Goal: Contribute content: Contribute content

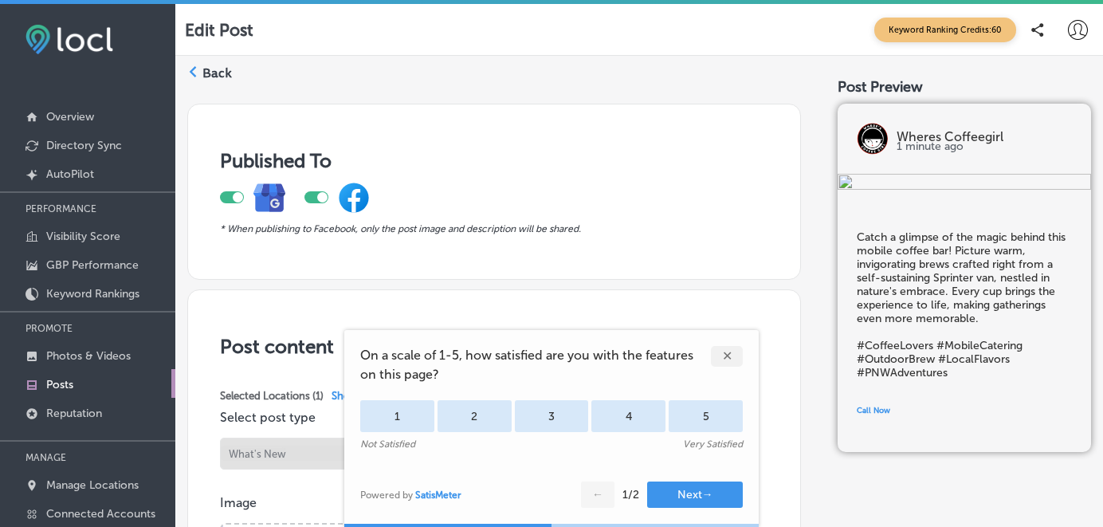
click at [727, 348] on div "✕" at bounding box center [727, 356] width 32 height 21
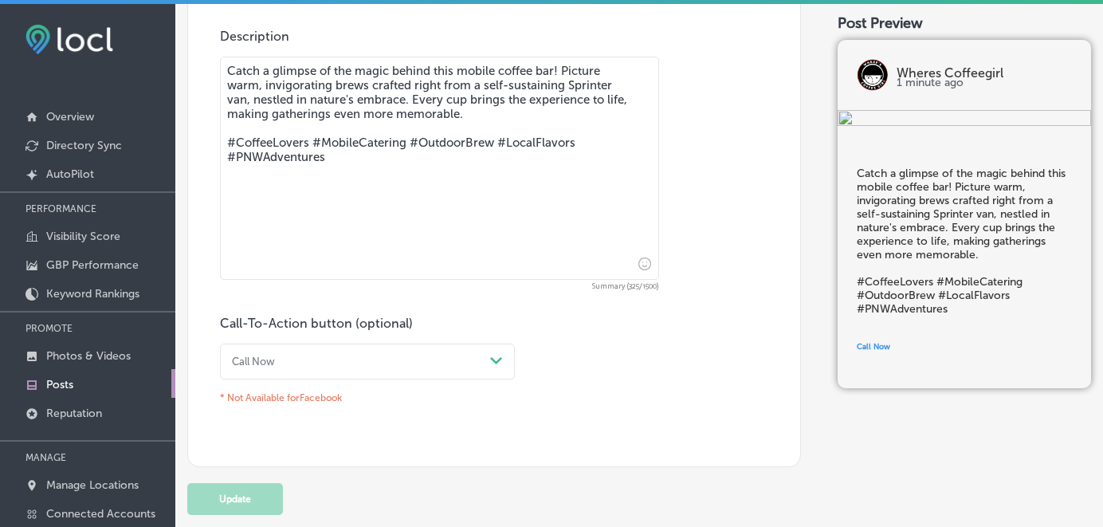
scroll to position [784, 0]
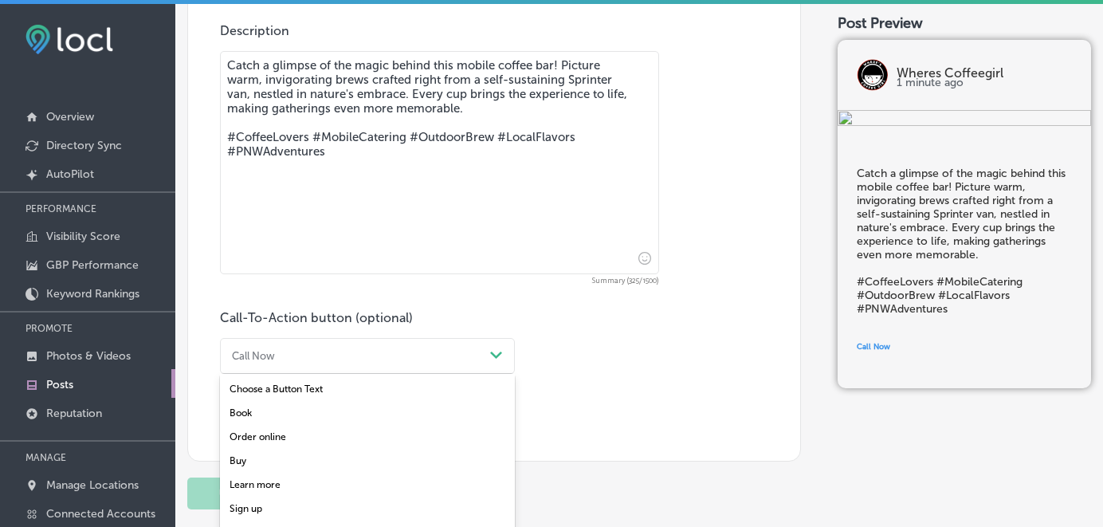
click at [496, 351] on icon "Path Created with Sketch." at bounding box center [496, 354] width 12 height 7
click at [253, 408] on div "Book" at bounding box center [367, 413] width 295 height 24
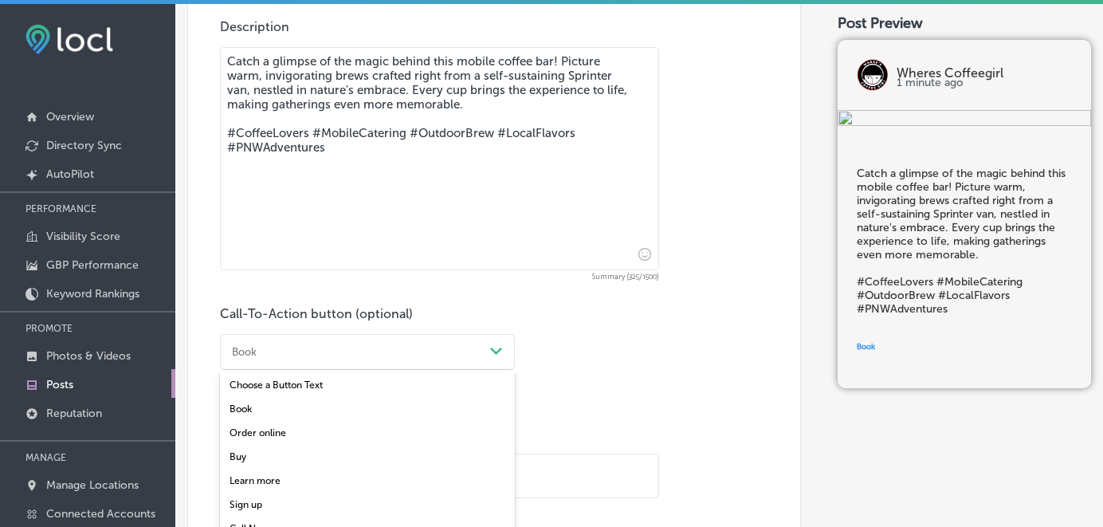
scroll to position [810, 0]
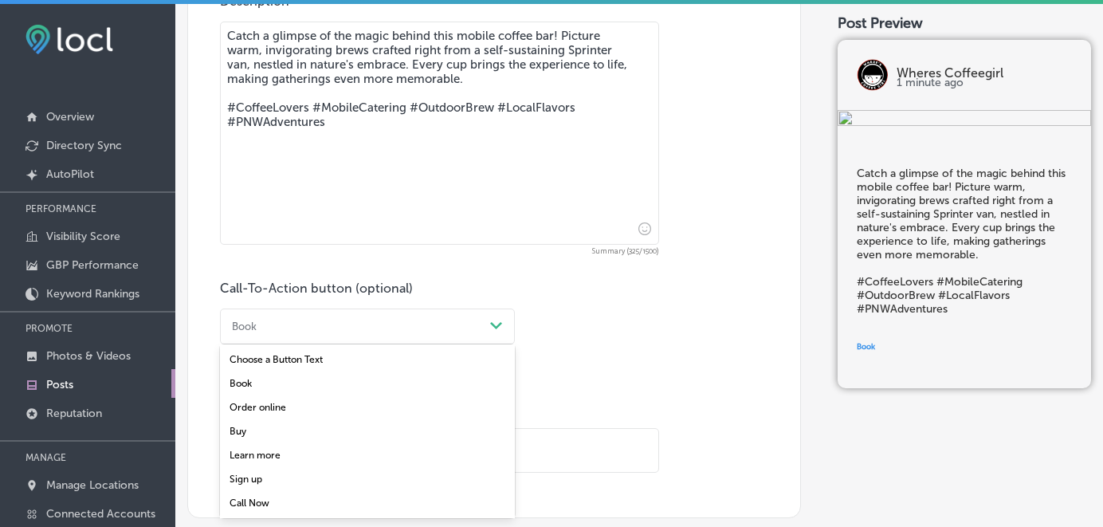
click at [493, 344] on div "option Book, selected. option Choose a Button Text focused, 1 of 7. 7 results a…" at bounding box center [367, 326] width 295 height 36
click at [274, 457] on div "Learn more" at bounding box center [367, 455] width 295 height 24
click at [262, 455] on input "text" at bounding box center [439, 451] width 437 height 44
click at [251, 452] on input "text" at bounding box center [439, 451] width 437 height 44
paste input "[URL][DOMAIN_NAME]"
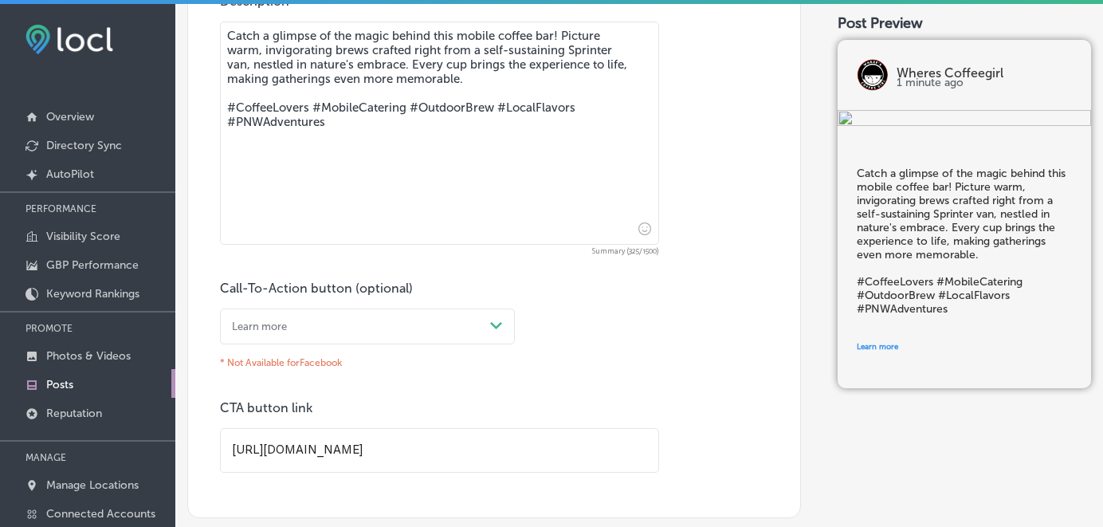
scroll to position [871, 0]
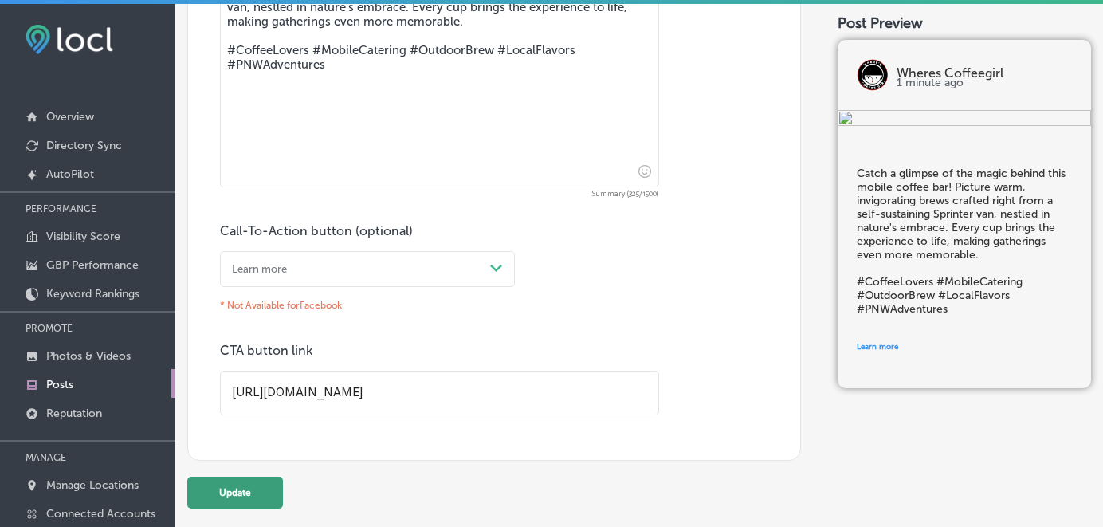
type input "[URL][DOMAIN_NAME]"
click at [234, 488] on button "Update" at bounding box center [235, 492] width 96 height 32
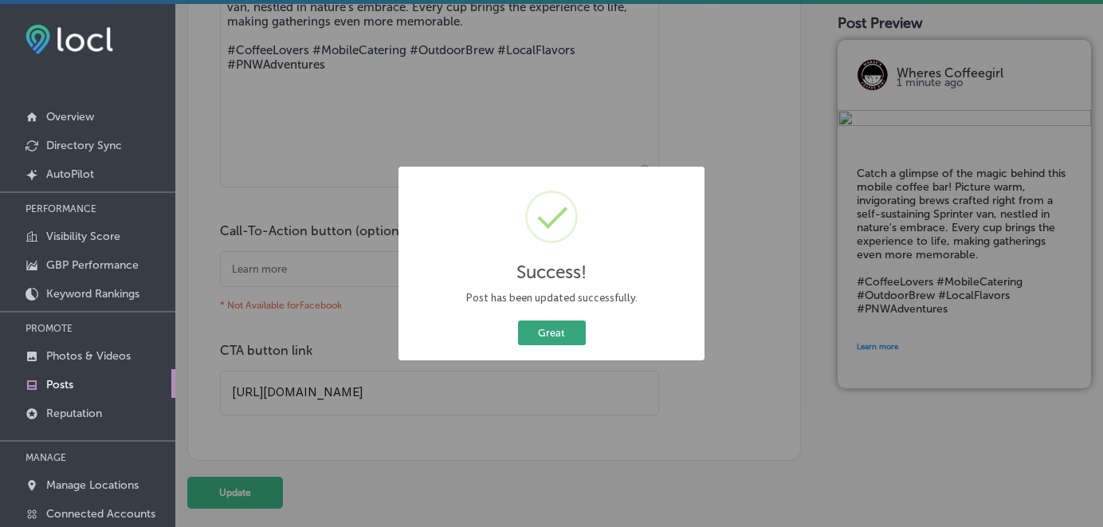
click at [565, 333] on button "Great" at bounding box center [552, 332] width 68 height 25
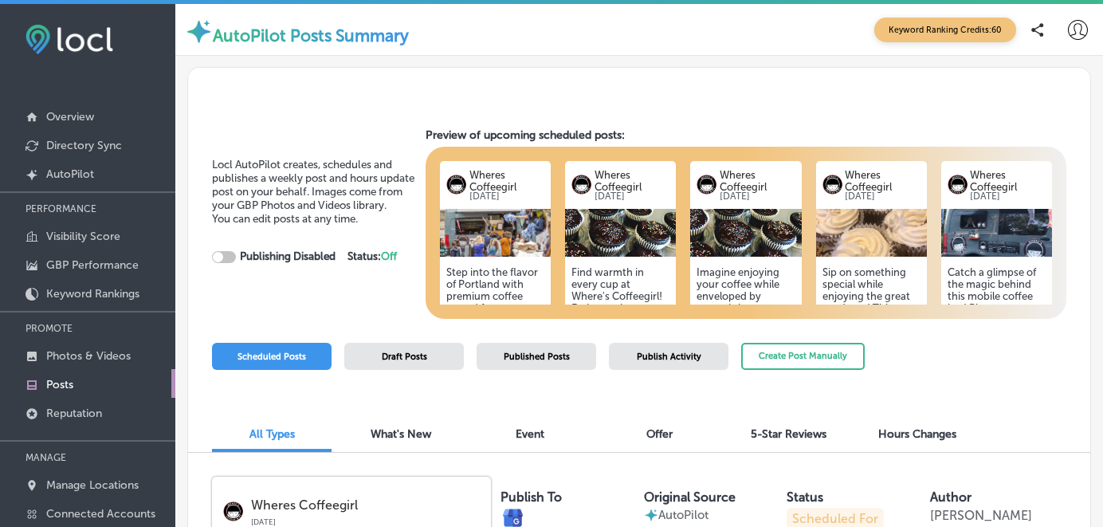
checkbox input "true"
click at [478, 280] on h5 "Step into the flavor of Portland with premium coffee served from a cozy mobile …" at bounding box center [495, 355] width 98 height 179
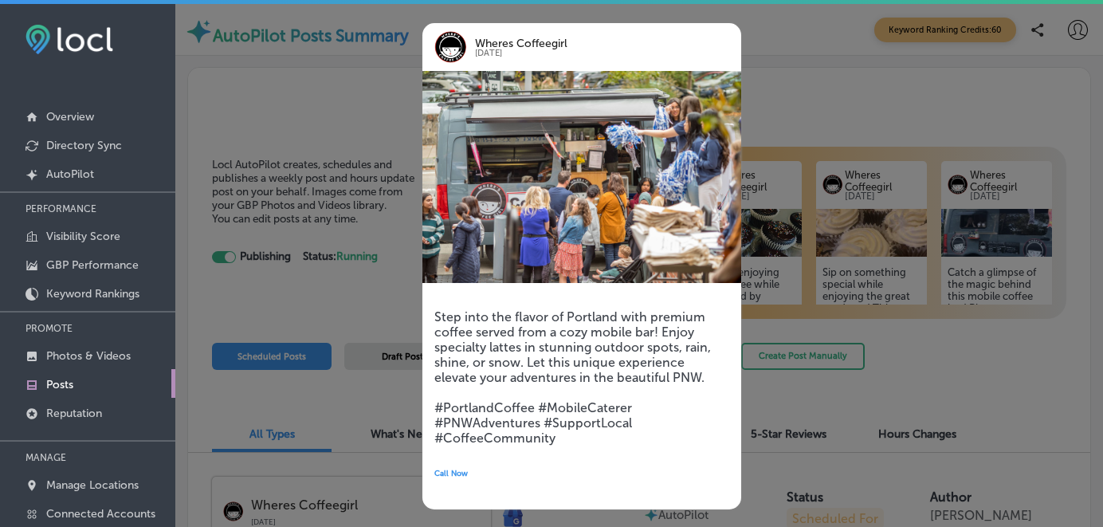
scroll to position [39, 0]
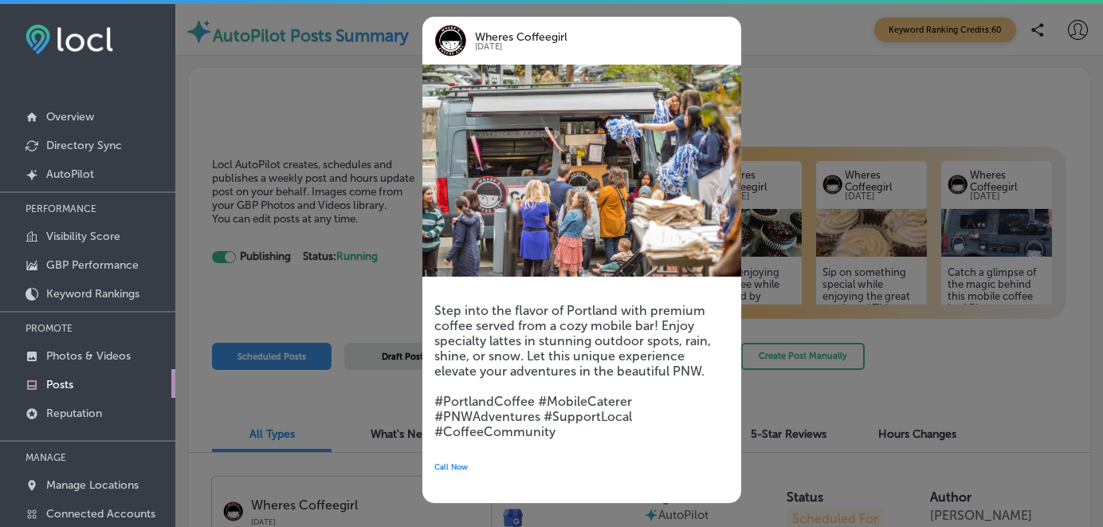
click at [452, 464] on span "Call Now" at bounding box center [450, 467] width 33 height 10
click at [374, 289] on div at bounding box center [551, 263] width 1103 height 527
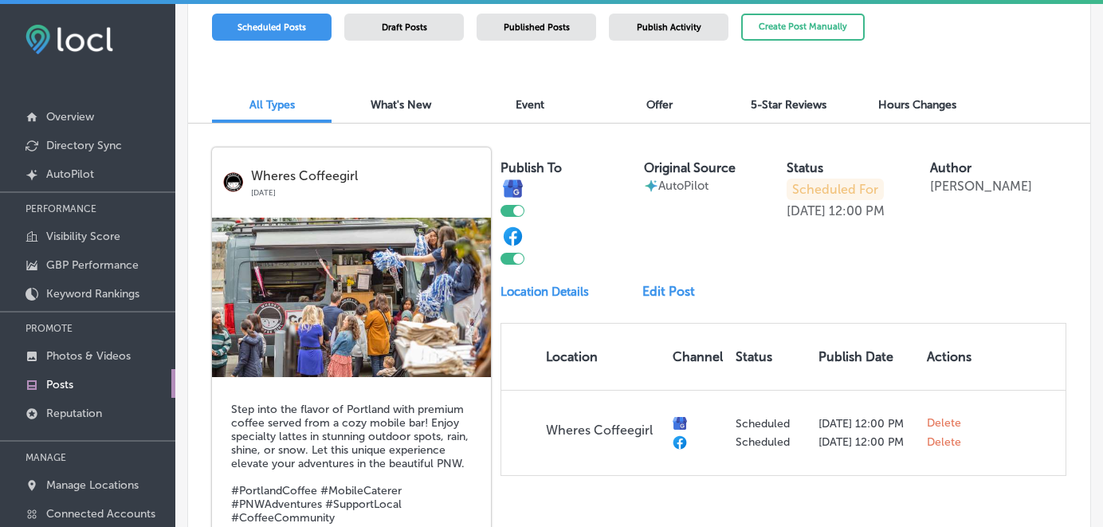
scroll to position [331, 0]
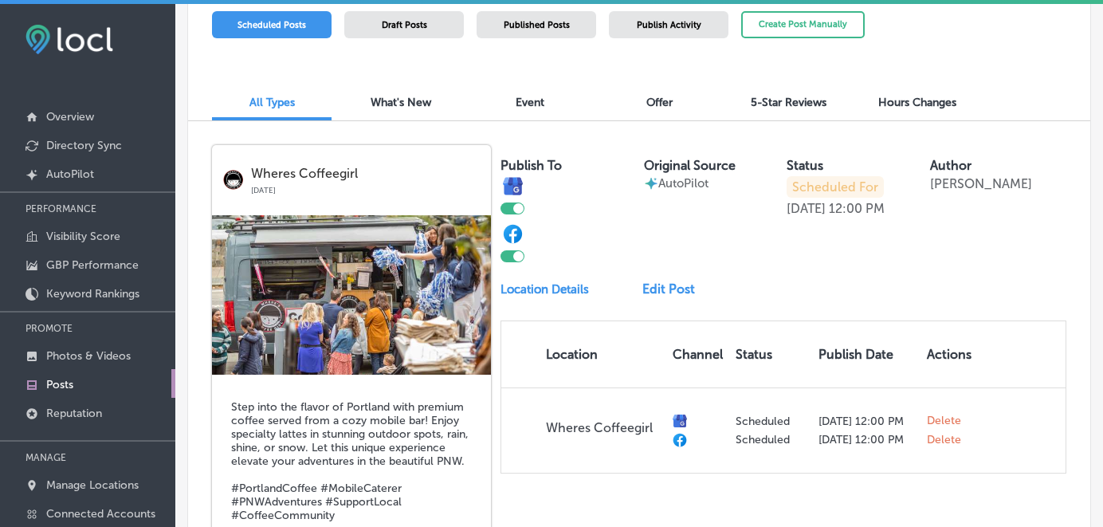
click at [668, 285] on link "Edit Post" at bounding box center [673, 288] width 62 height 15
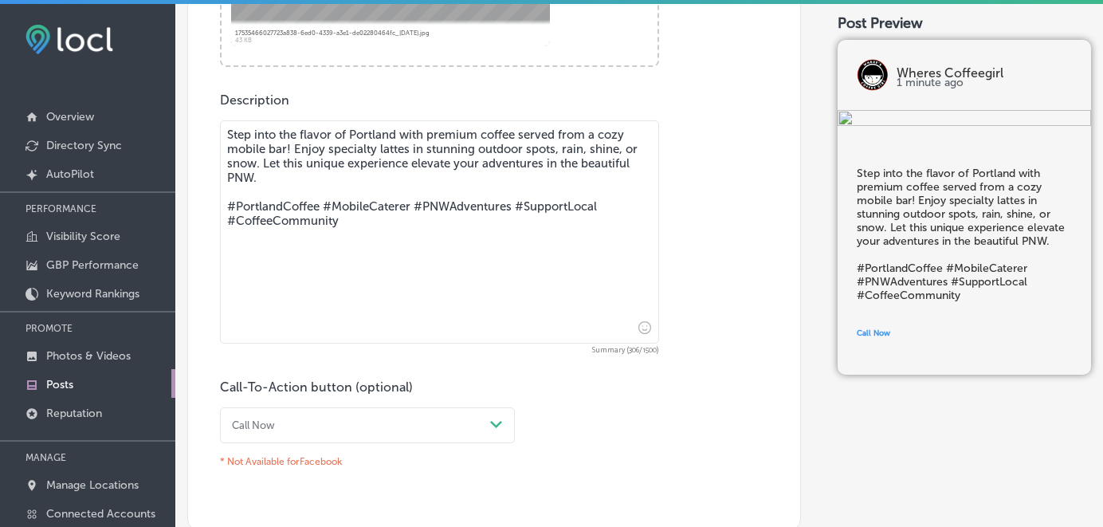
scroll to position [754, 0]
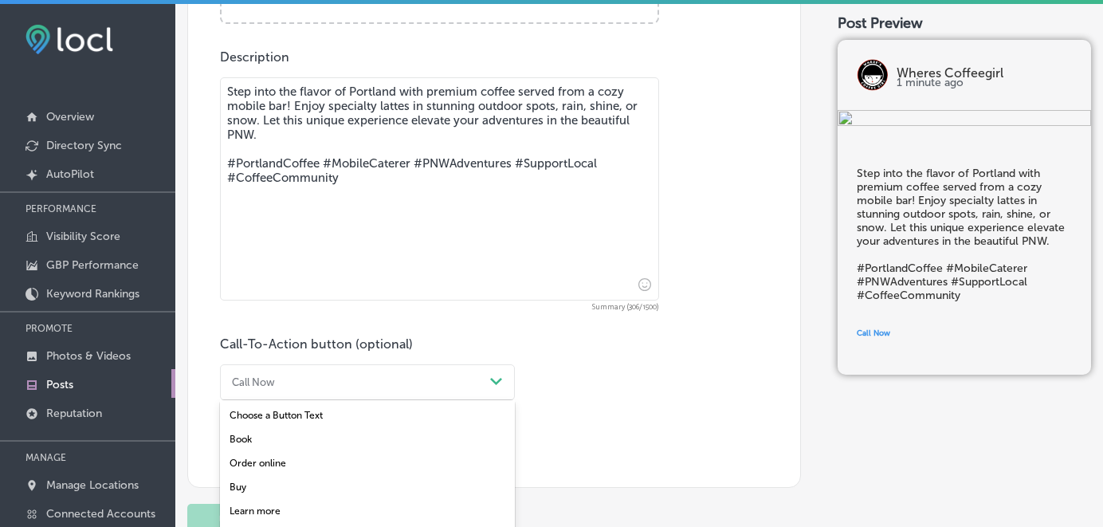
click at [501, 379] on div "option Choose a Button Text focused, 1 of 7. 7 results available. Use Up and Do…" at bounding box center [367, 382] width 295 height 36
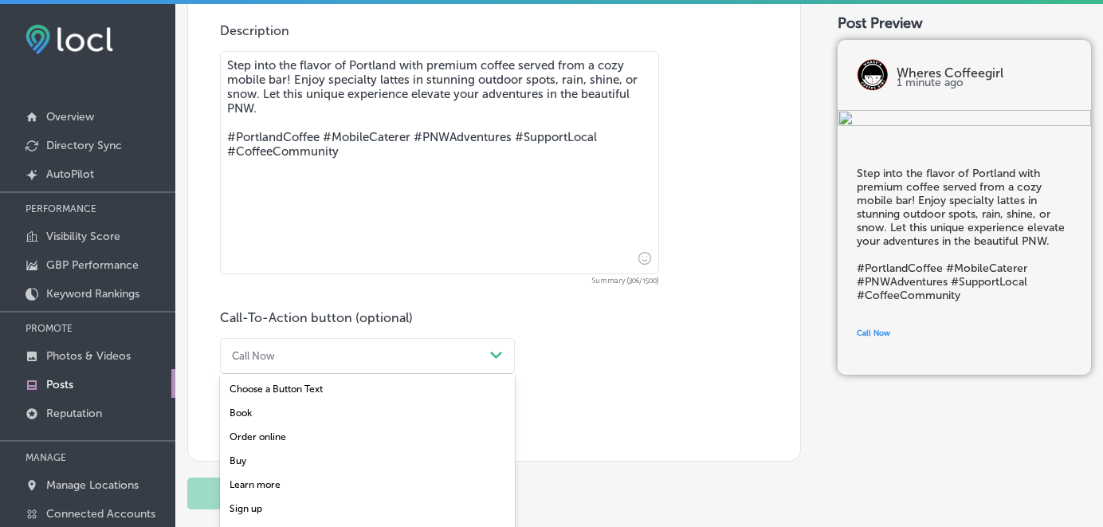
click at [267, 474] on div "Learn more" at bounding box center [367, 484] width 295 height 24
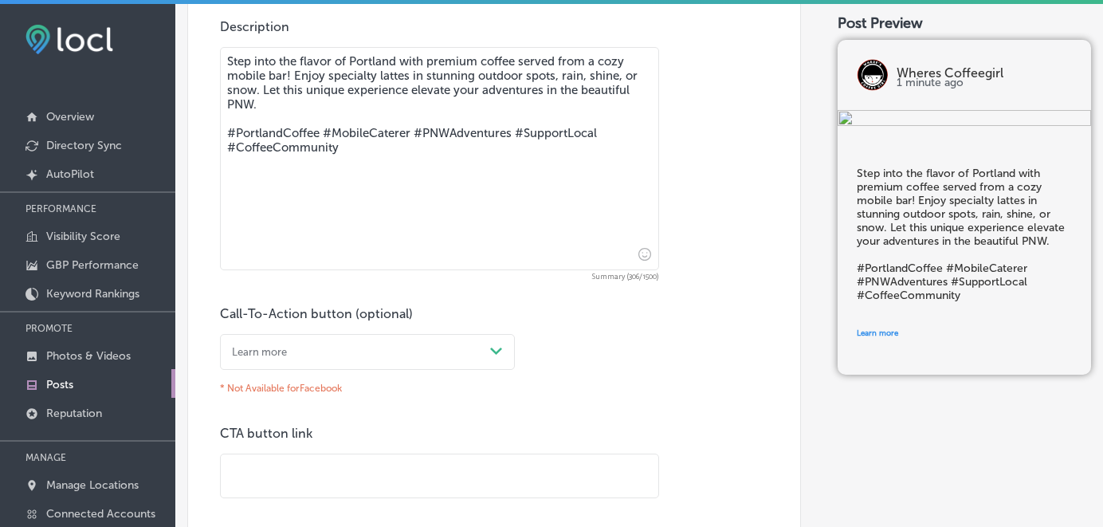
click at [267, 474] on input "text" at bounding box center [439, 476] width 437 height 44
paste input "[URL][DOMAIN_NAME]"
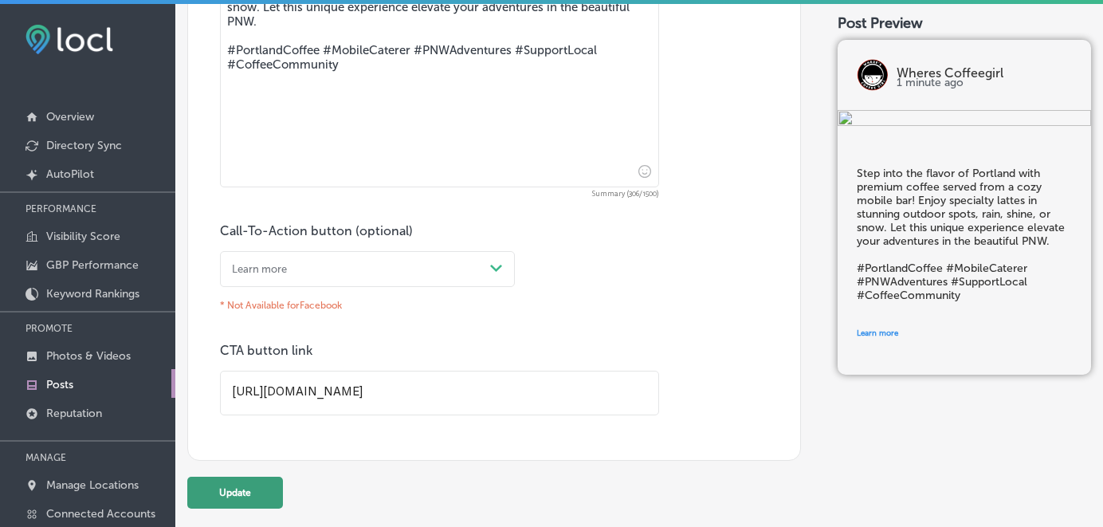
type input "[URL][DOMAIN_NAME]"
click at [262, 482] on button "Update" at bounding box center [235, 492] width 96 height 32
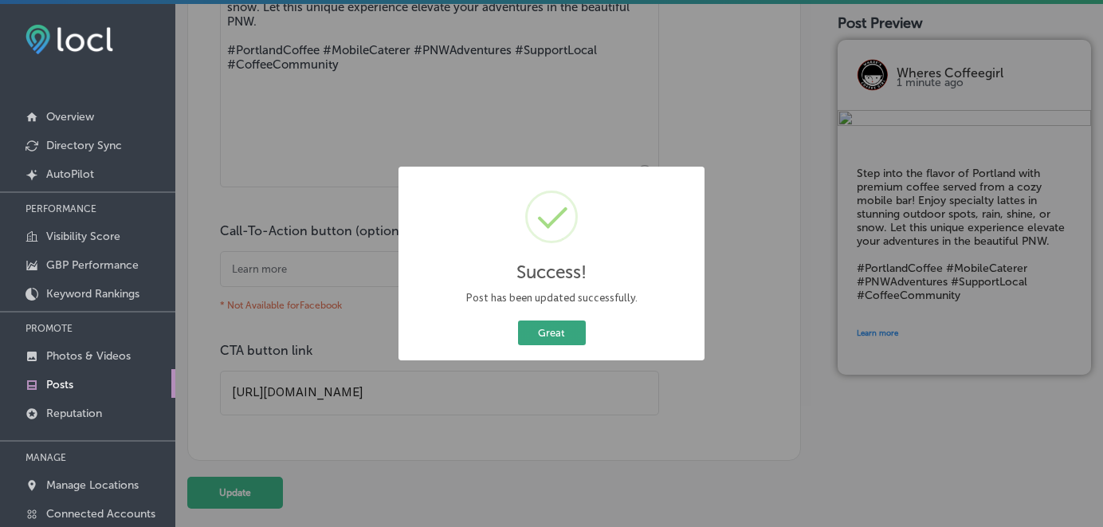
click at [544, 331] on button "Great" at bounding box center [552, 332] width 68 height 25
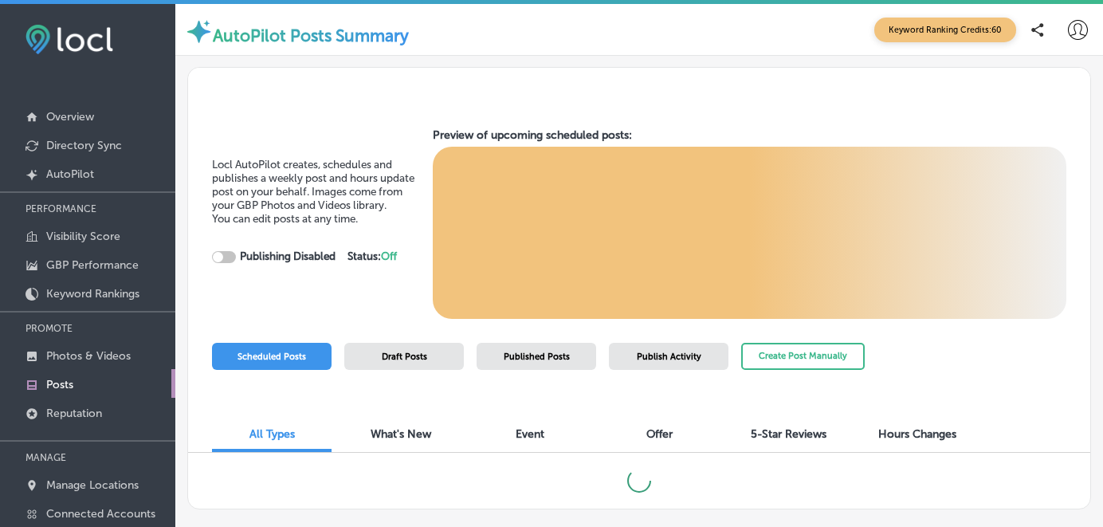
checkbox input "true"
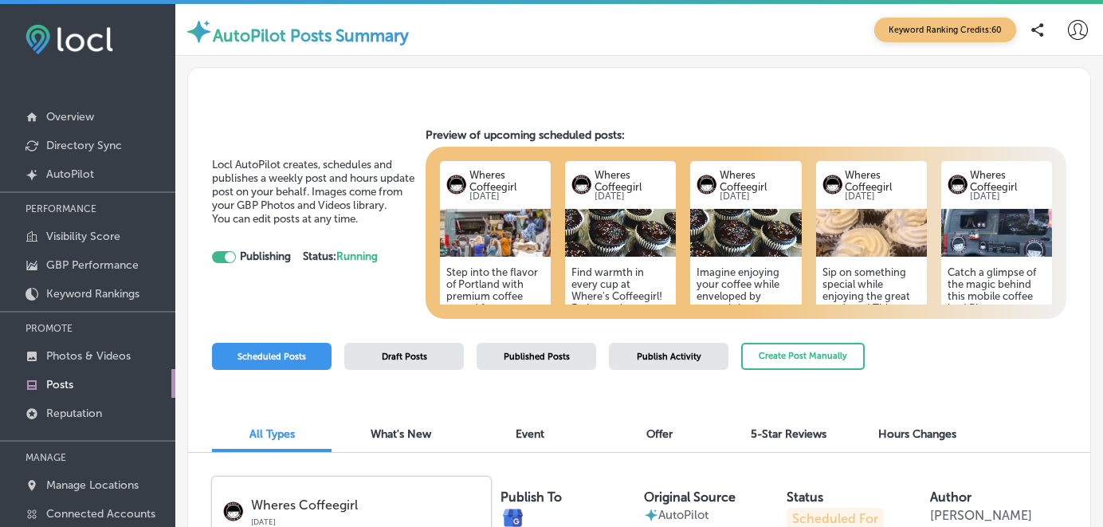
click at [630, 279] on h5 "Find warmth in every cup at Where's Coffeegirl! Embrace the outdoors with a del…" at bounding box center [620, 355] width 98 height 179
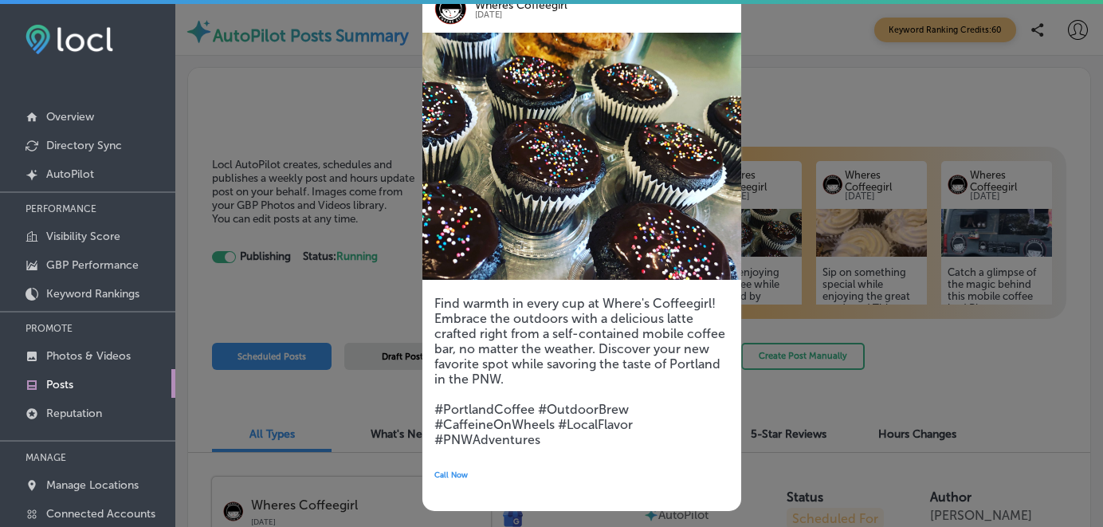
scroll to position [65, 0]
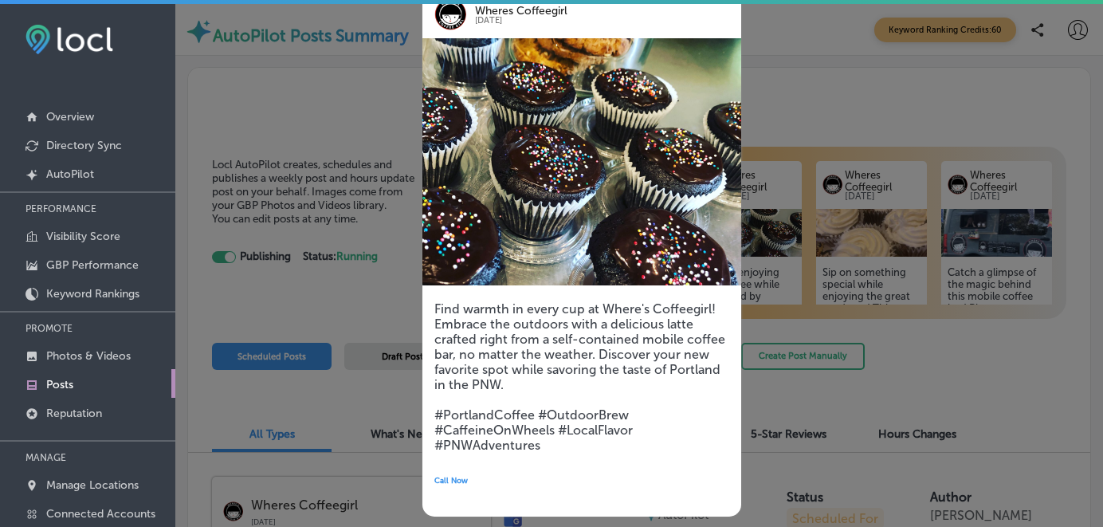
click at [914, 351] on div at bounding box center [551, 263] width 1103 height 527
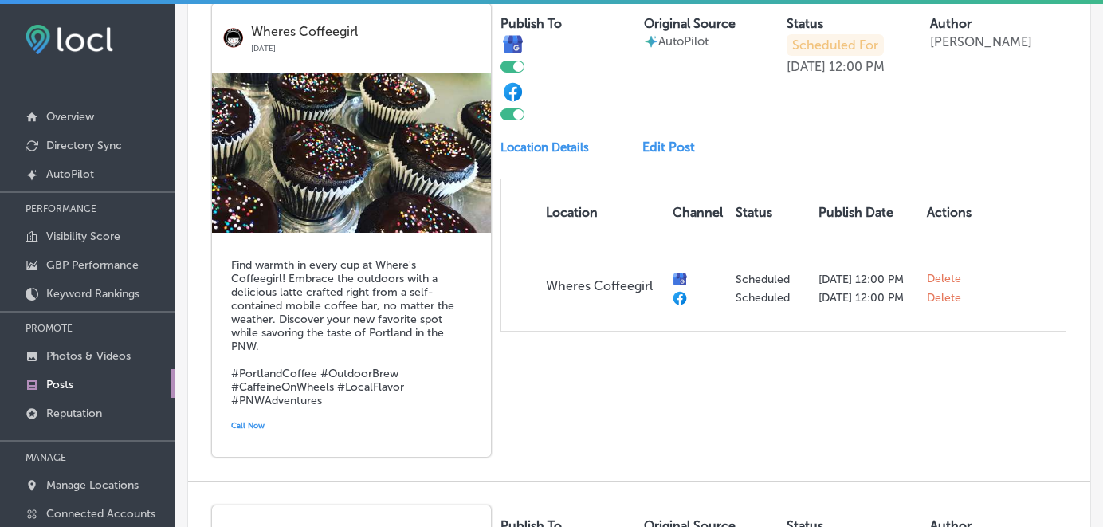
scroll to position [947, 0]
click at [670, 141] on link "Edit Post" at bounding box center [673, 147] width 62 height 15
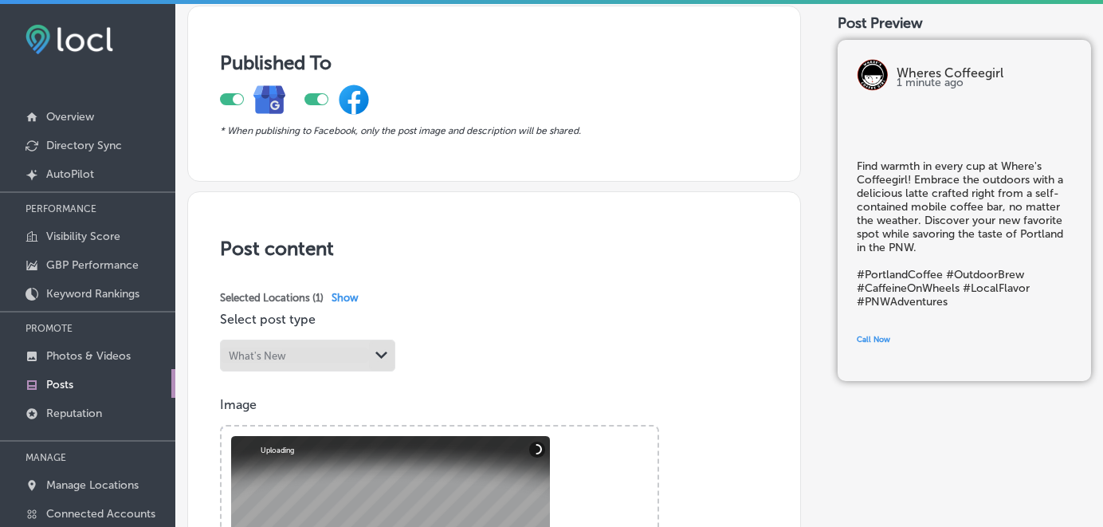
scroll to position [100, 0]
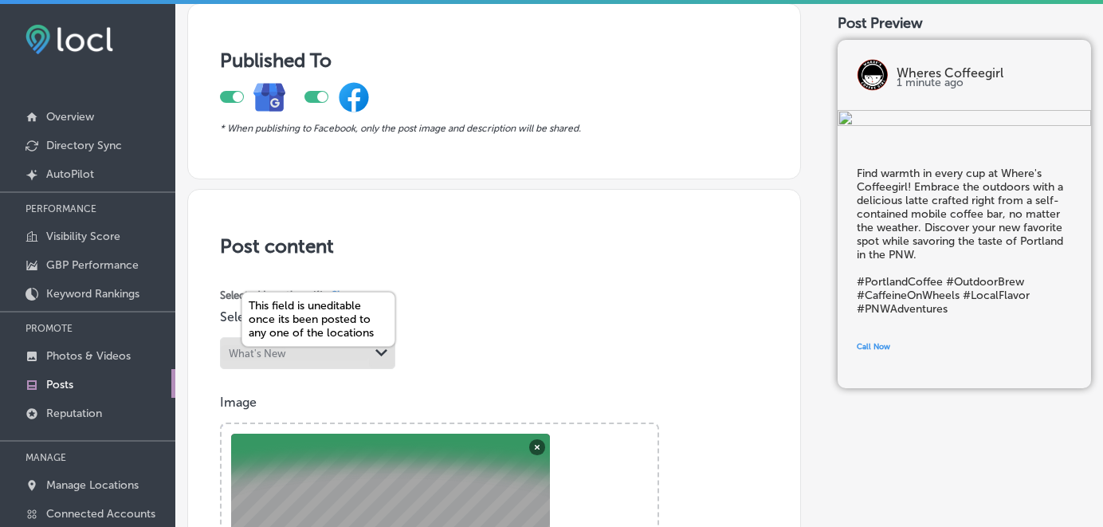
click at [382, 355] on icon "Path Created with Sketch." at bounding box center [381, 352] width 12 height 7
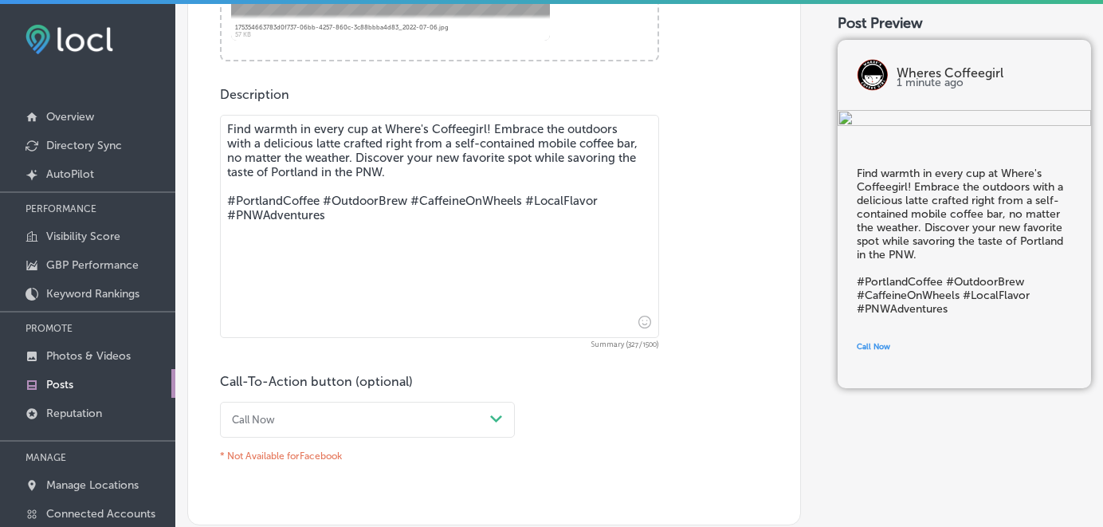
scroll to position [784, 0]
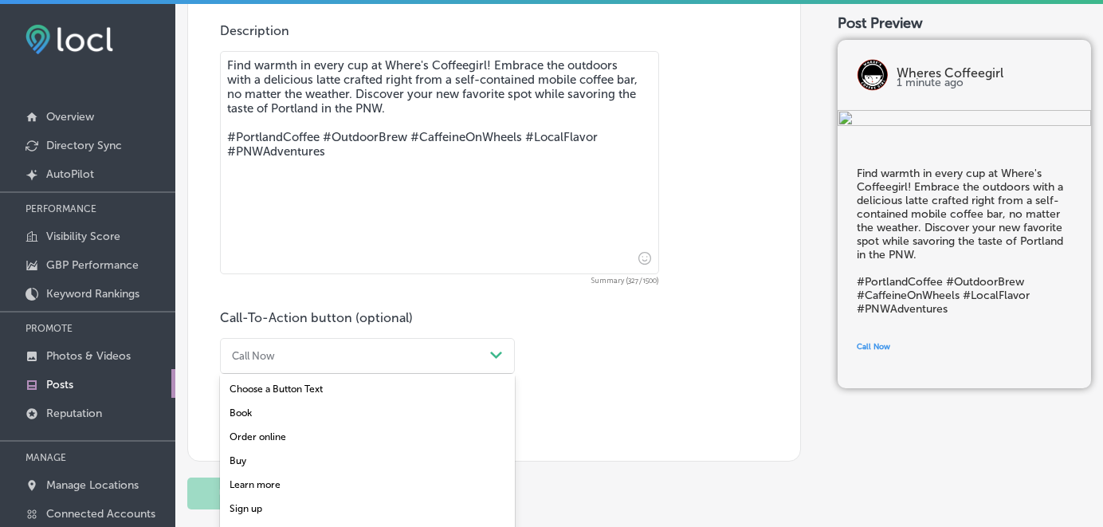
click at [496, 352] on polygon at bounding box center [496, 354] width 12 height 7
click at [272, 476] on div "Learn more" at bounding box center [367, 484] width 295 height 24
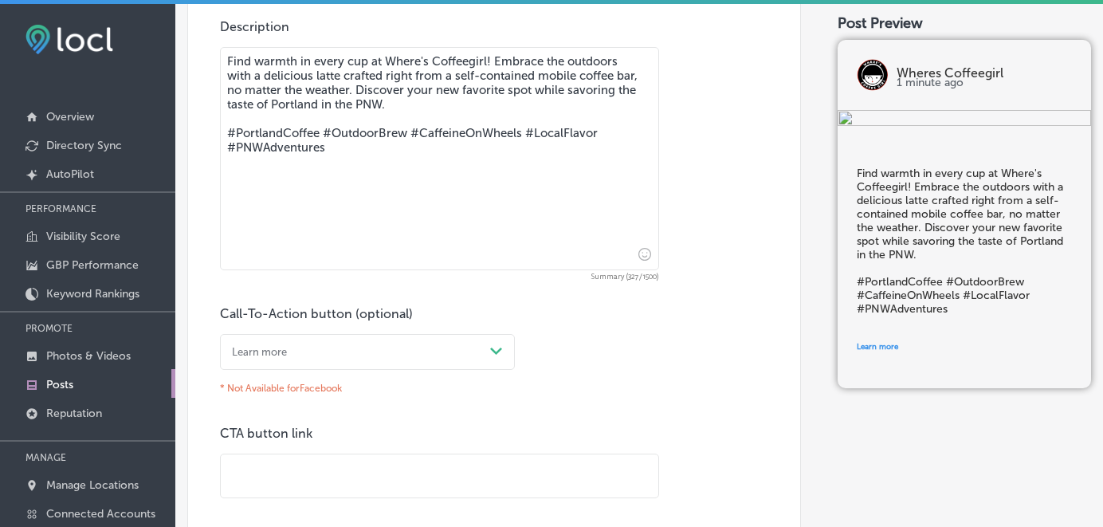
click at [272, 476] on input "text" at bounding box center [439, 476] width 437 height 44
paste input "[URL][DOMAIN_NAME]"
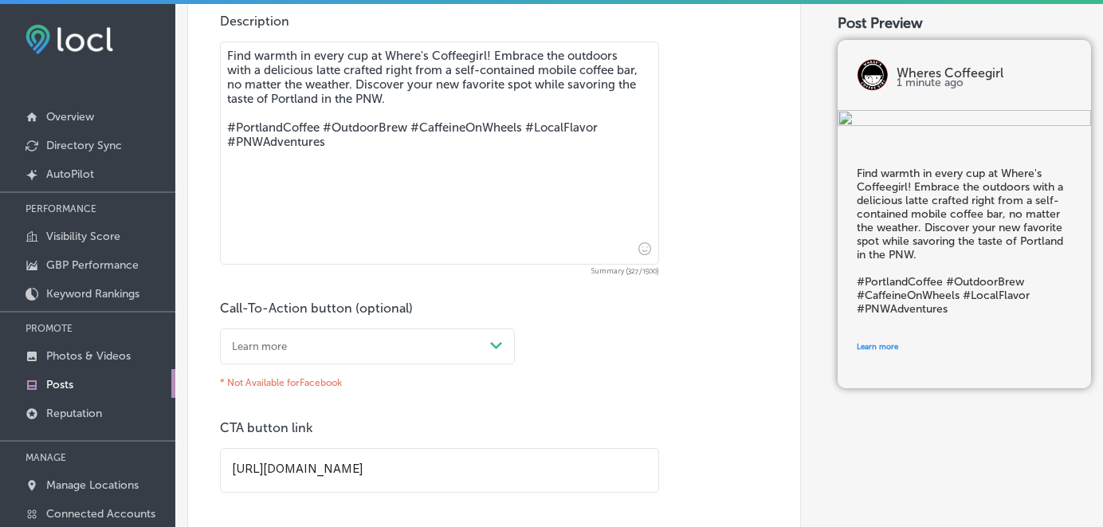
scroll to position [871, 0]
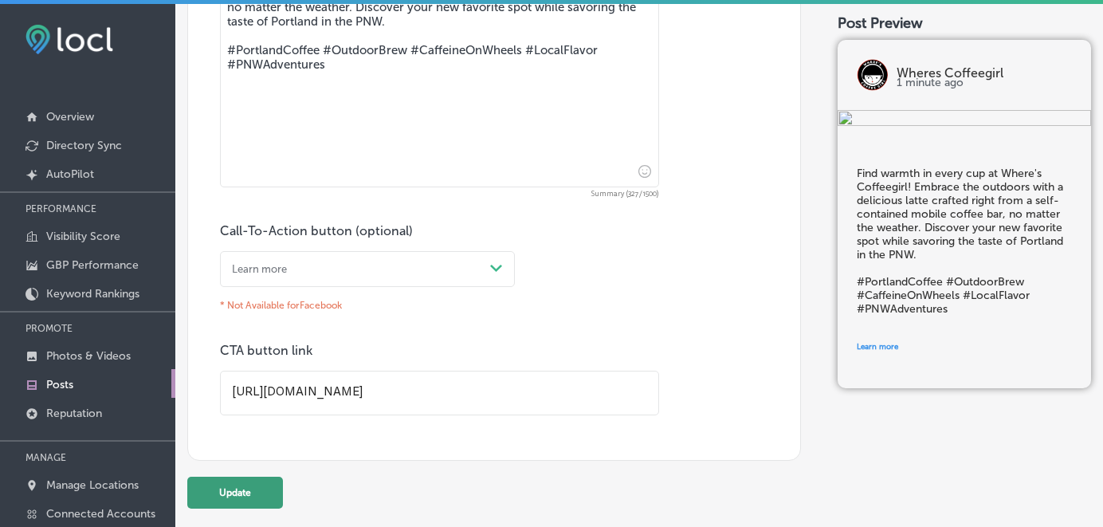
type input "[URL][DOMAIN_NAME]"
click at [266, 491] on button "Update" at bounding box center [235, 492] width 96 height 32
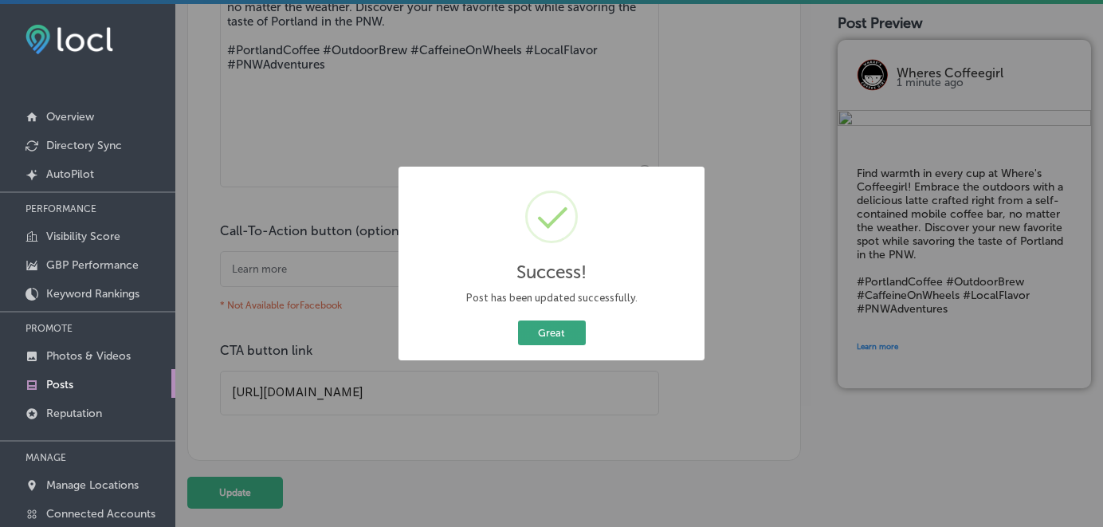
click at [544, 327] on button "Great" at bounding box center [552, 332] width 68 height 25
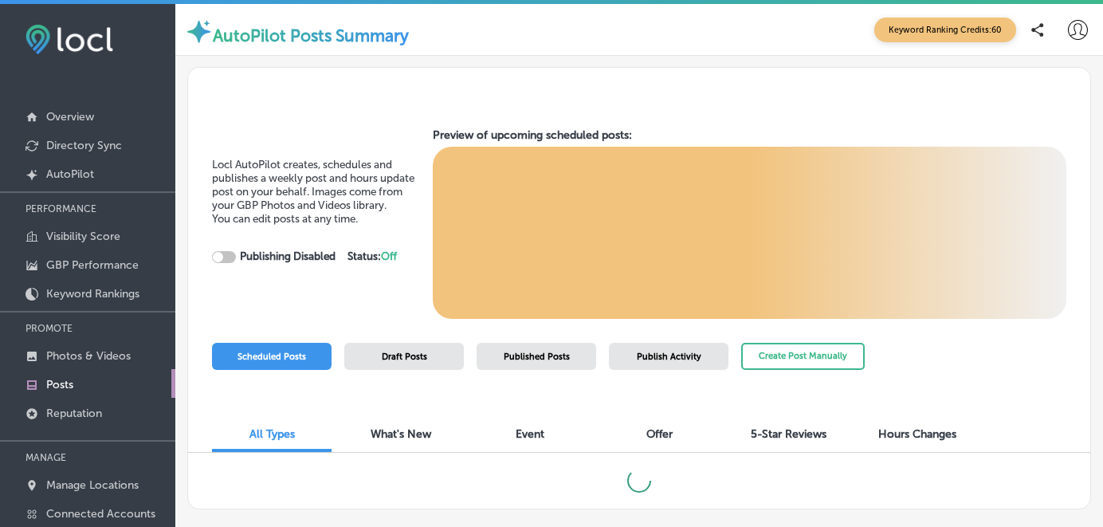
checkbox input "true"
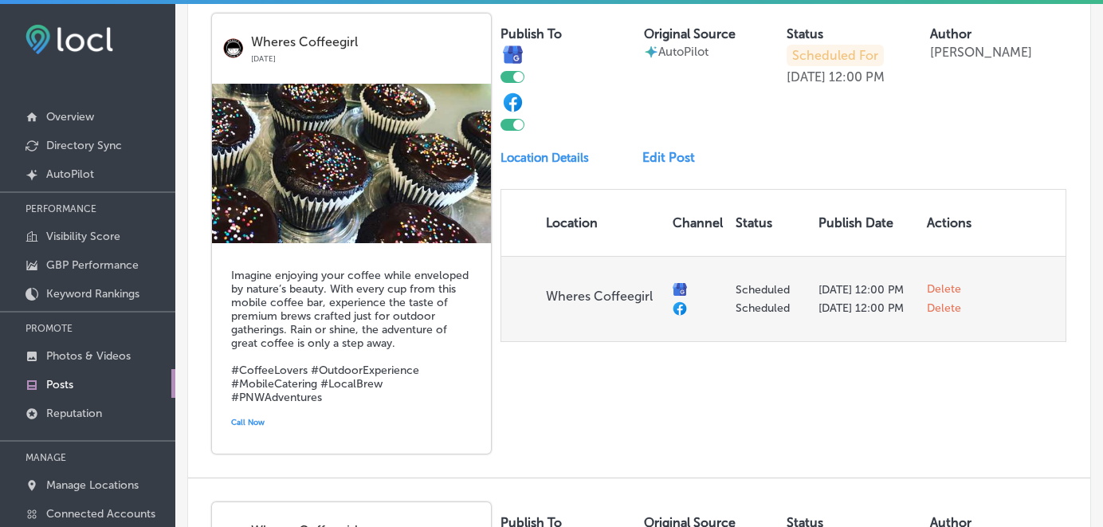
scroll to position [1425, 0]
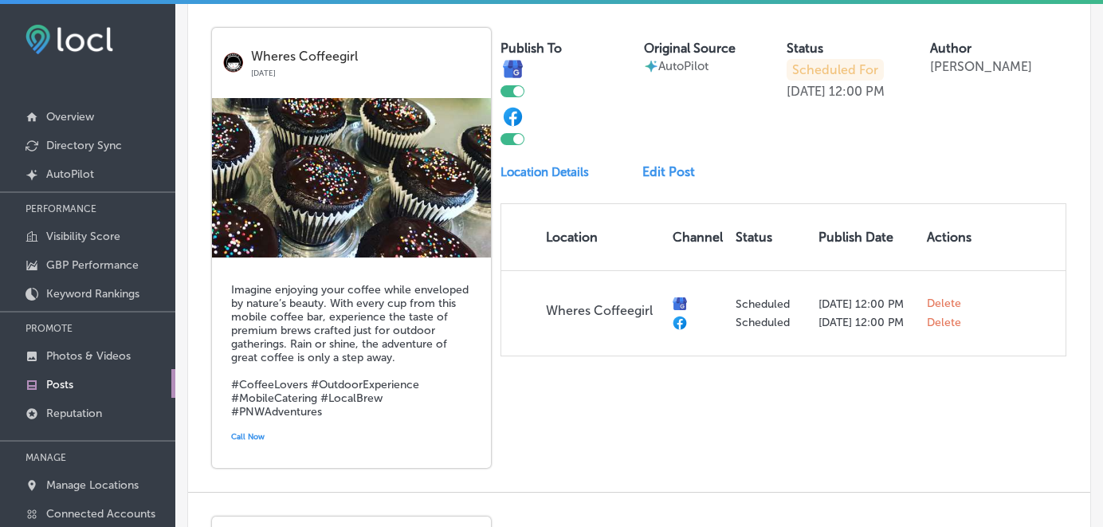
click at [657, 164] on link "Edit Post" at bounding box center [673, 171] width 62 height 15
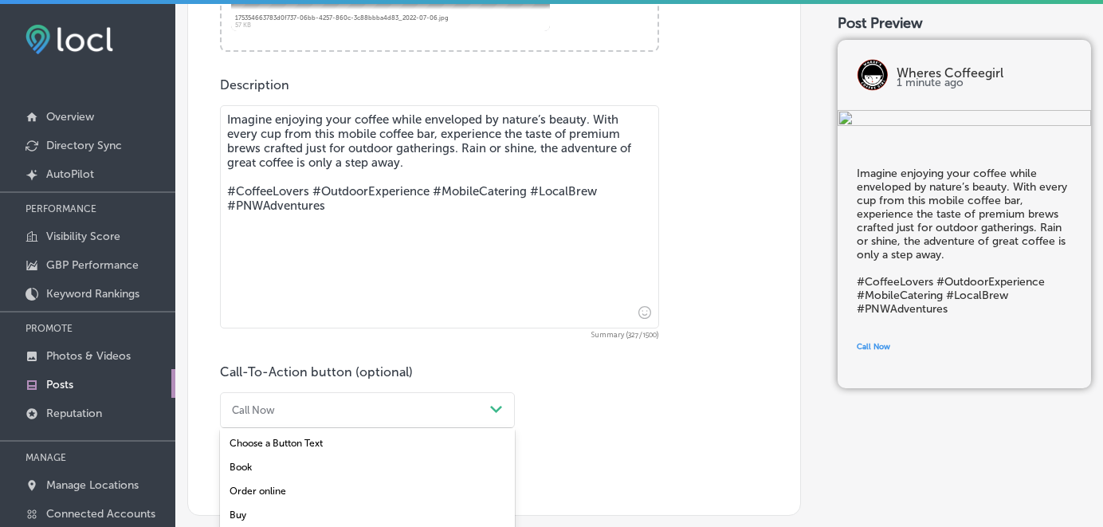
click at [499, 402] on div "option Book focused, 2 of 7. 7 results available. Use Up and Down to choose opt…" at bounding box center [367, 410] width 295 height 36
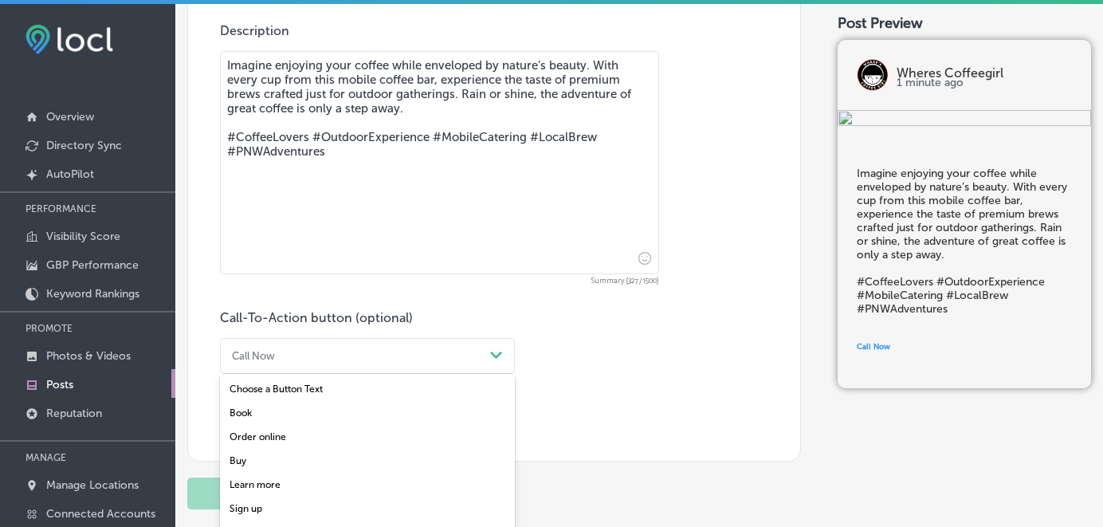
click at [305, 478] on div "Learn more" at bounding box center [367, 484] width 295 height 24
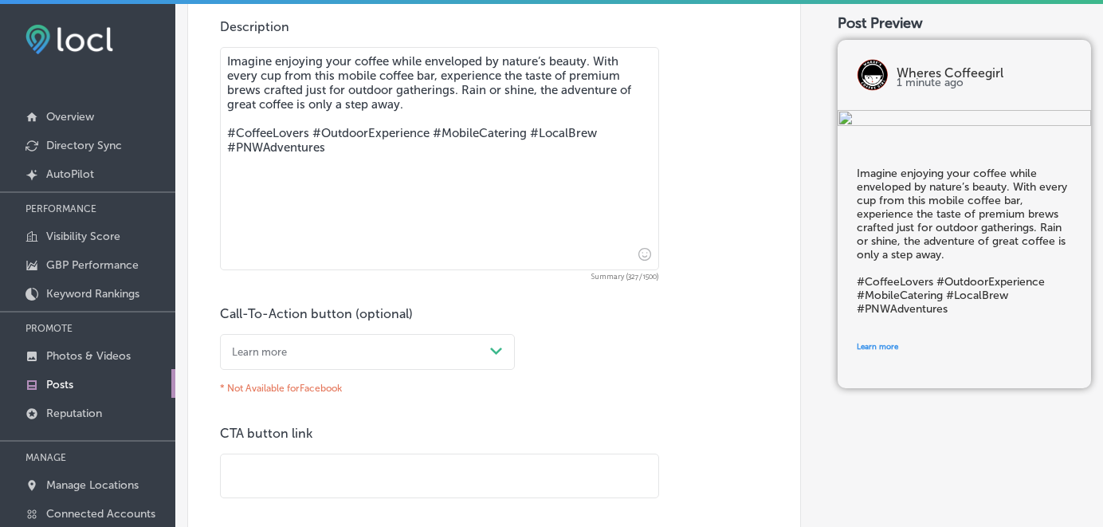
click at [279, 465] on input "text" at bounding box center [439, 476] width 437 height 44
paste input "[URL][DOMAIN_NAME]"
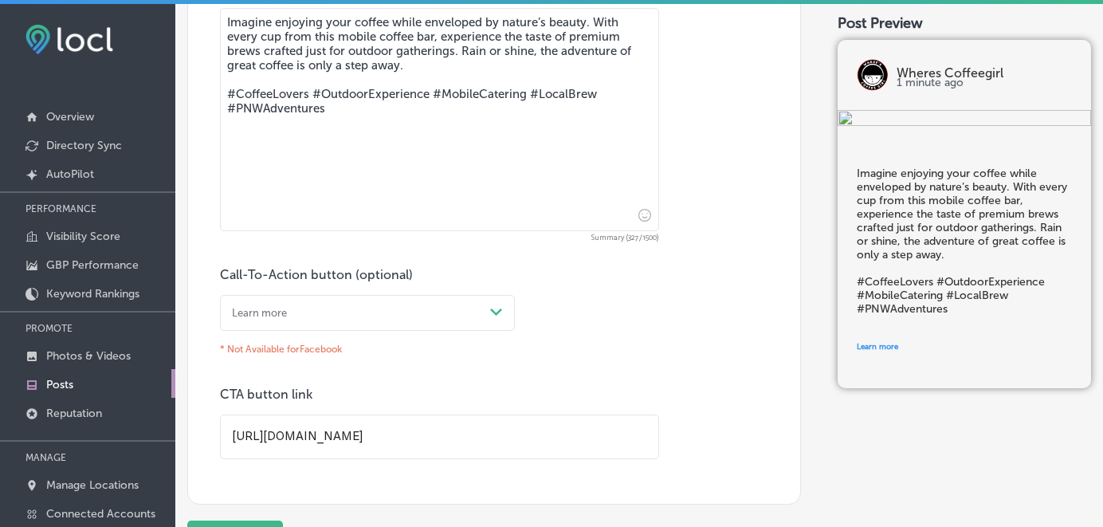
scroll to position [871, 0]
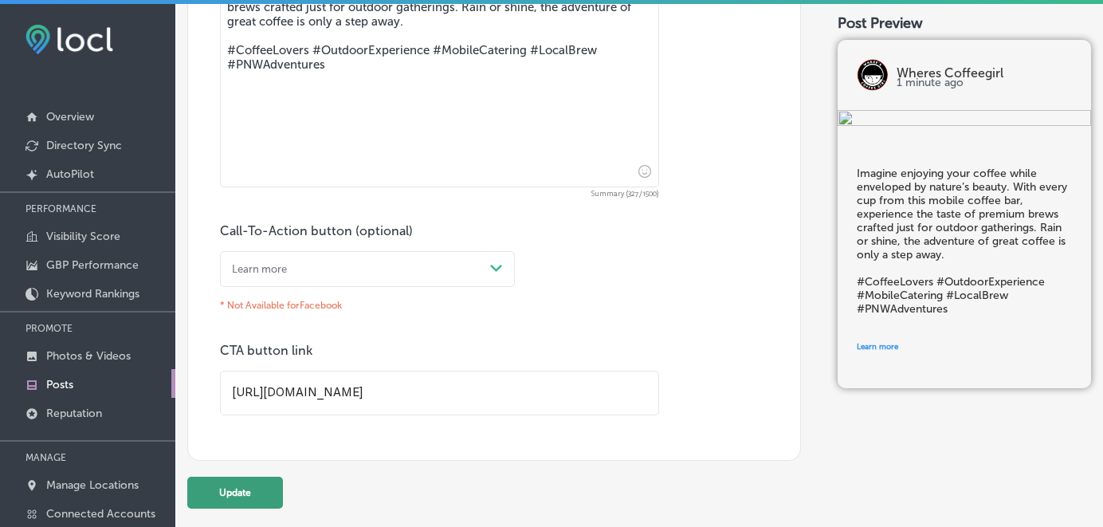
type input "[URL][DOMAIN_NAME]"
click at [256, 484] on button "Update" at bounding box center [235, 492] width 96 height 32
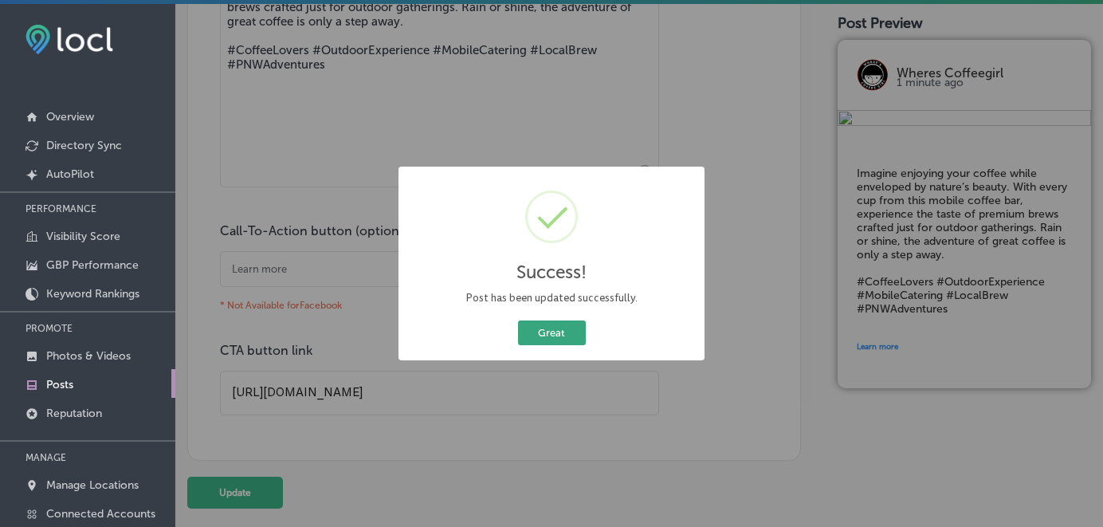
click at [538, 331] on button "Great" at bounding box center [552, 332] width 68 height 25
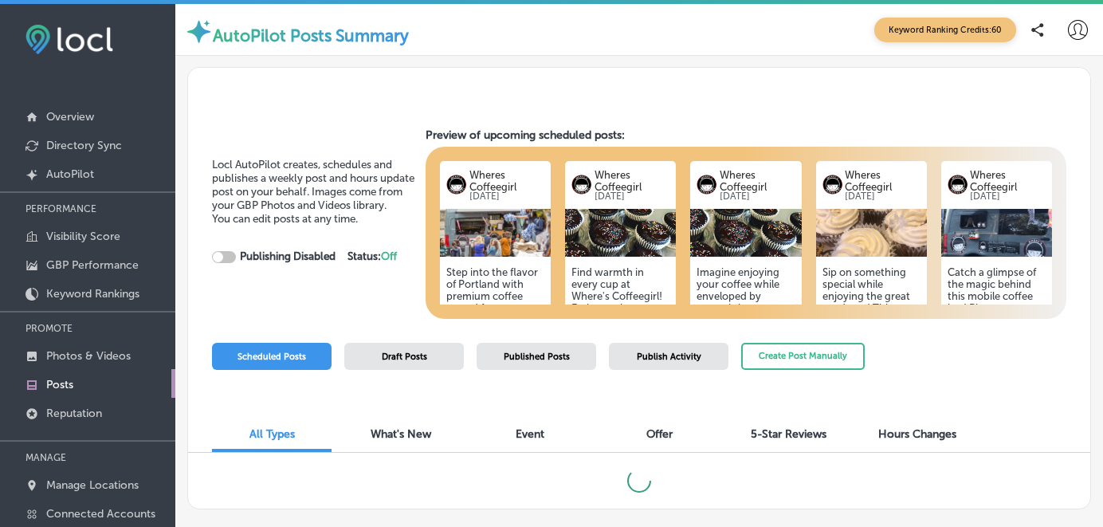
checkbox input "true"
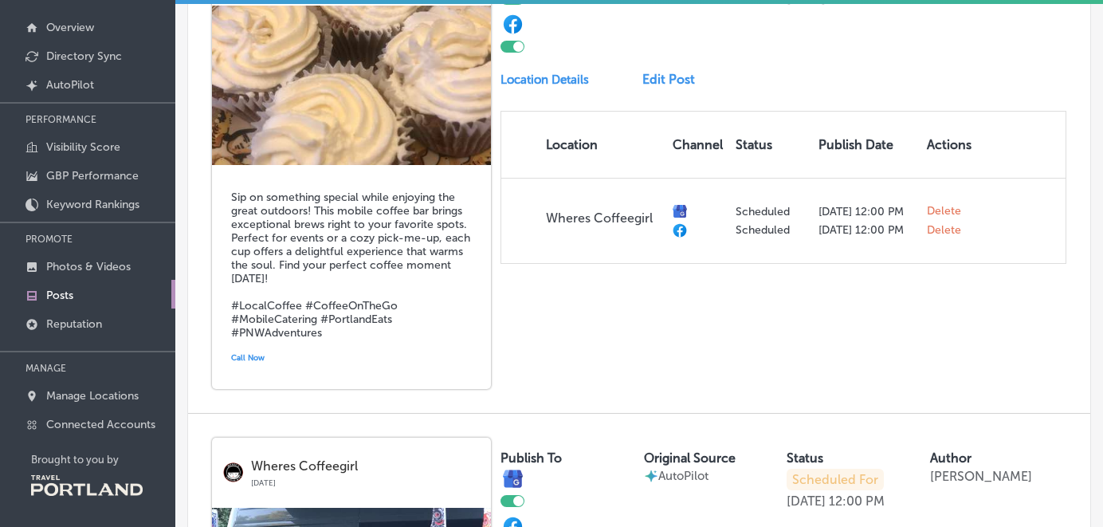
scroll to position [1773, 0]
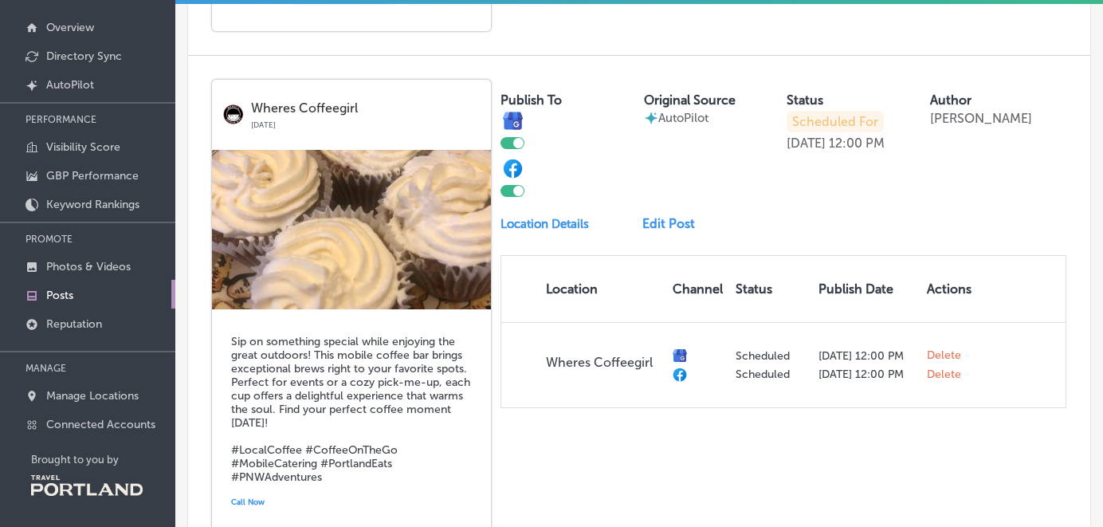
click at [665, 216] on link "Edit Post" at bounding box center [673, 223] width 62 height 15
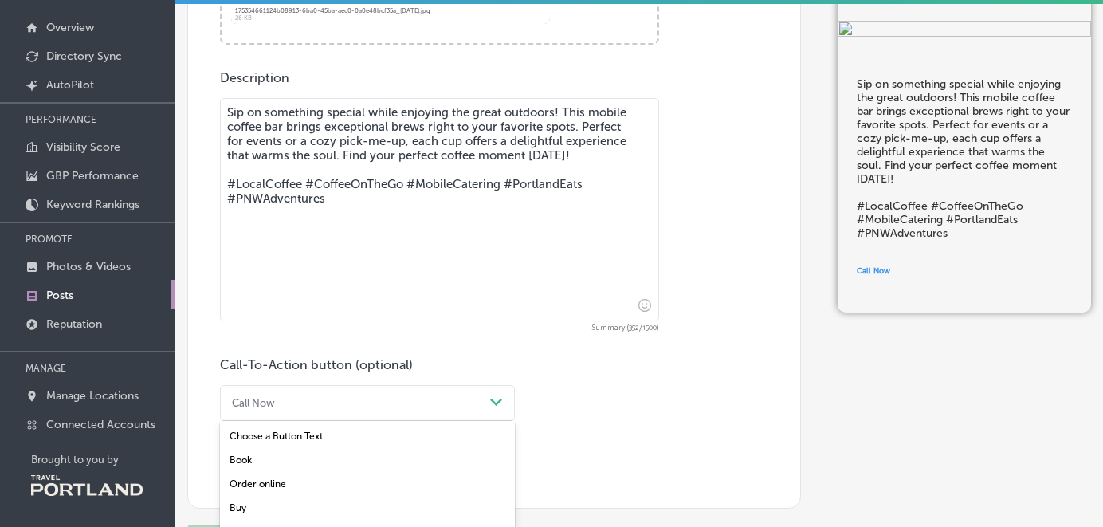
scroll to position [719, 0]
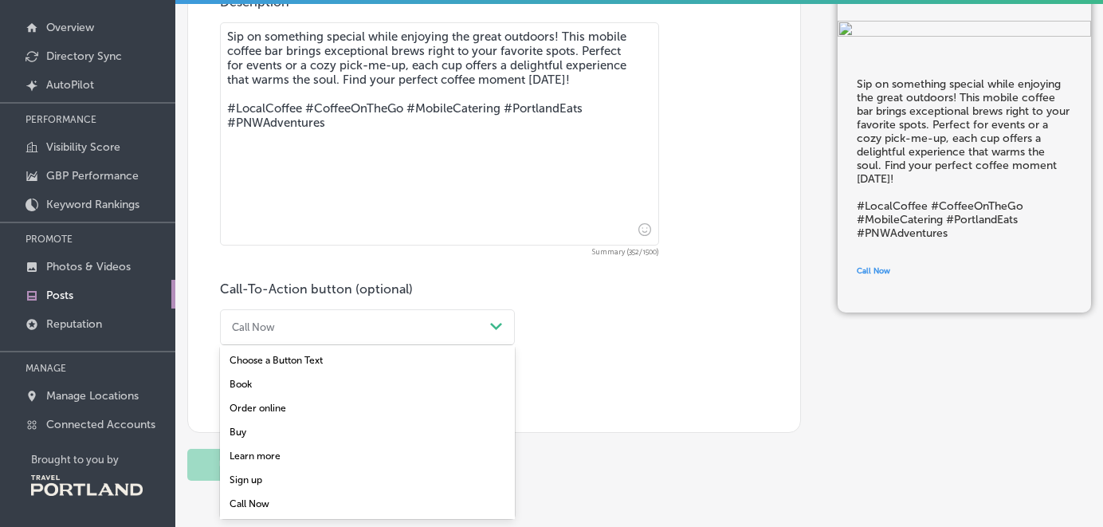
click at [499, 345] on div "option Order online focused, 3 of 7. 7 results available. Use Up and Down to ch…" at bounding box center [367, 327] width 295 height 36
click at [272, 456] on div "Learn more" at bounding box center [367, 456] width 295 height 24
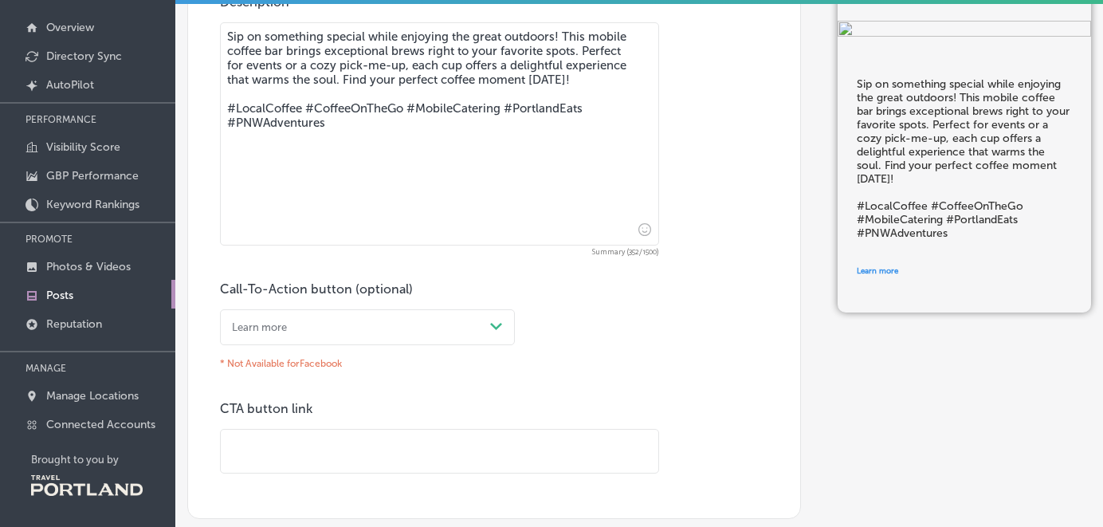
click at [272, 441] on input "text" at bounding box center [439, 451] width 437 height 44
paste input "[URL][DOMAIN_NAME]"
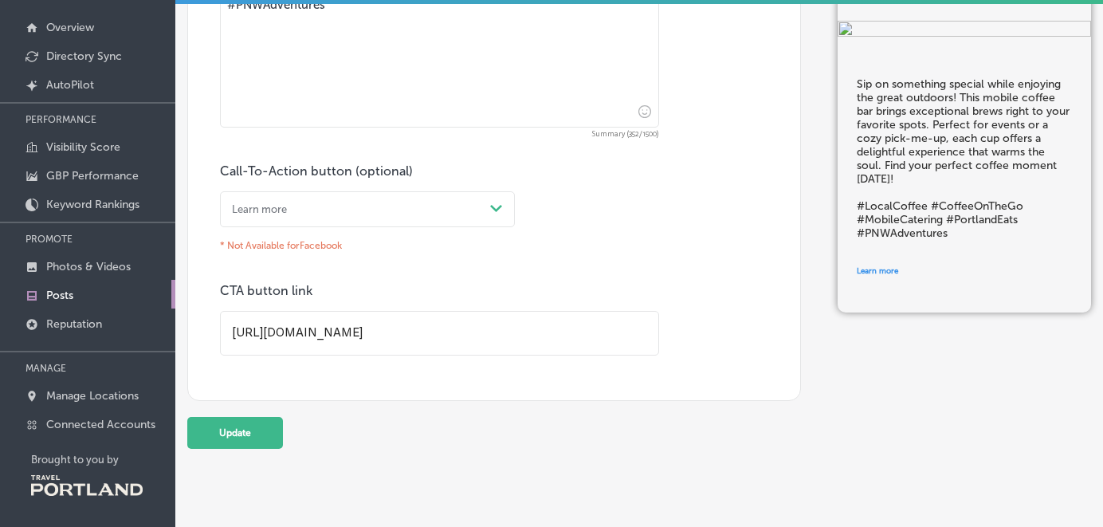
scroll to position [871, 0]
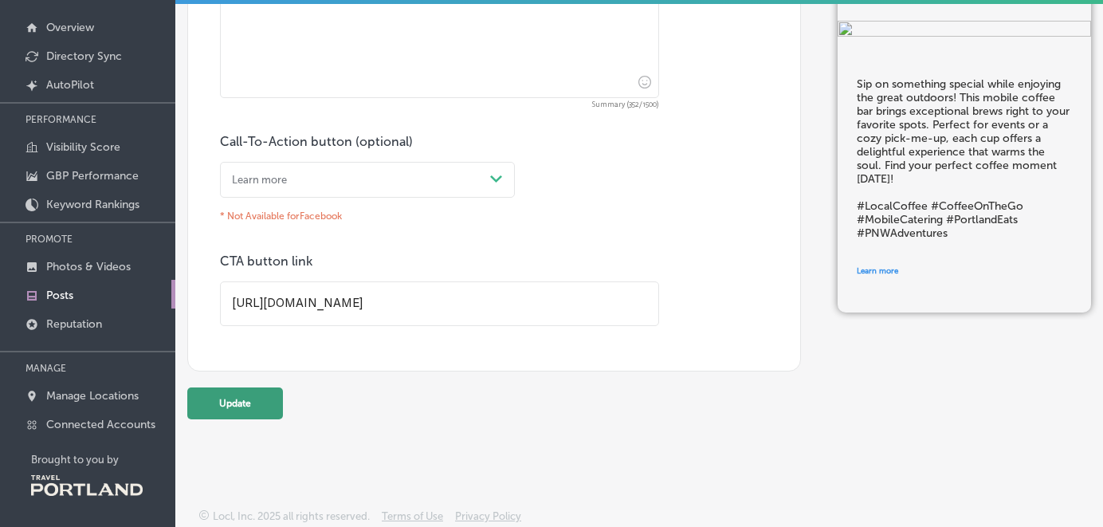
type input "[URL][DOMAIN_NAME]"
click at [261, 394] on button "Update" at bounding box center [235, 403] width 96 height 32
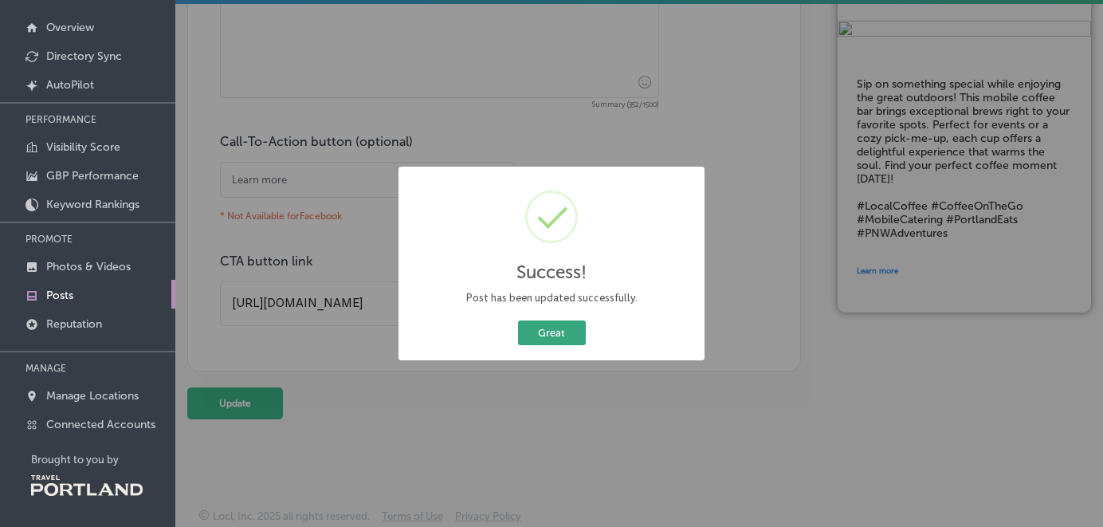
click at [557, 335] on button "Great" at bounding box center [552, 332] width 68 height 25
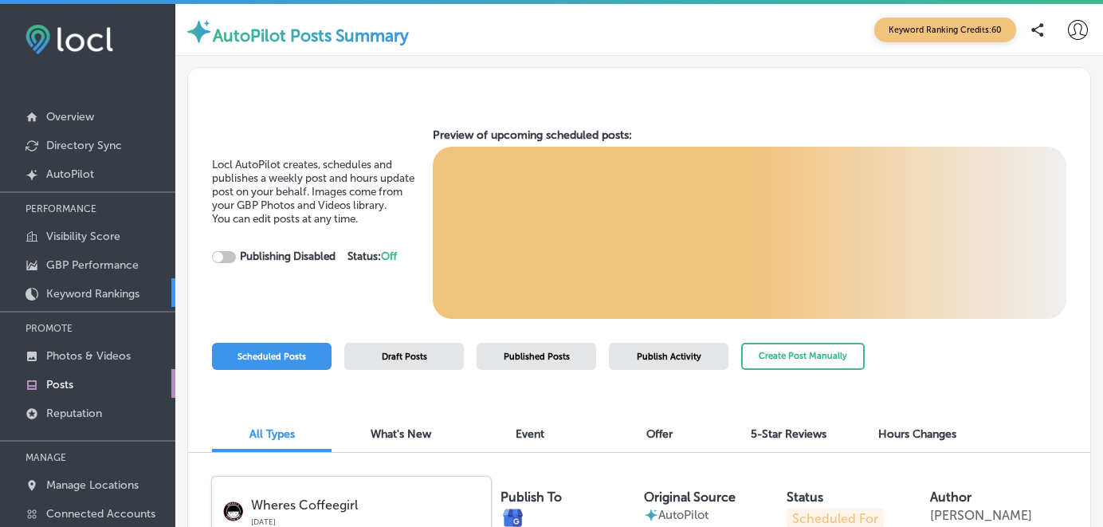
checkbox input "true"
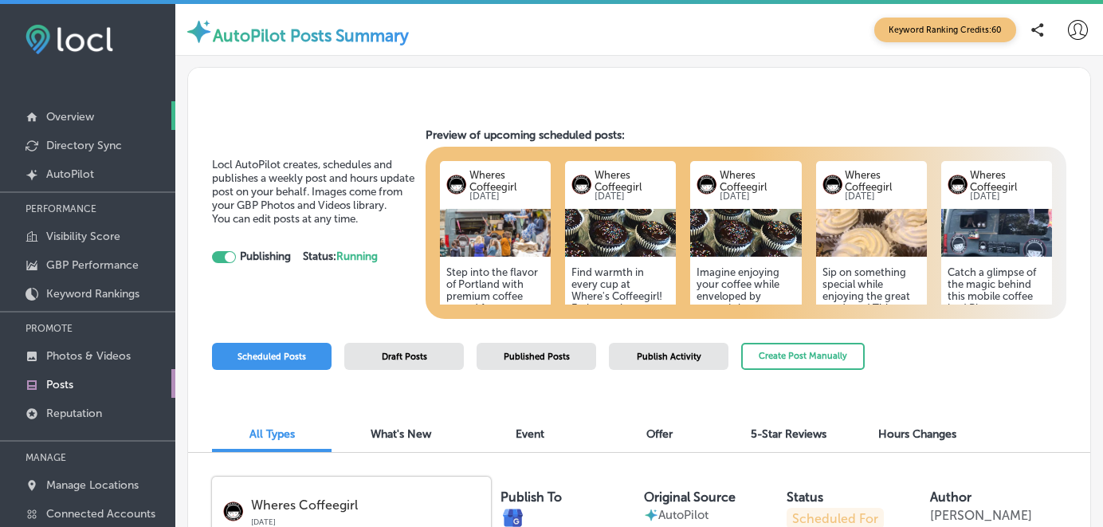
click at [91, 116] on p "Overview" at bounding box center [70, 117] width 48 height 14
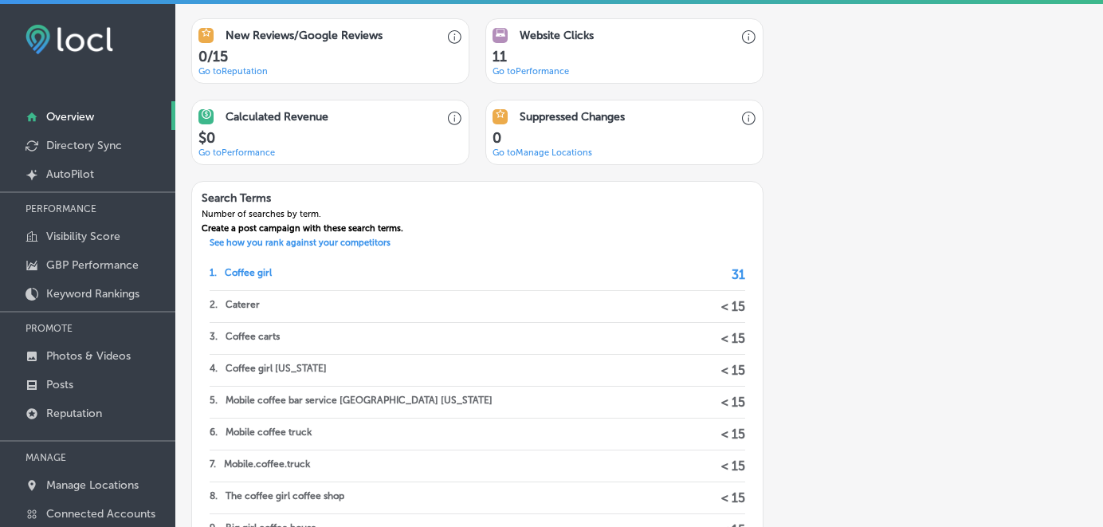
scroll to position [1124, 0]
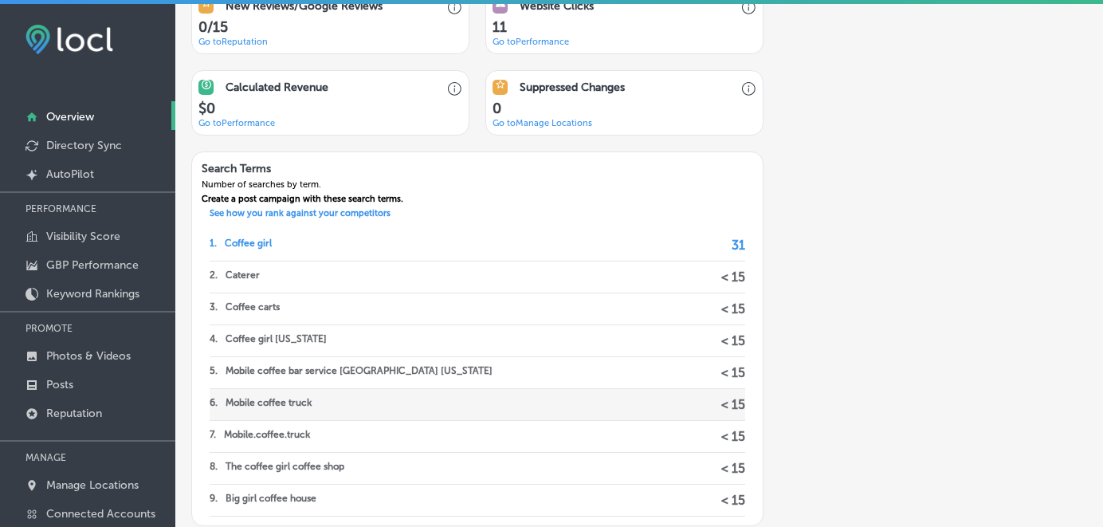
click at [368, 406] on div "6 . Mobile coffee truck < 15" at bounding box center [477, 405] width 535 height 32
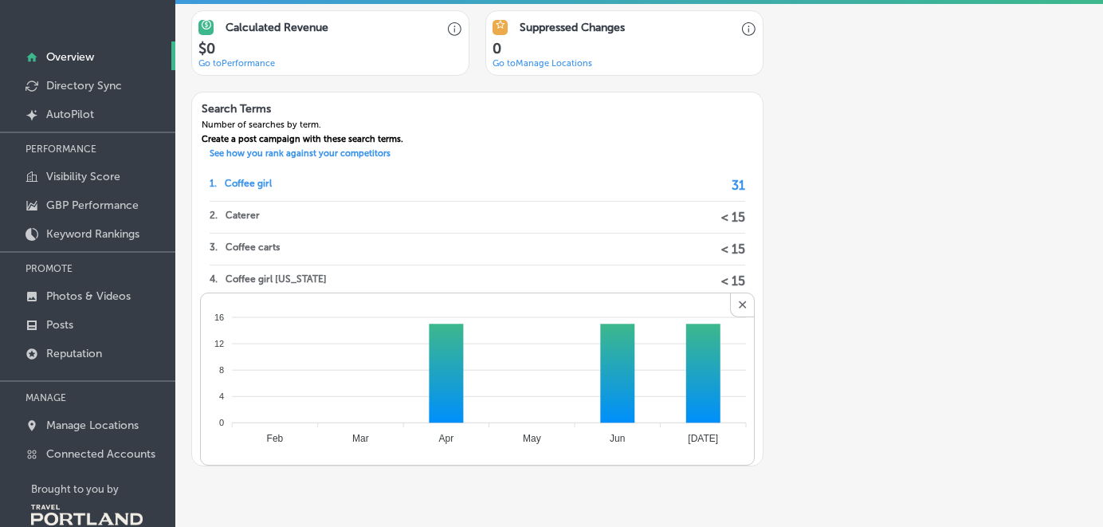
scroll to position [89, 0]
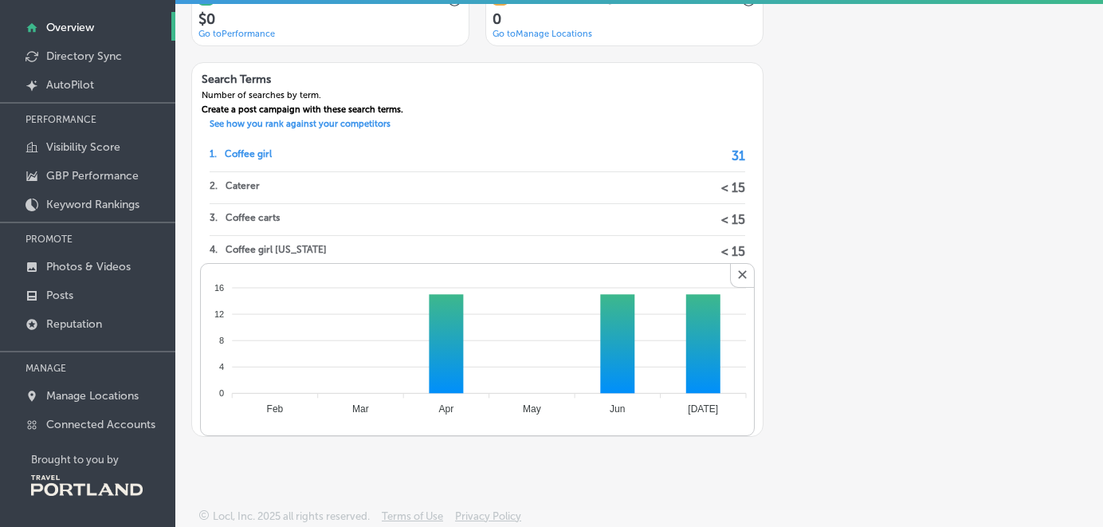
click at [741, 269] on span "✕" at bounding box center [742, 276] width 24 height 24
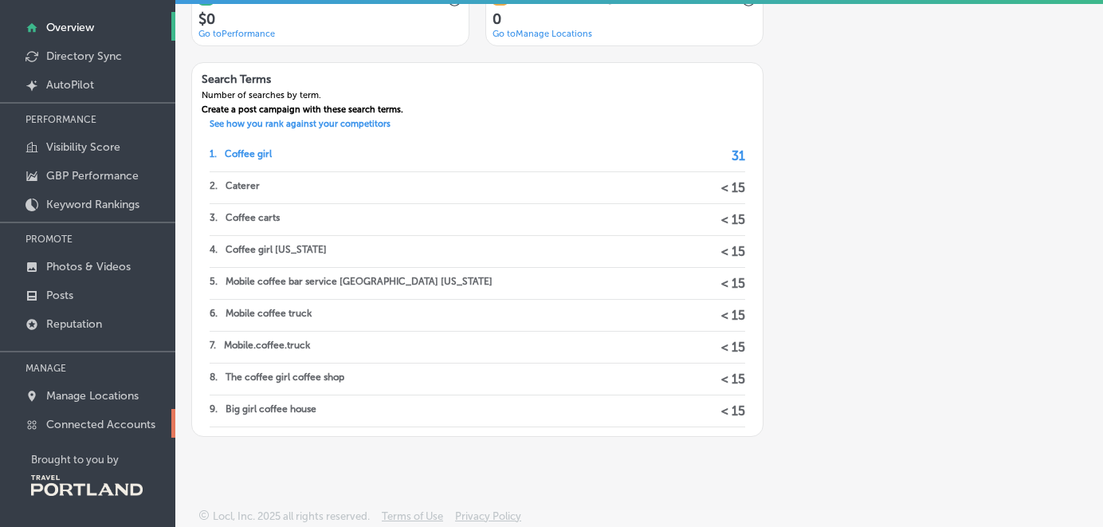
click at [91, 418] on p "Connected Accounts" at bounding box center [100, 425] width 109 height 14
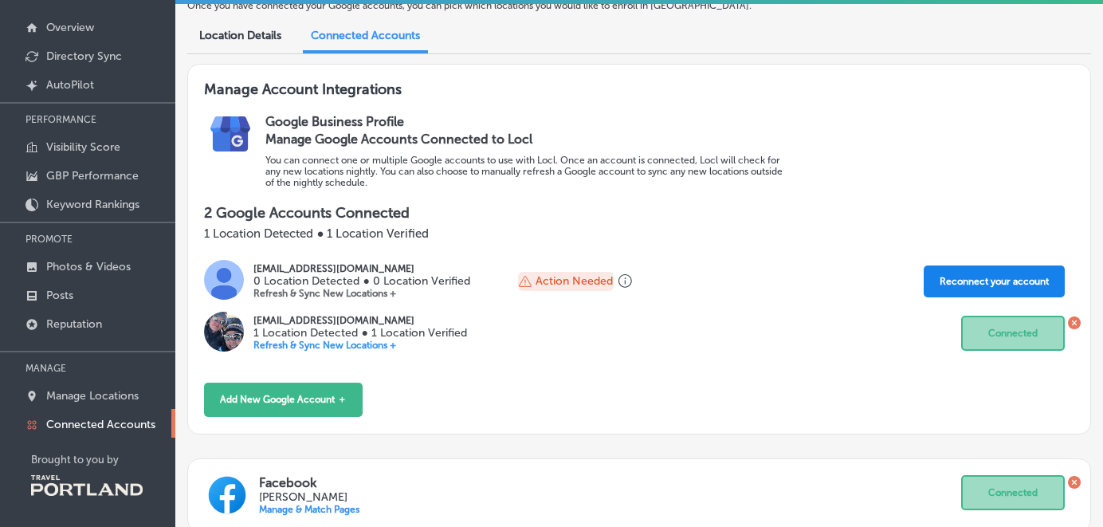
click at [962, 275] on button "Reconnect your account" at bounding box center [993, 281] width 141 height 32
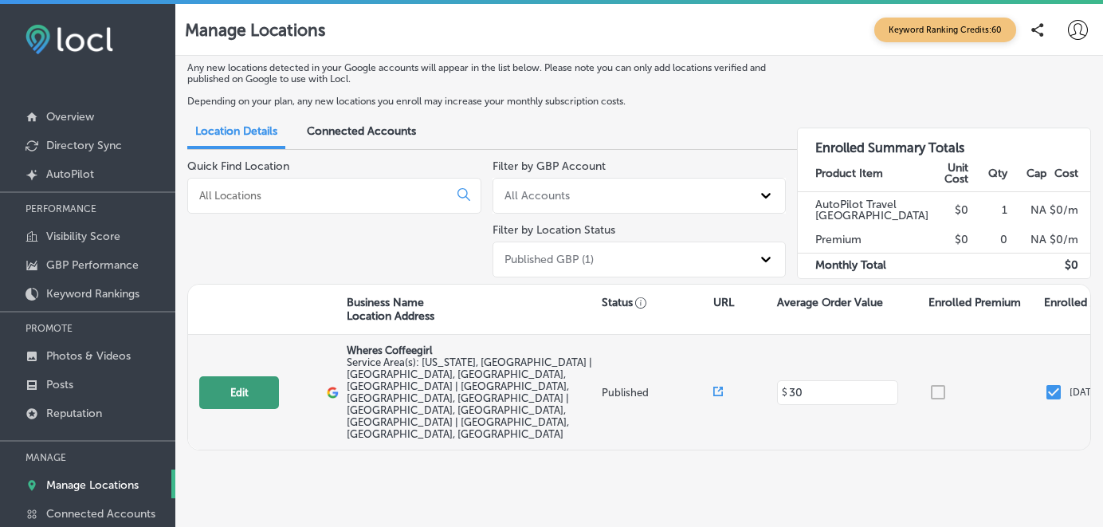
click at [245, 376] on button "Edit" at bounding box center [239, 392] width 80 height 33
select select "US"
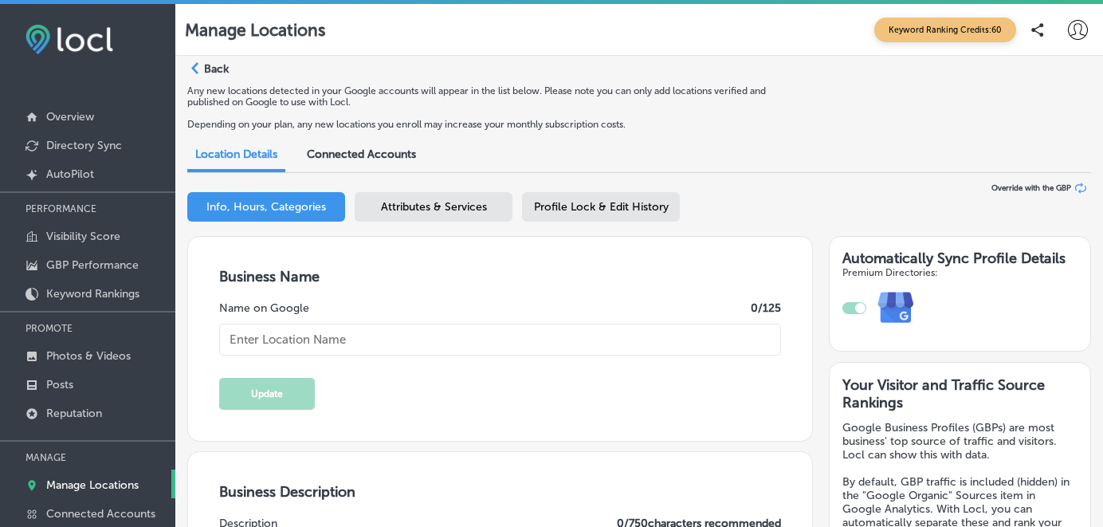
checkbox input "true"
type textarea "Where's Coffeegirl is a unique mobile coffee bar, serving premium brews from ou…"
type textarea "Where’s Coffeegirl delivers a vibrant café experience wherever you are, serving…"
type input "[URL][DOMAIN_NAME]"
type input "30"
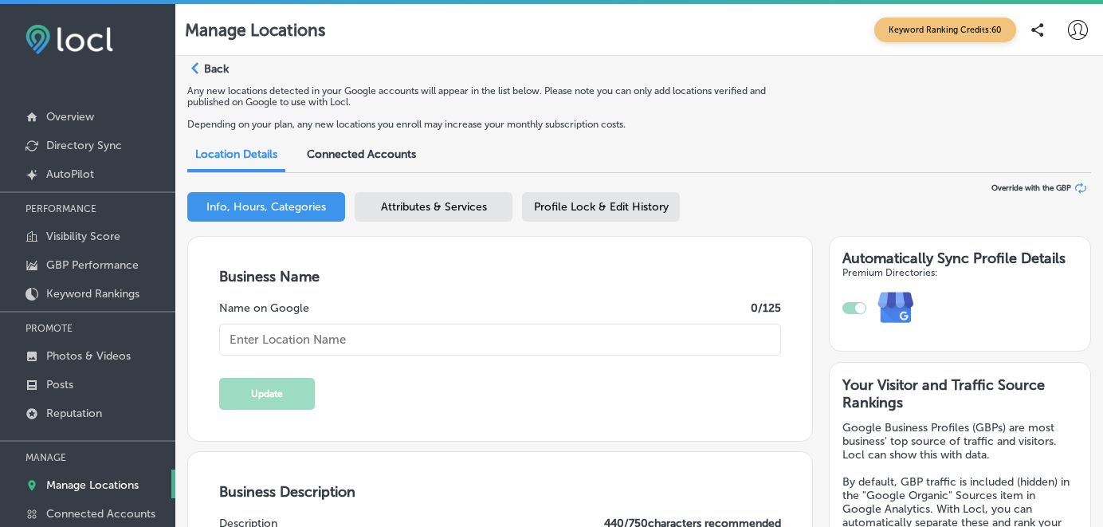
type input "Wheres Coffeegirl"
type input "US"
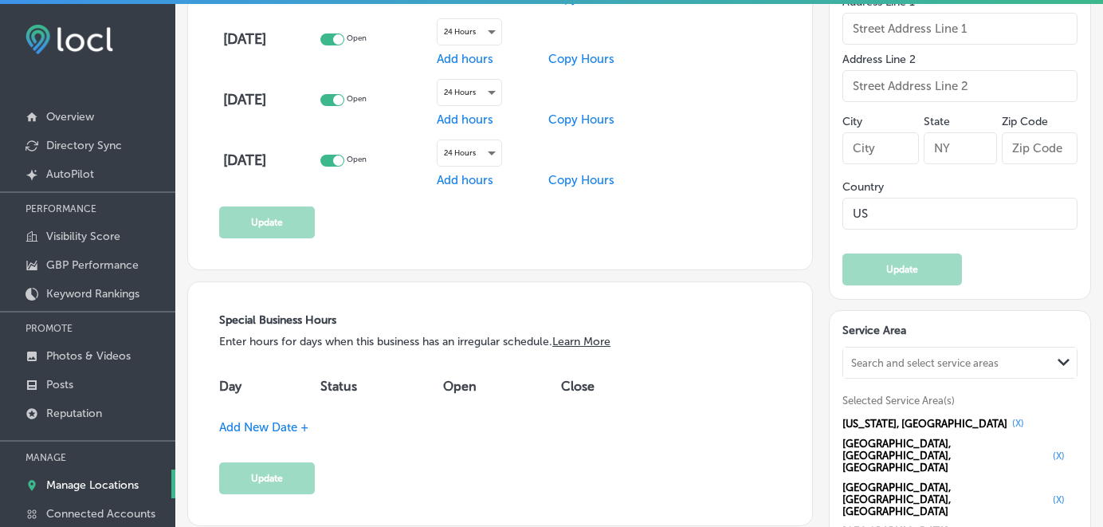
scroll to position [1386, 0]
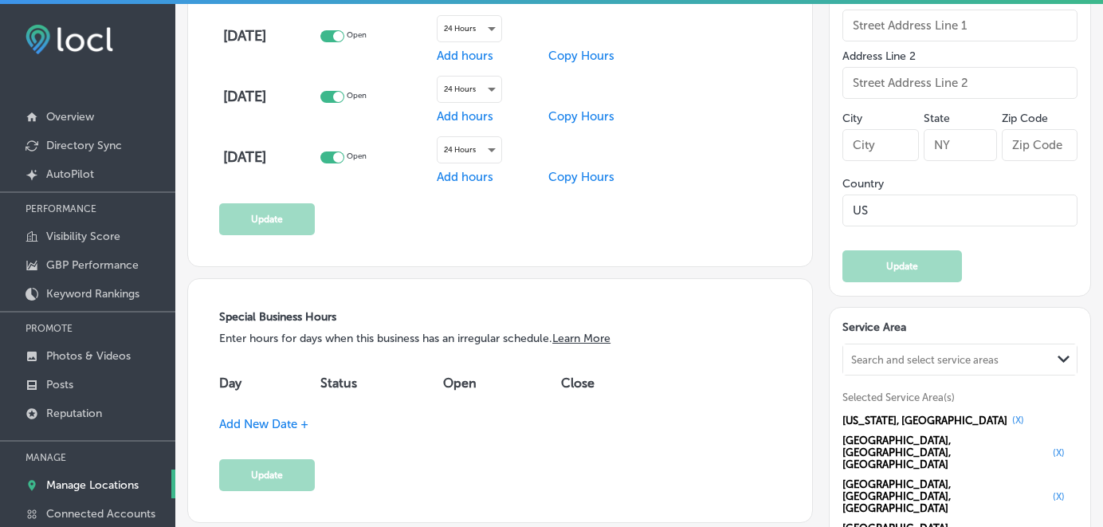
click at [909, 354] on div "Search and select service areas" at bounding box center [924, 360] width 147 height 12
click at [1062, 355] on icon "Path Created with Sketch." at bounding box center [1063, 358] width 12 height 7
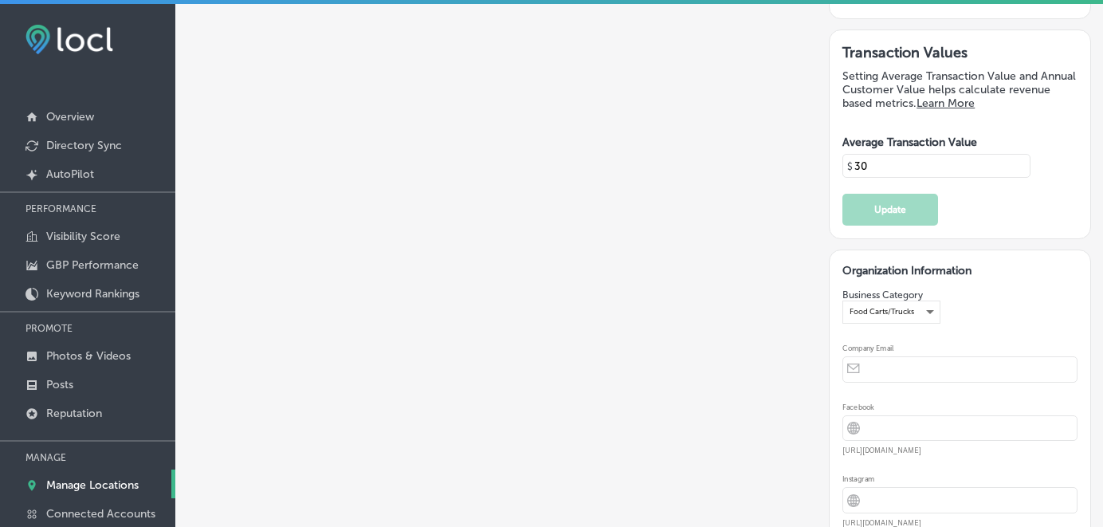
scroll to position [3421, 0]
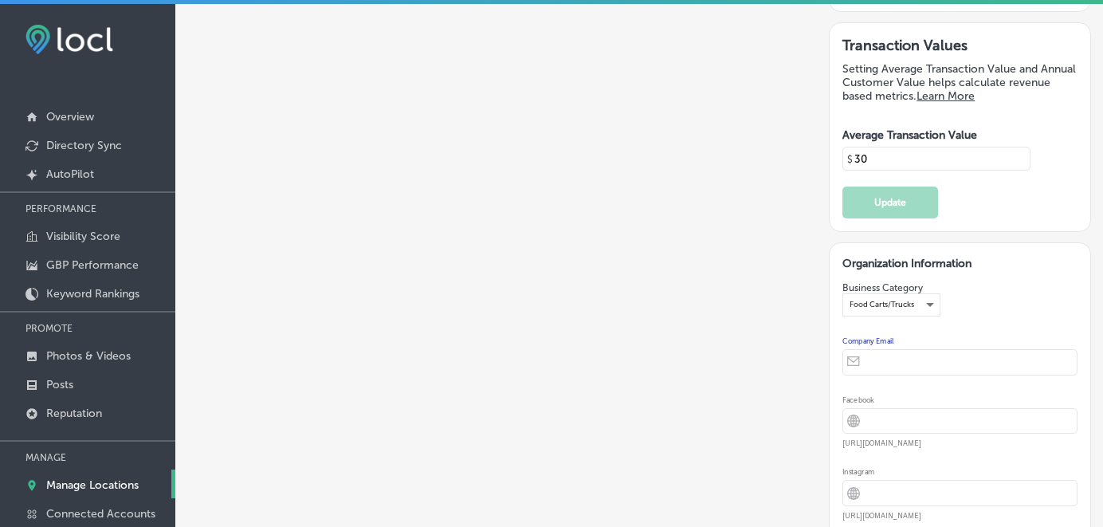
click at [881, 350] on input "email" at bounding box center [972, 362] width 208 height 25
type input "[EMAIL_ADDRESS][DOMAIN_NAME]"
click at [892, 409] on input "url" at bounding box center [972, 421] width 208 height 25
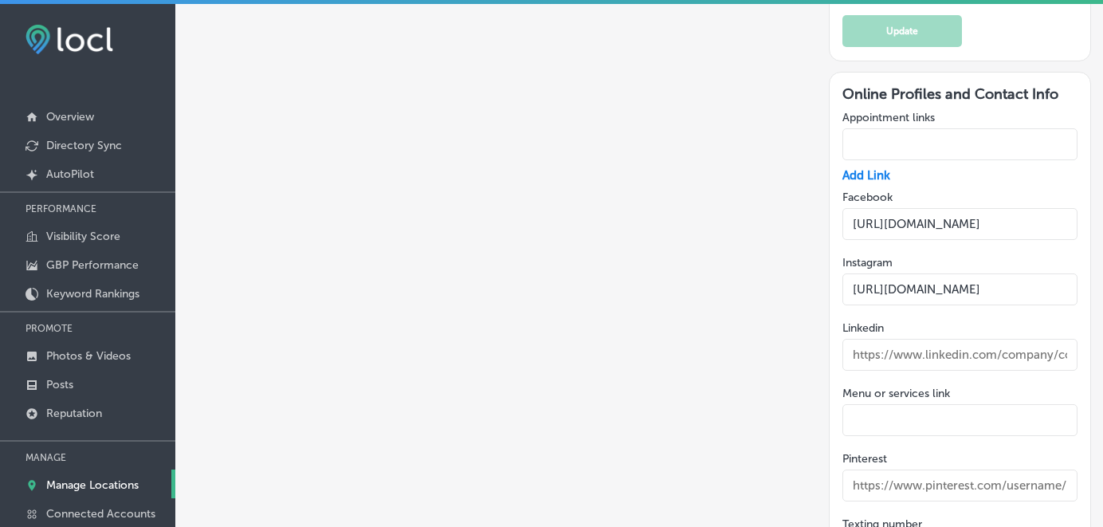
scroll to position [0, 41]
drag, startPoint x: 850, startPoint y: 112, endPoint x: 1102, endPoint y: 106, distance: 251.8
click at [1102, 106] on div "Manage Locations Keyword Ranking Credits: 60 Path Created with Sketch. Back Any…" at bounding box center [638, 311] width 927 height 615
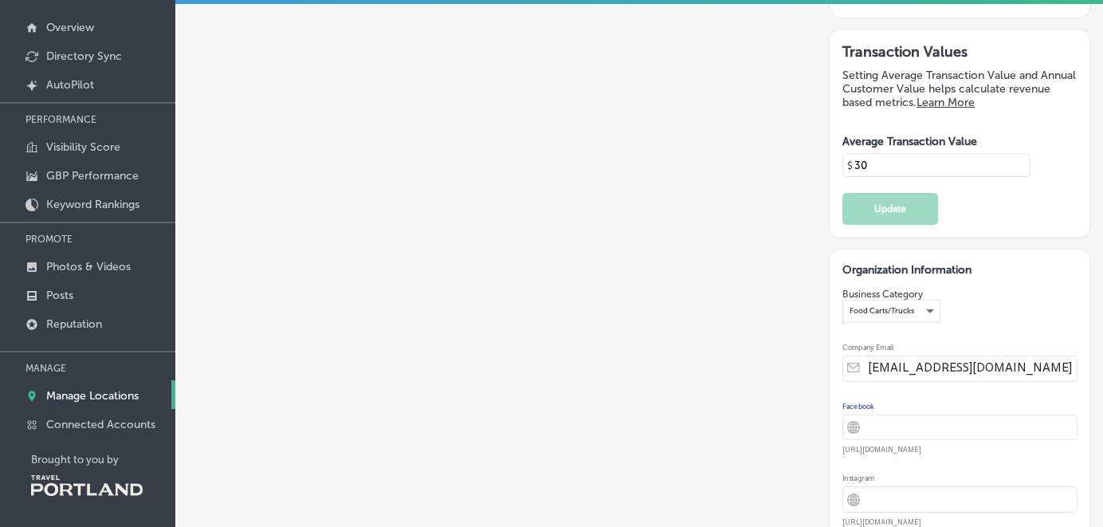
scroll to position [0, 0]
click at [899, 415] on input "url" at bounding box center [972, 427] width 208 height 25
paste input "[URL][DOMAIN_NAME]"
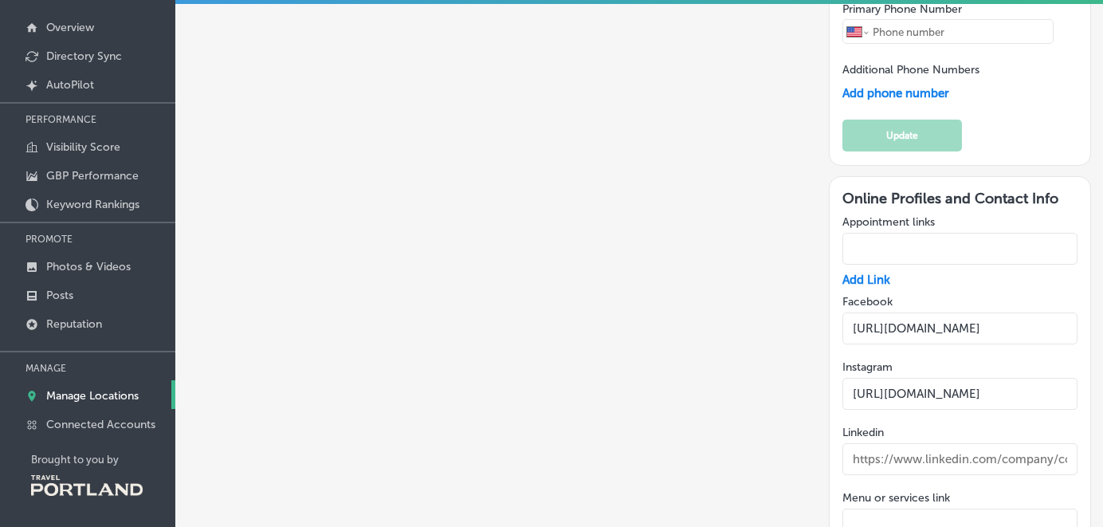
scroll to position [2236, 0]
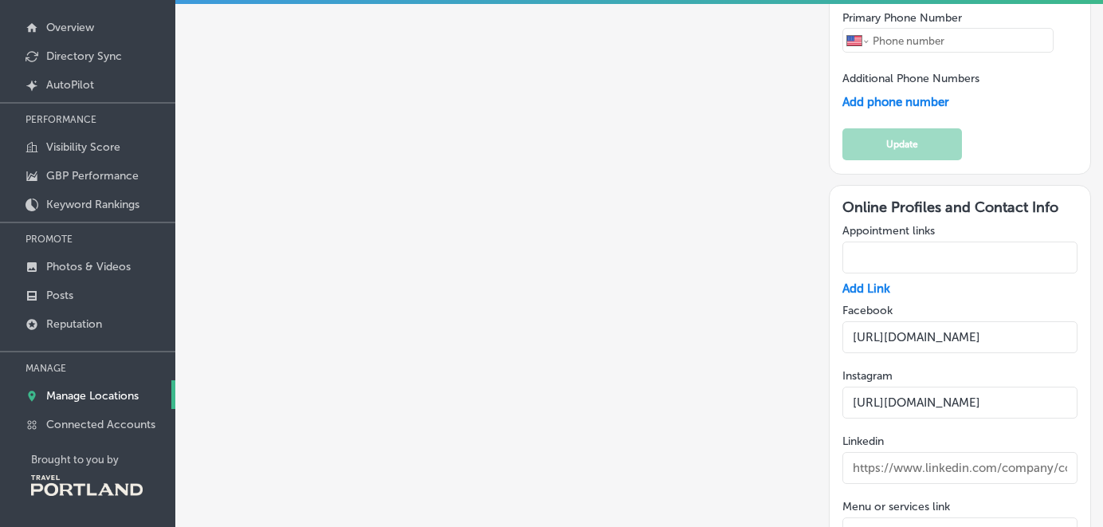
type input "[URL][DOMAIN_NAME]"
drag, startPoint x: 851, startPoint y: 288, endPoint x: 1102, endPoint y: 280, distance: 251.1
click at [1102, 280] on div "Manage Locations Keyword Ranking Credits: 60 Path Created with Sketch. Back Any…" at bounding box center [638, 222] width 927 height 615
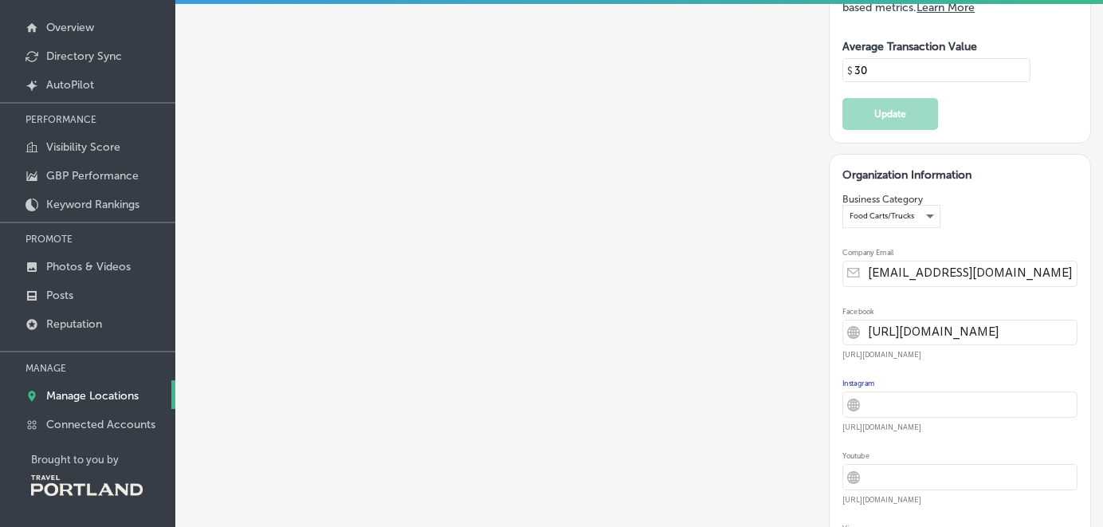
scroll to position [0, 0]
click at [910, 392] on input "url" at bounding box center [972, 404] width 208 height 25
paste input "[URL][DOMAIN_NAME]"
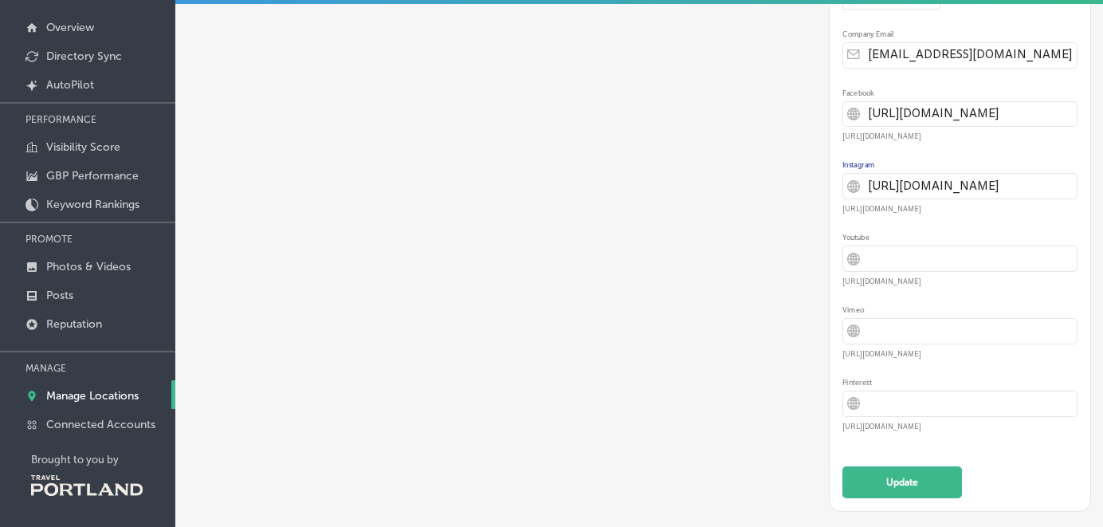
scroll to position [3650, 0]
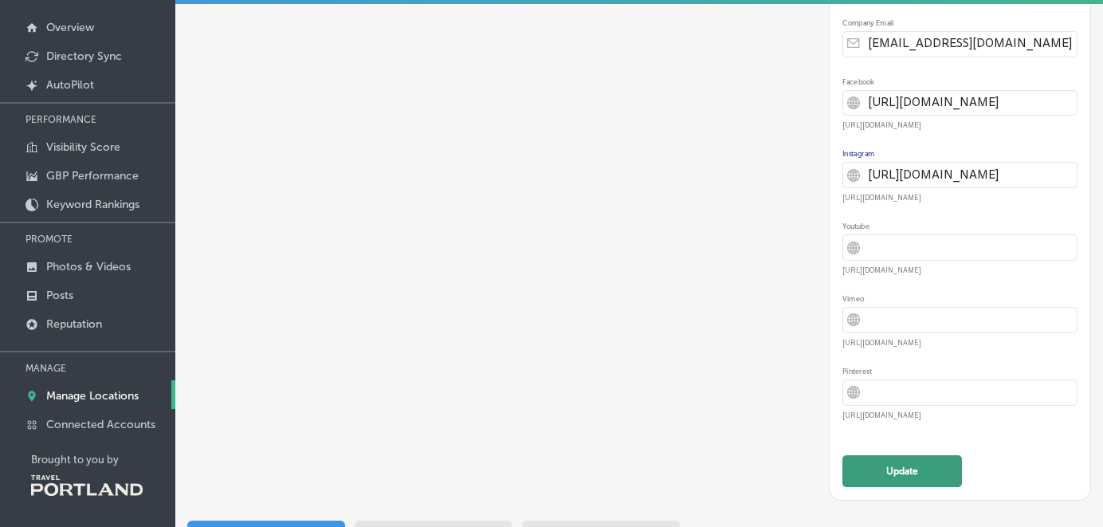
type input "[URL][DOMAIN_NAME]"
click at [919, 455] on button "Update" at bounding box center [902, 471] width 120 height 32
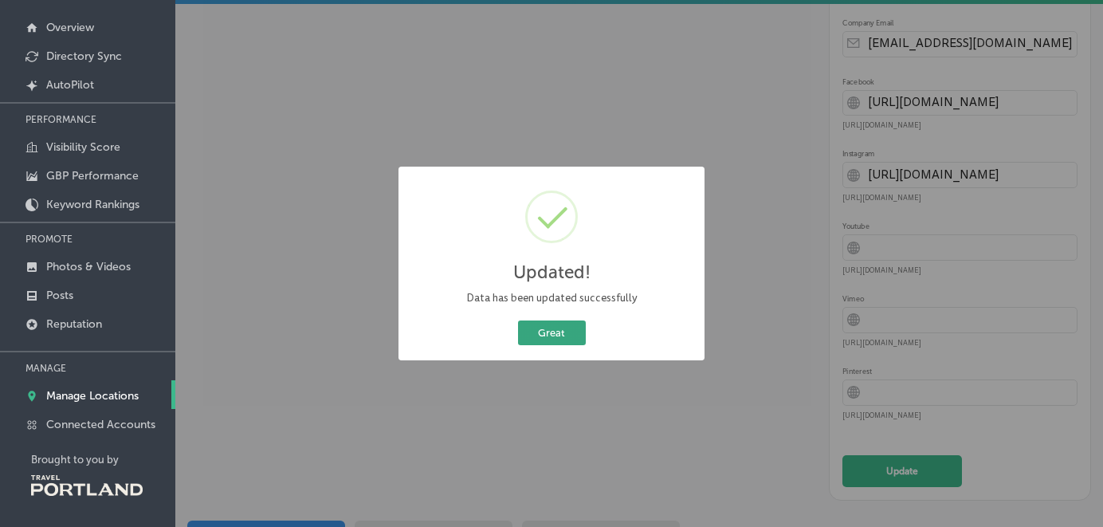
click at [534, 330] on button "Great" at bounding box center [552, 332] width 68 height 25
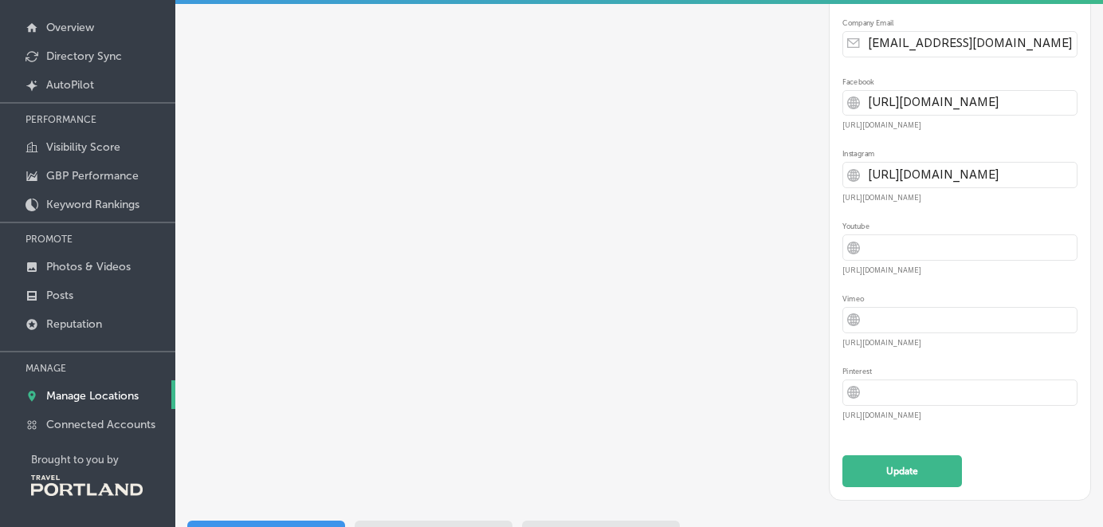
click at [473, 526] on span "Attributes & Services" at bounding box center [434, 535] width 106 height 14
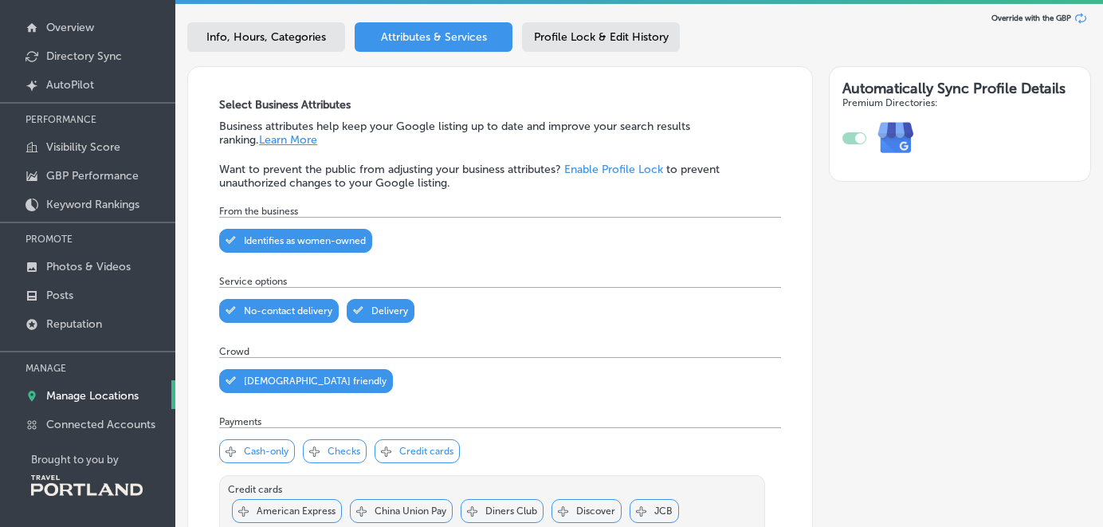
scroll to position [55, 0]
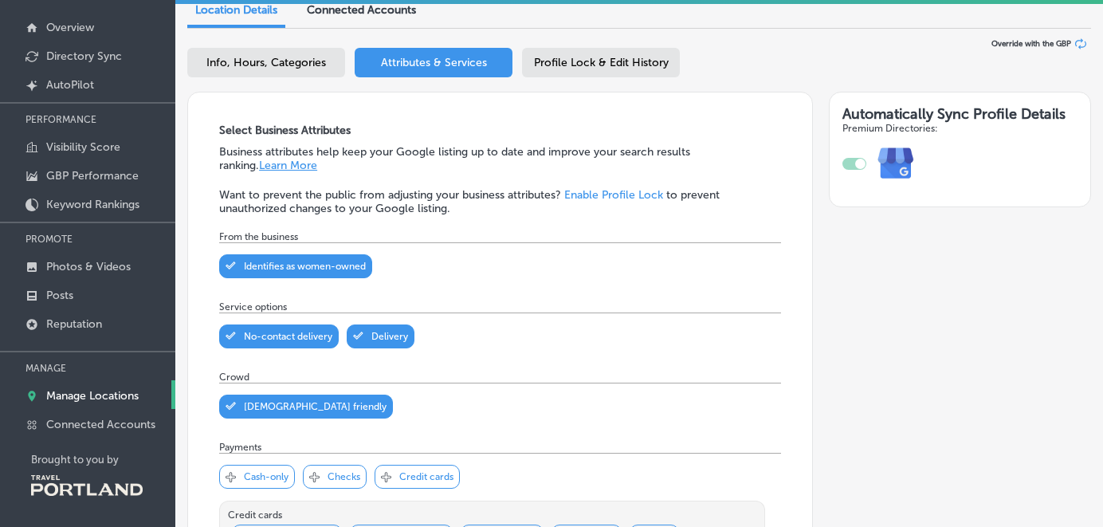
click at [621, 52] on div "Profile Lock & Edit History" at bounding box center [601, 62] width 158 height 29
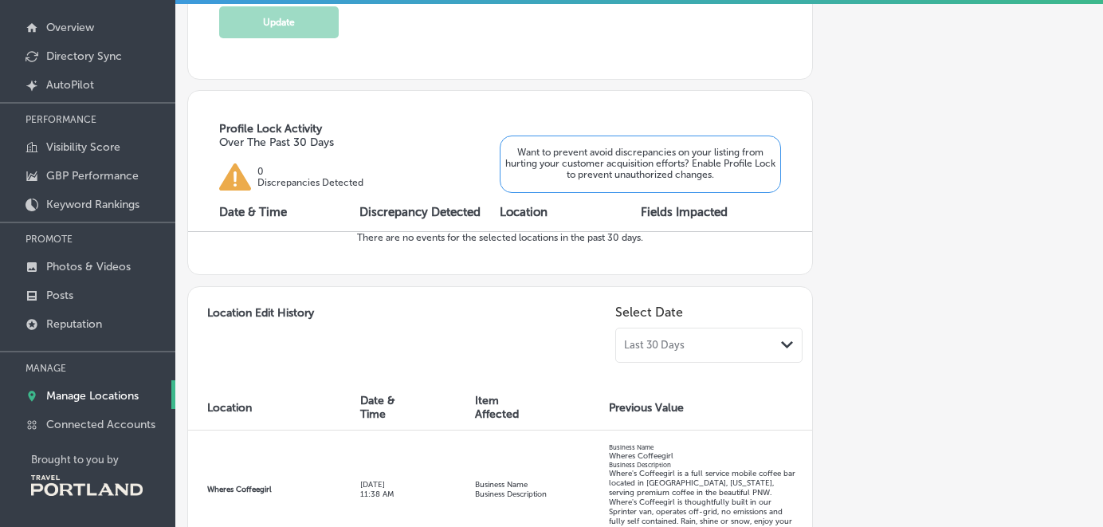
scroll to position [476, 0]
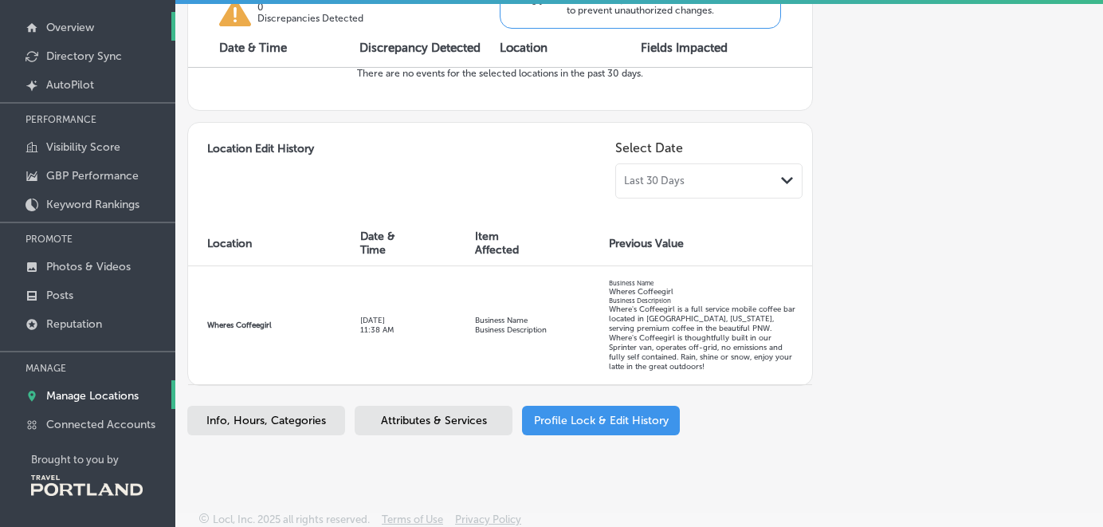
click at [87, 23] on p "Overview" at bounding box center [70, 28] width 48 height 14
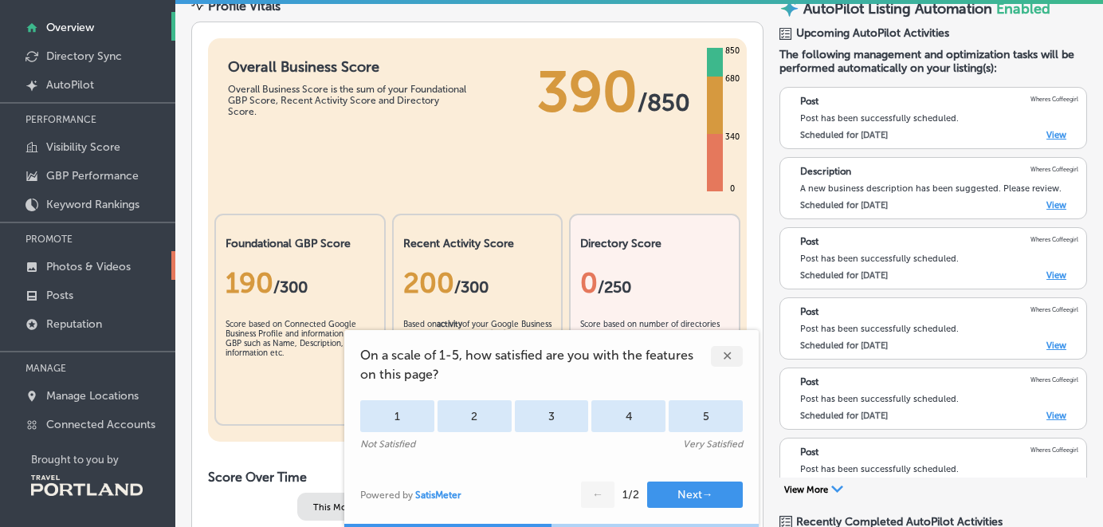
click at [67, 260] on p "Photos & Videos" at bounding box center [88, 267] width 84 height 14
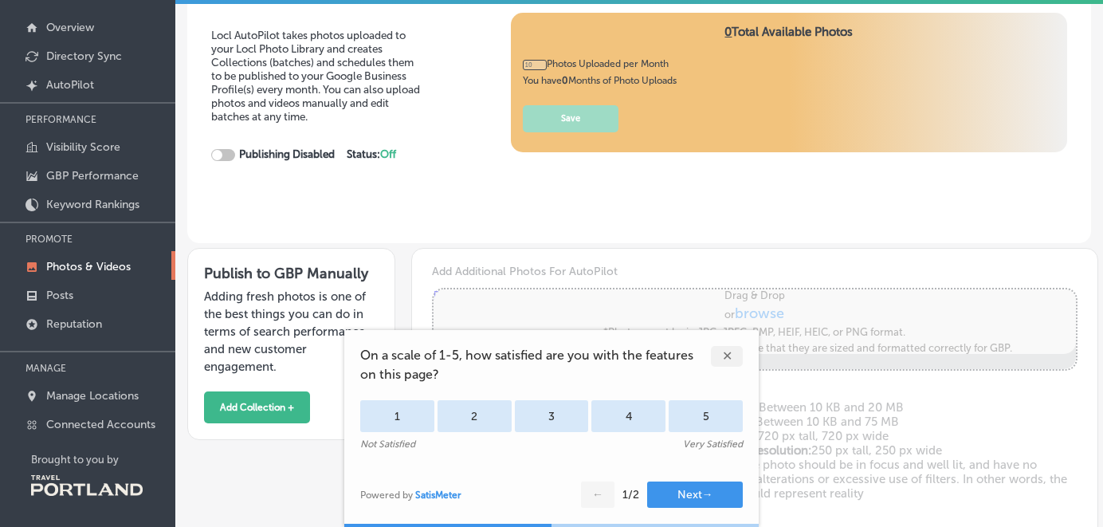
type input "0"
checkbox input "true"
type input "5"
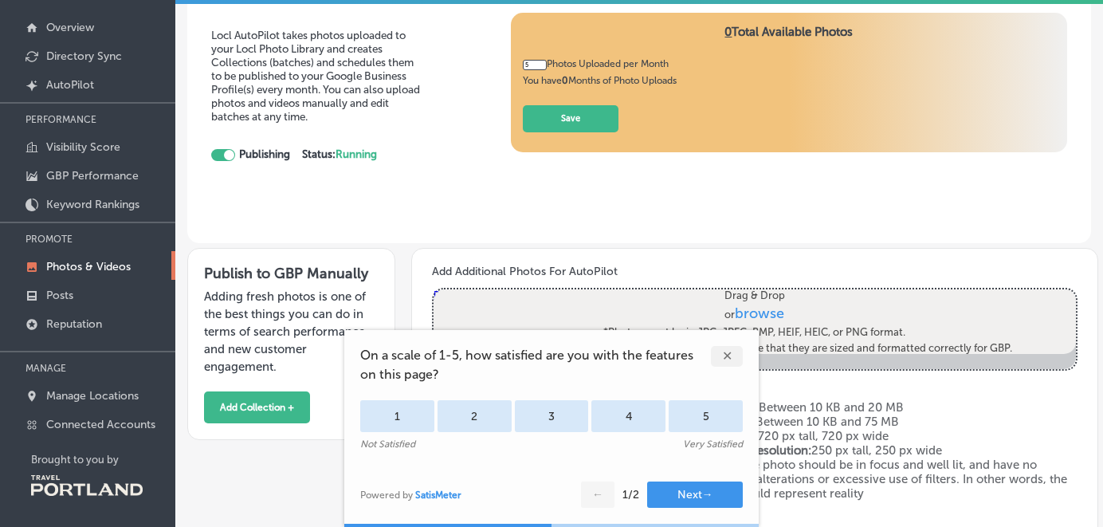
click at [735, 354] on div "✕" at bounding box center [727, 356] width 32 height 21
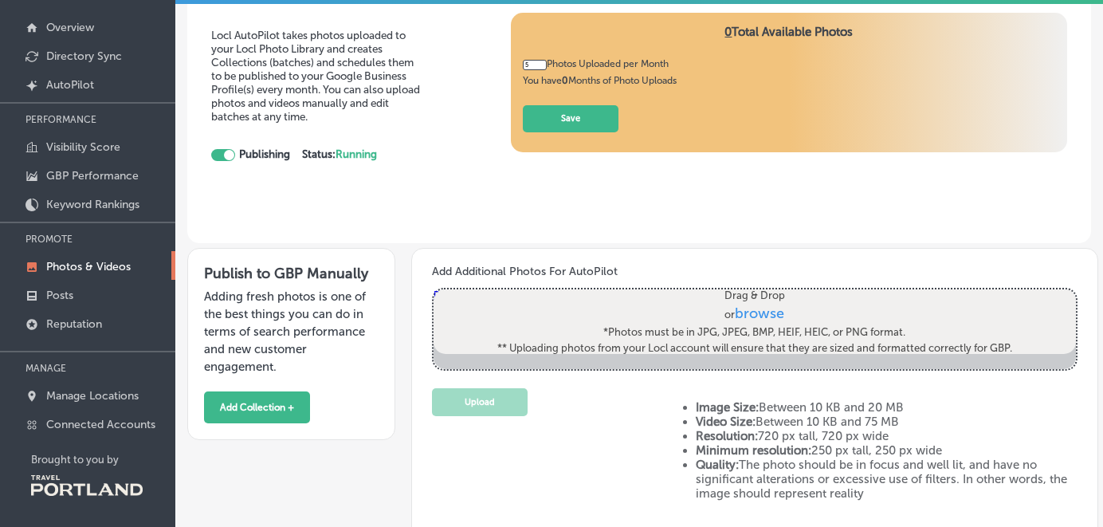
click at [765, 312] on span "browse" at bounding box center [759, 314] width 49 height 18
click at [765, 294] on input "Drag & Drop or browse *Photos must be in JPG, JPEG, BMP, HEIF, HEIC, or PNG for…" at bounding box center [754, 291] width 642 height 5
type input "C:\fakepath\LOGO_Artwork.jpeg"
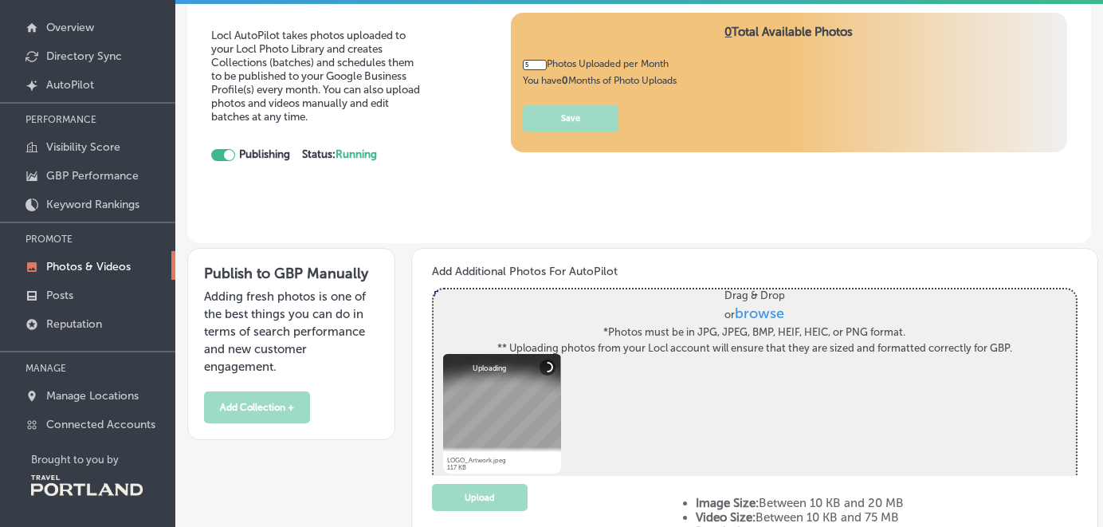
scroll to position [18, 0]
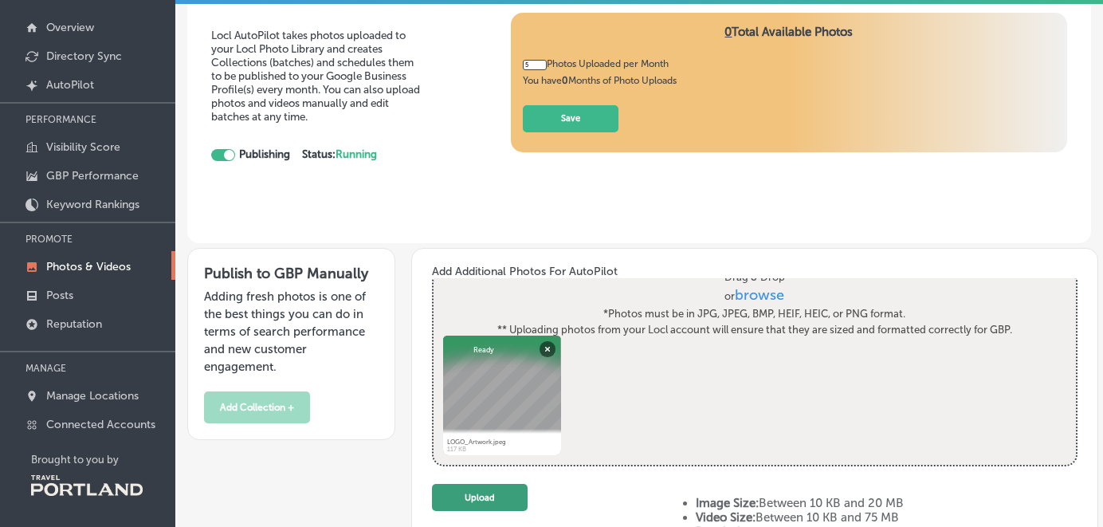
click at [506, 492] on button "Upload" at bounding box center [480, 498] width 96 height 28
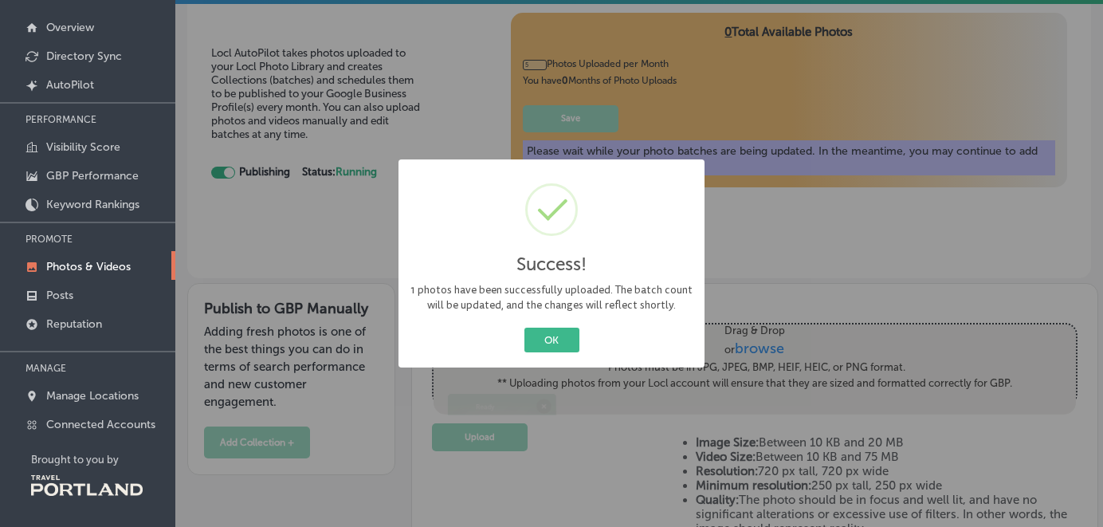
scroll to position [0, 0]
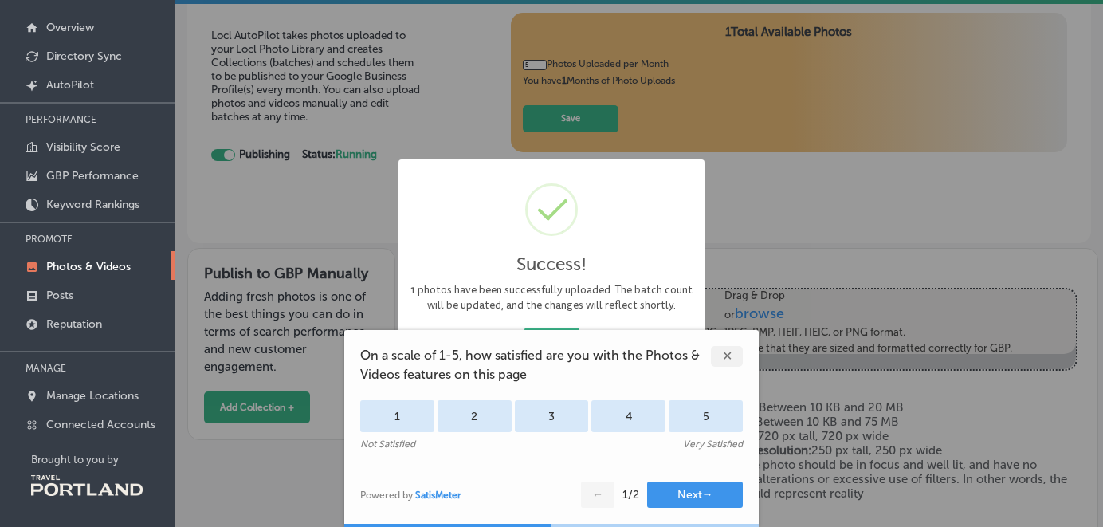
click at [723, 351] on div "✕" at bounding box center [727, 356] width 32 height 21
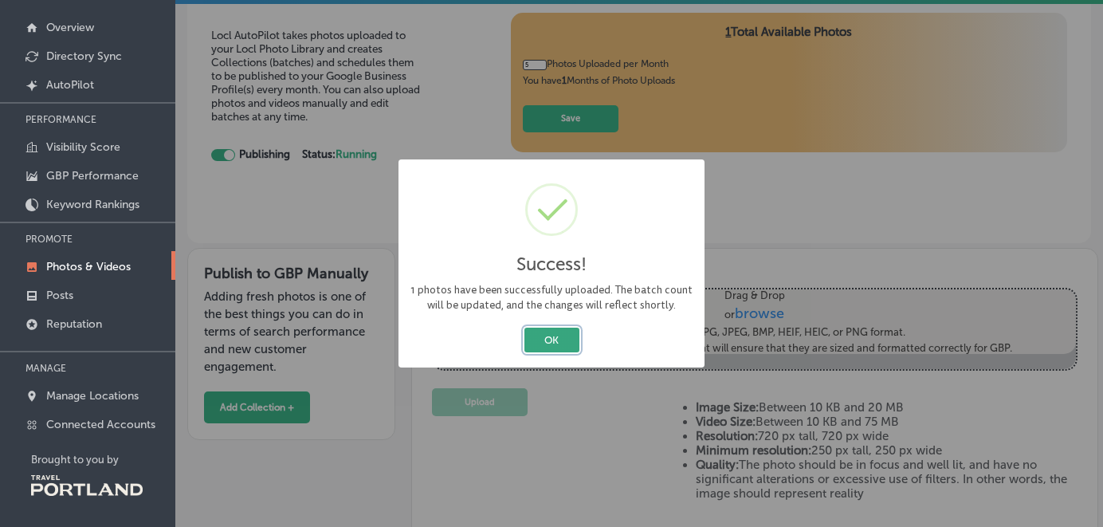
click at [562, 344] on button "OK" at bounding box center [551, 339] width 55 height 25
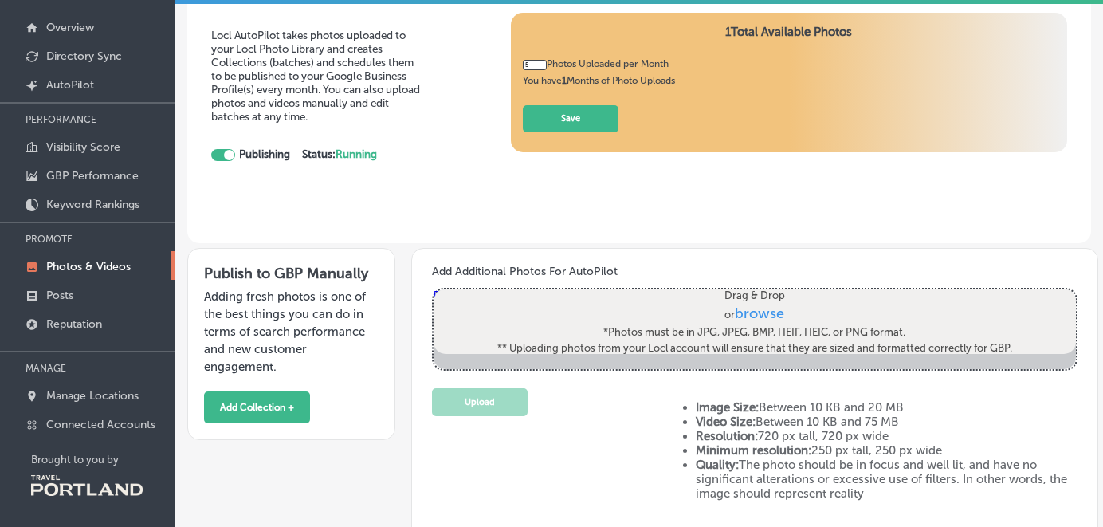
click at [751, 312] on span "browse" at bounding box center [759, 314] width 49 height 18
click at [751, 294] on input "Drag & Drop or browse *Photos must be in JPG, JPEG, BMP, HEIF, HEIC, or PNG for…" at bounding box center [754, 291] width 642 height 5
type input "C:\fakepath\A2FD1724-72FB-4BDE-933A-F4694B43419D.jpg"
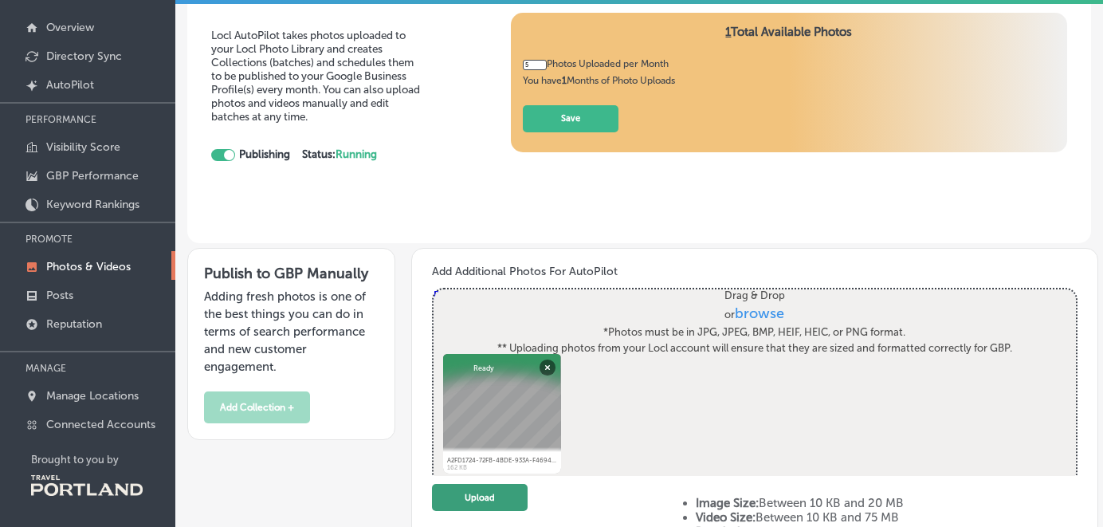
click at [473, 498] on button "Upload" at bounding box center [480, 498] width 96 height 28
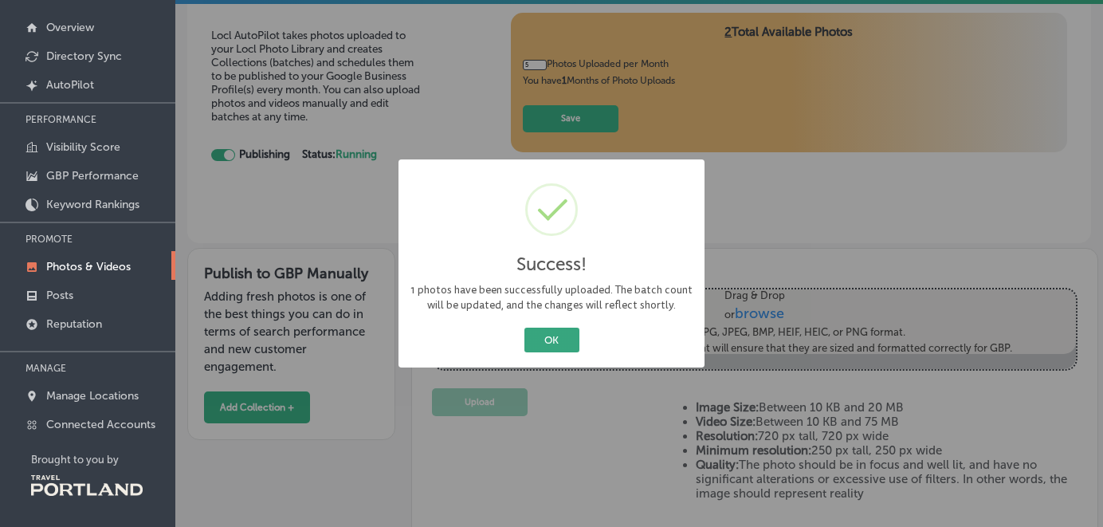
click at [558, 338] on button "OK" at bounding box center [551, 339] width 55 height 25
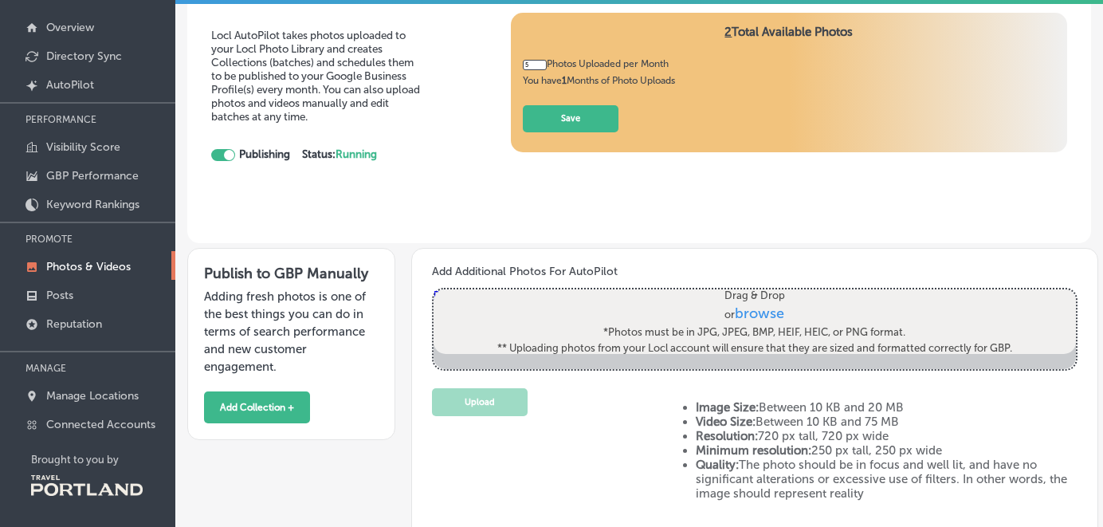
click at [750, 313] on span "browse" at bounding box center [759, 314] width 49 height 18
click at [750, 294] on input "Drag & Drop or browse *Photos must be in JPG, JPEG, BMP, HEIF, HEIC, or PNG for…" at bounding box center [754, 291] width 642 height 5
type input "C:\fakepath\069F23AE-2B7E-40A1-BAB1-7D739299FBDE.jpeg"
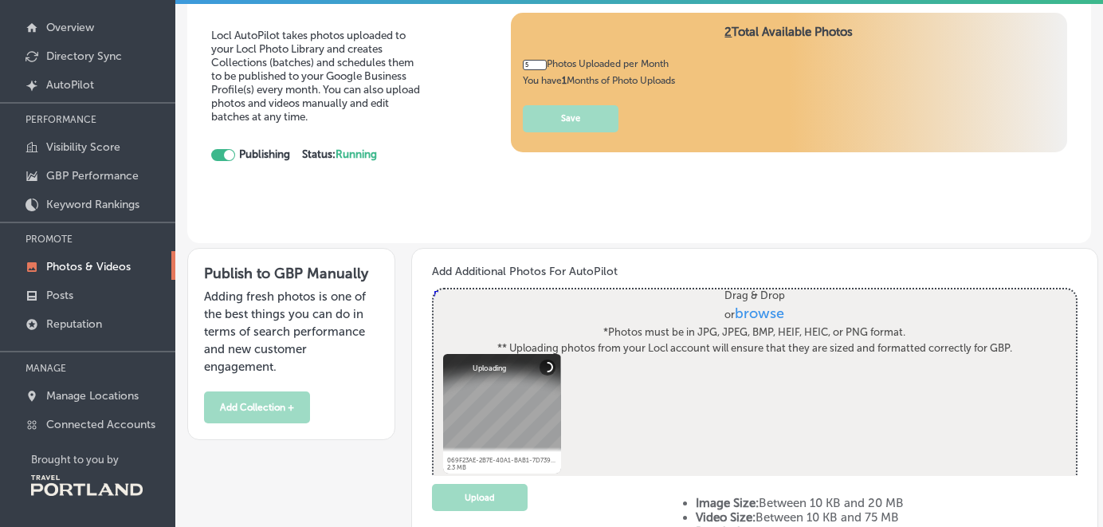
scroll to position [18, 0]
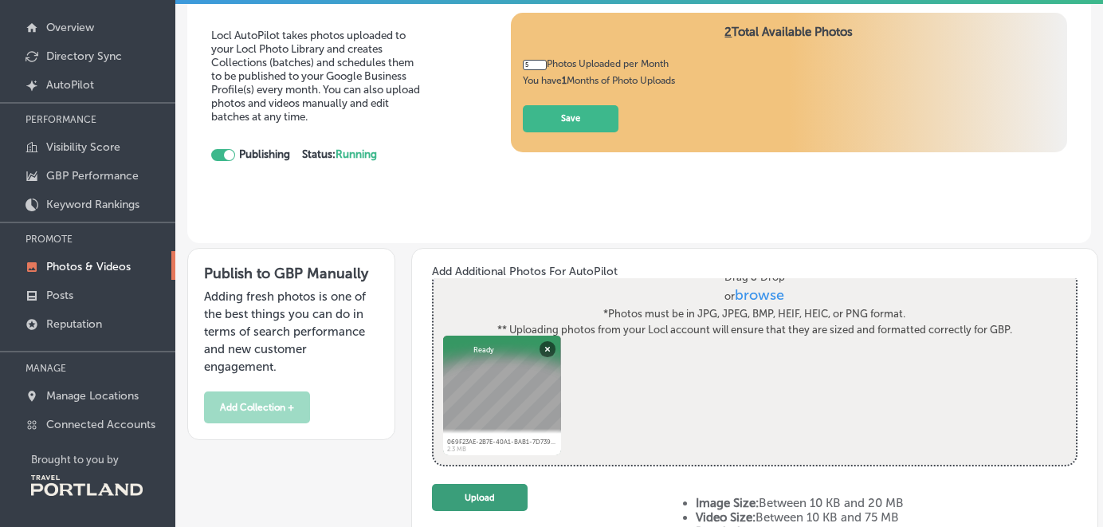
click at [506, 501] on button "Upload" at bounding box center [480, 498] width 96 height 28
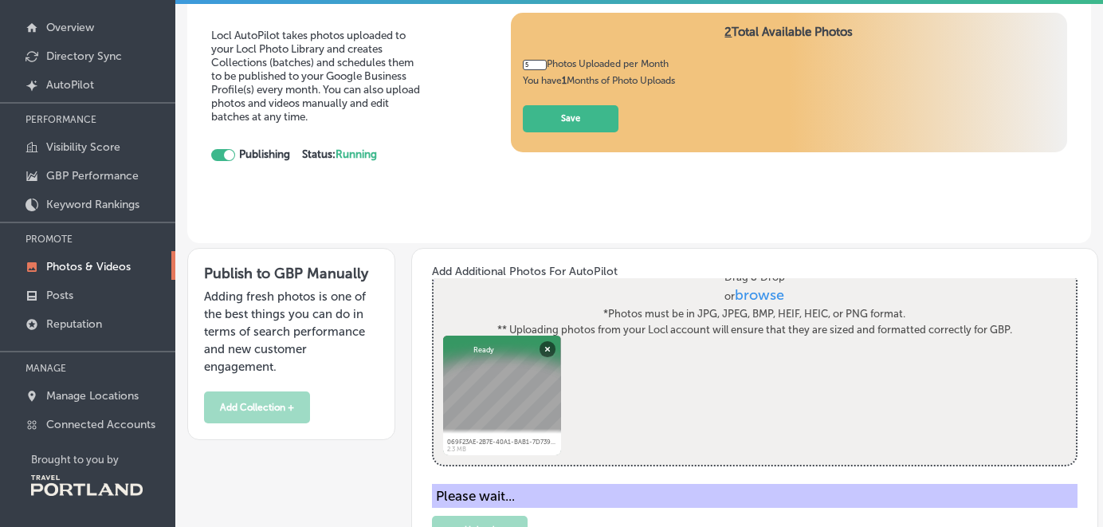
scroll to position [0, 0]
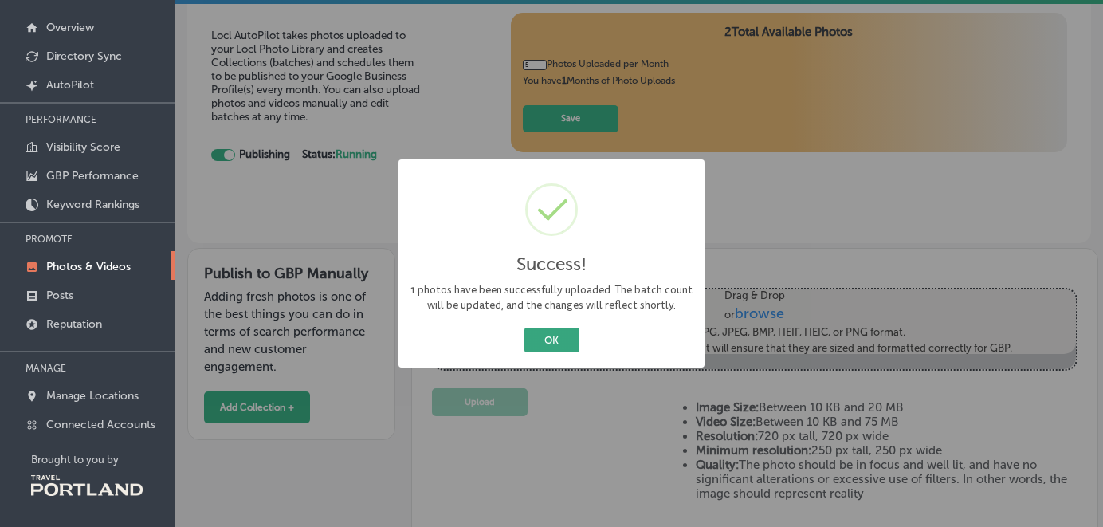
click at [554, 339] on button "OK" at bounding box center [551, 339] width 55 height 25
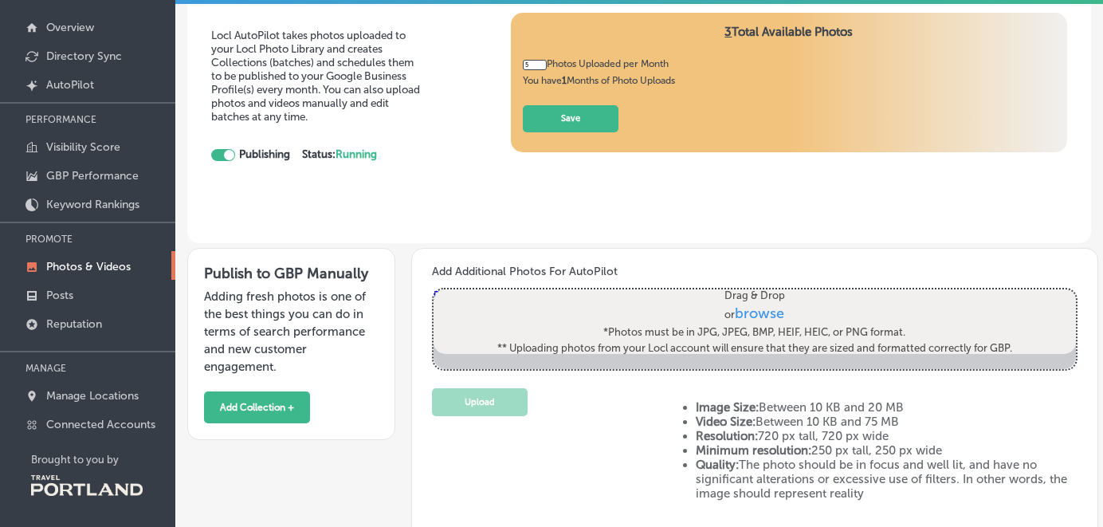
click at [751, 312] on span "browse" at bounding box center [759, 314] width 49 height 18
click at [751, 294] on input "Drag & Drop or browse *Photos must be in JPG, JPEG, BMP, HEIF, HEIC, or PNG for…" at bounding box center [754, 291] width 642 height 5
type input "C:\fakepath\0B2628AF-2652-4403-9E55-1FE5E12E85CC.jpeg"
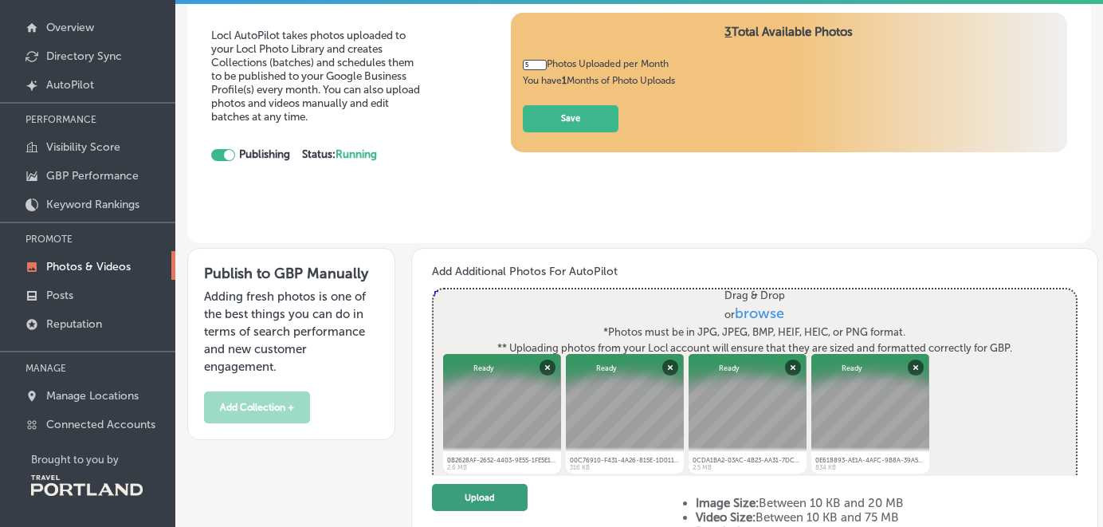
click at [494, 492] on button "Upload" at bounding box center [480, 498] width 96 height 28
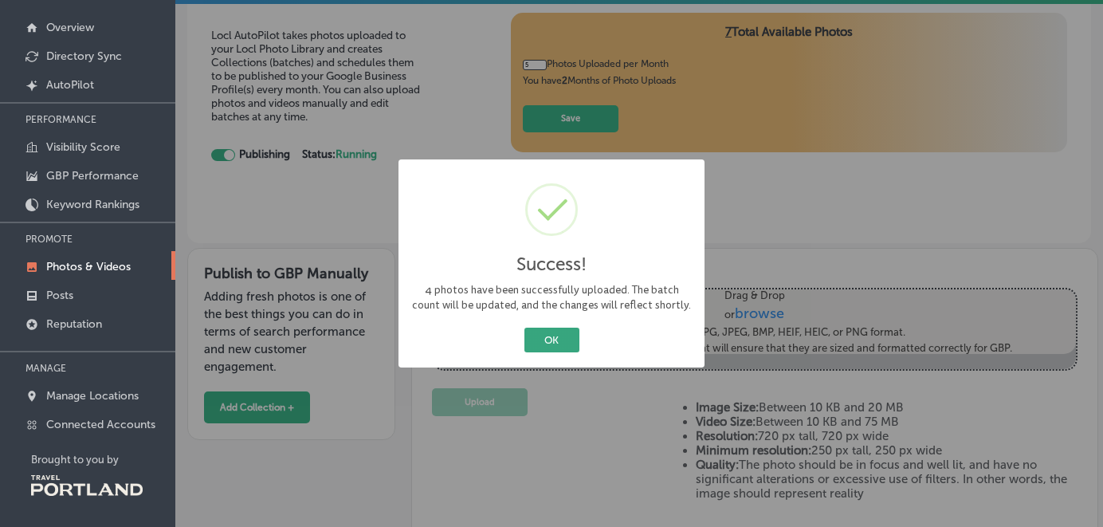
click at [552, 334] on button "OK" at bounding box center [551, 339] width 55 height 25
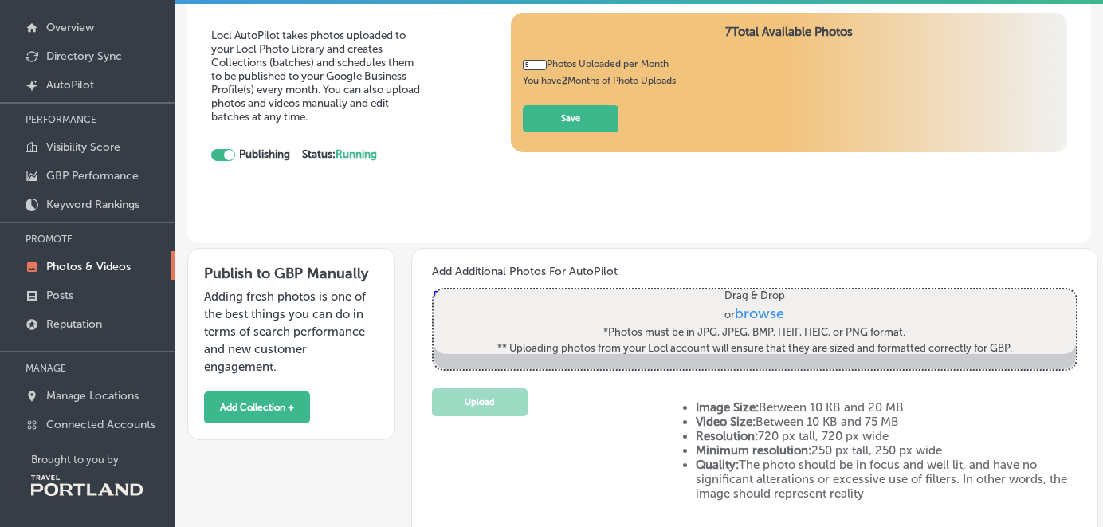
click at [763, 314] on span "browse" at bounding box center [759, 314] width 49 height 18
click at [763, 294] on input "Drag & Drop or browse *Photos must be in JPG, JPEG, BMP, HEIF, HEIC, or PNG for…" at bounding box center [754, 291] width 642 height 5
type input "C:\fakepath\3B0241B7-CB61-429E-930E-7C3BD27A6730.jpeg"
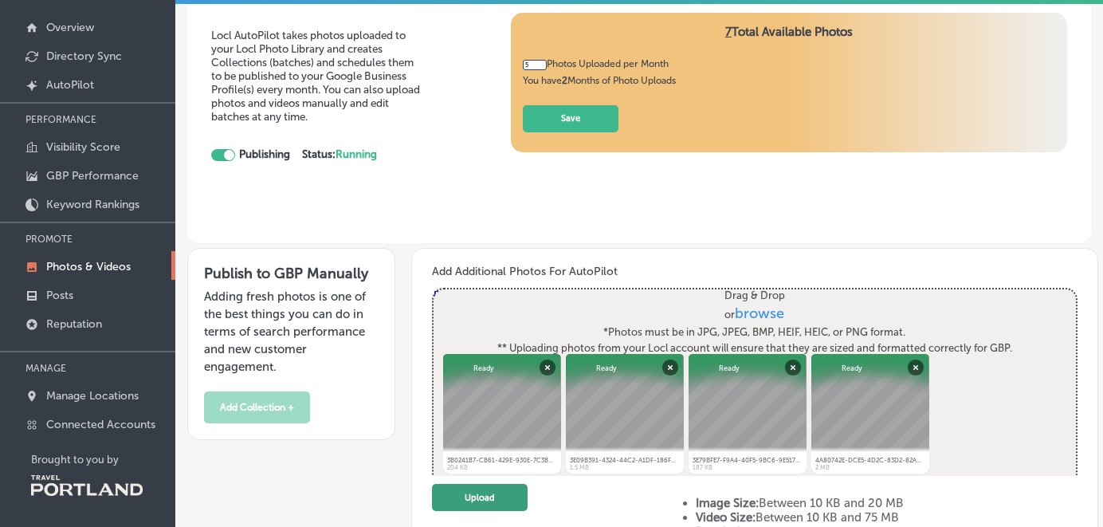
click at [494, 499] on button "Upload" at bounding box center [480, 498] width 96 height 28
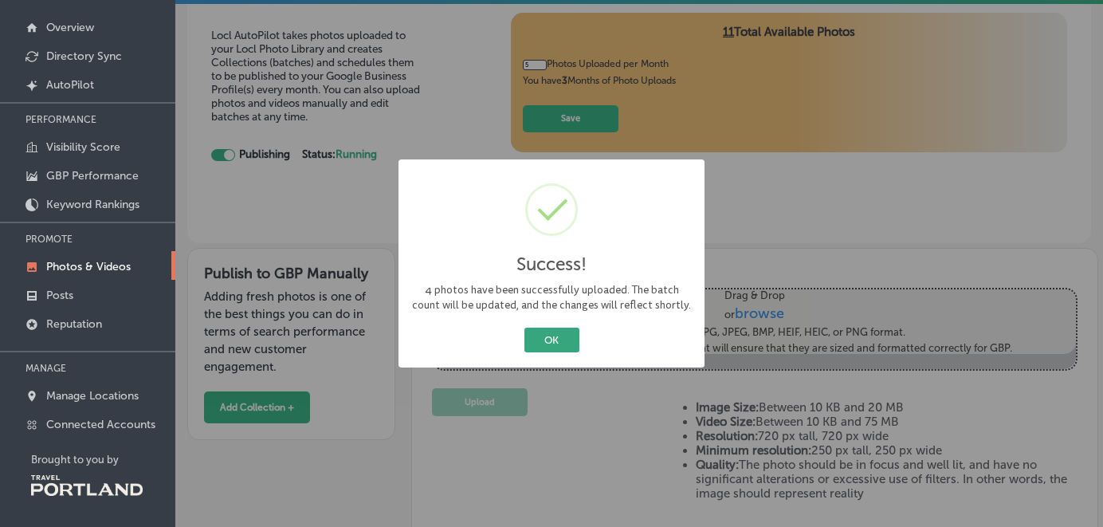
click at [570, 341] on button "OK" at bounding box center [551, 339] width 55 height 25
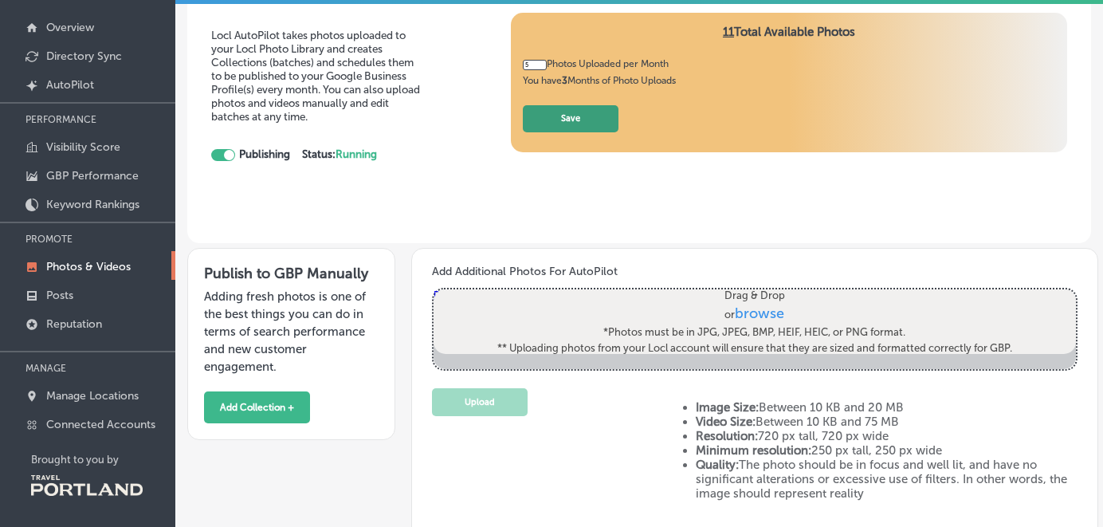
click at [569, 114] on button "Save" at bounding box center [571, 119] width 96 height 28
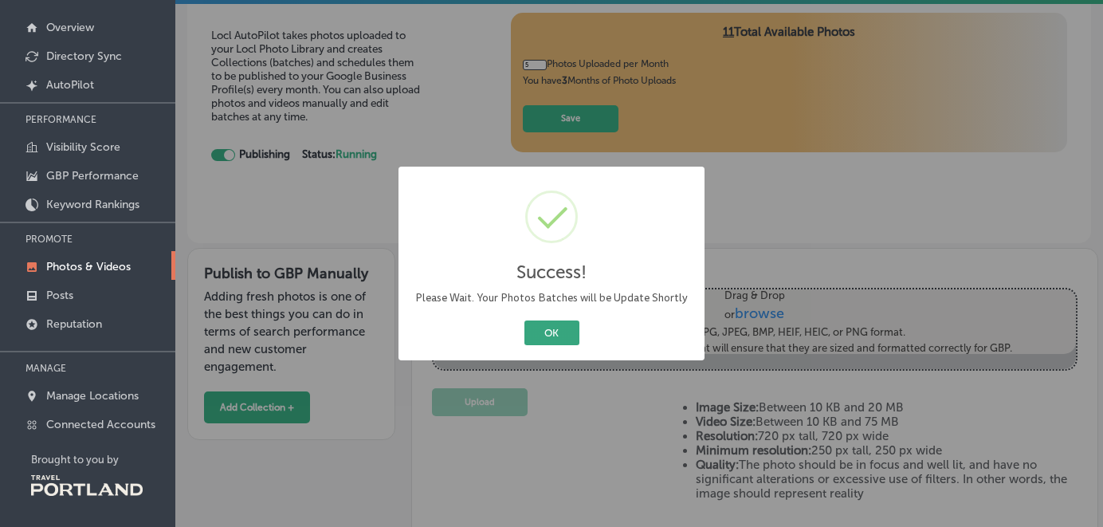
click at [549, 336] on button "OK" at bounding box center [551, 332] width 55 height 25
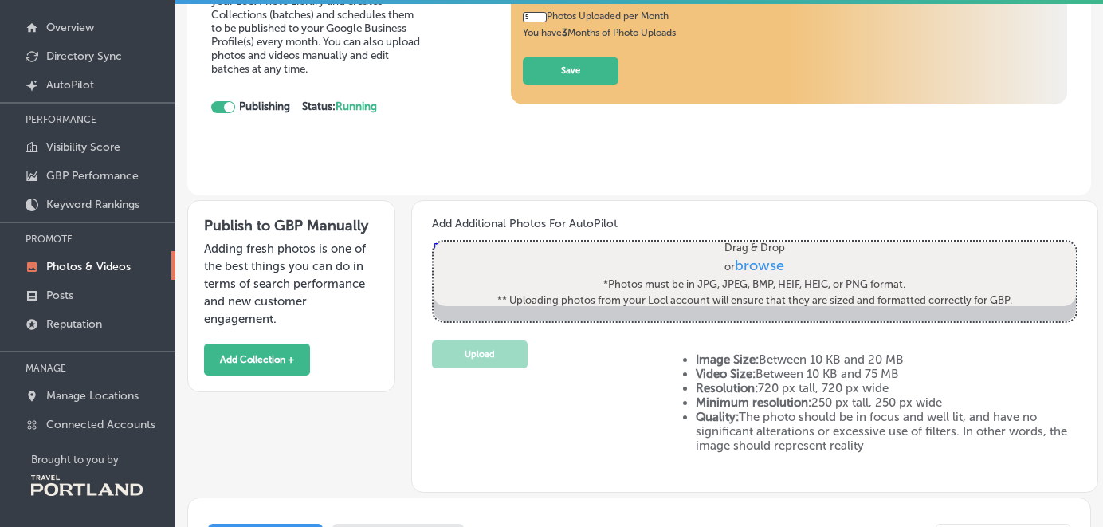
scroll to position [47, 0]
click at [750, 264] on span "browse" at bounding box center [759, 267] width 49 height 18
click at [750, 247] on input "Drag & Drop or browse *Photos must be in JPG, JPEG, BMP, HEIF, HEIC, or PNG for…" at bounding box center [754, 244] width 642 height 5
type input "C:\fakepath\9A232D26-7228-4DC7-96C6-A8BB2487A6A8.jpeg"
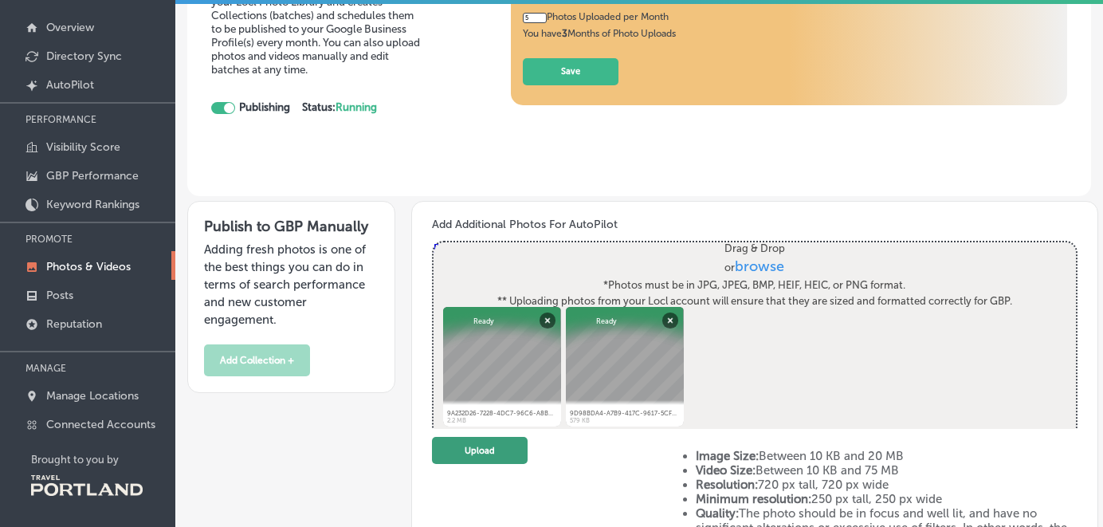
click at [488, 452] on button "Upload" at bounding box center [480, 451] width 96 height 28
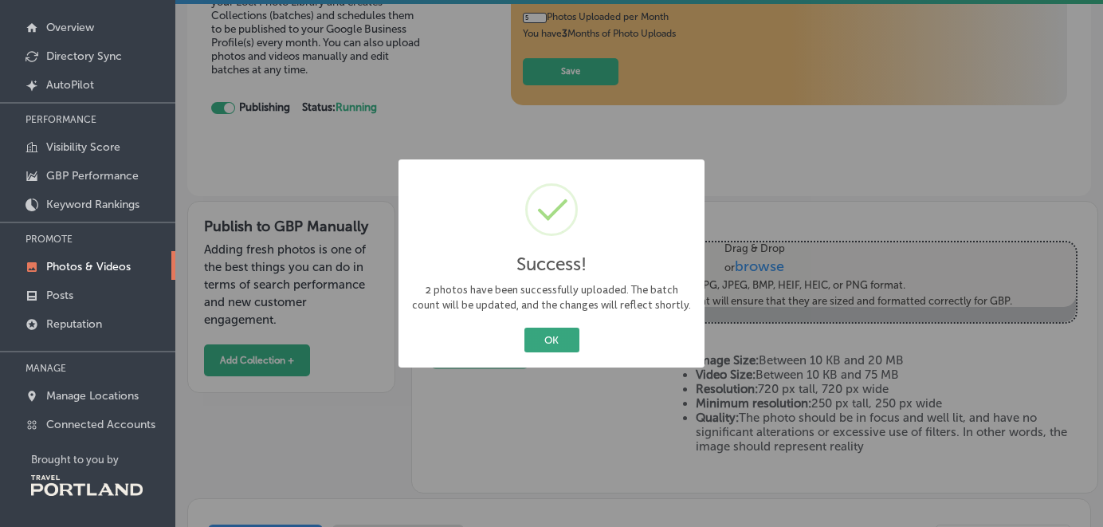
click at [549, 335] on button "OK" at bounding box center [551, 339] width 55 height 25
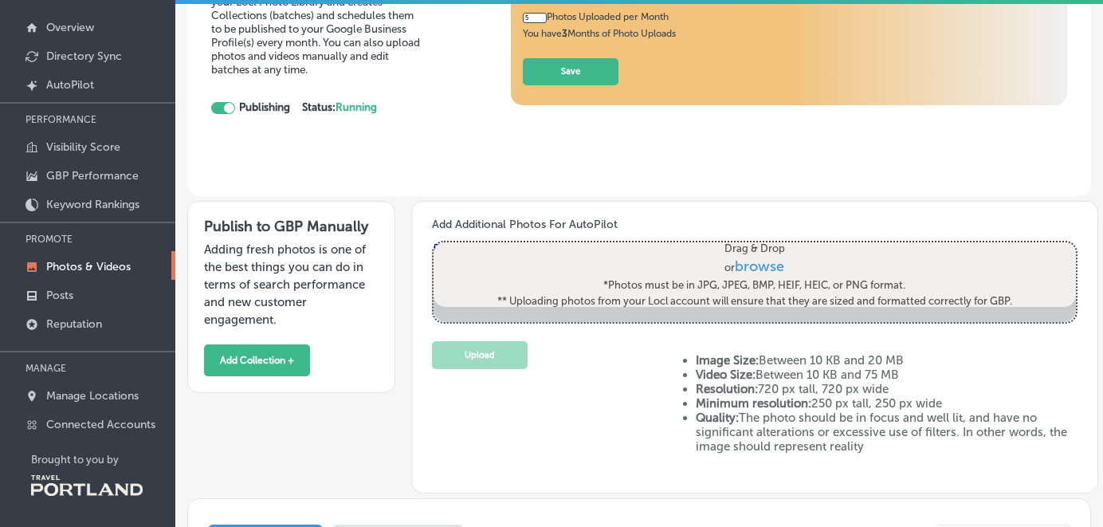
click at [753, 265] on span "browse" at bounding box center [759, 267] width 49 height 18
click at [753, 247] on input "Drag & Drop or browse *Photos must be in JPG, JPEG, BMP, HEIF, HEIC, or PNG for…" at bounding box center [754, 244] width 642 height 5
type input "C:\fakepath\710E1BCC-1DCD-4ABB-A05A-BA2085A4BEAA.jpeg"
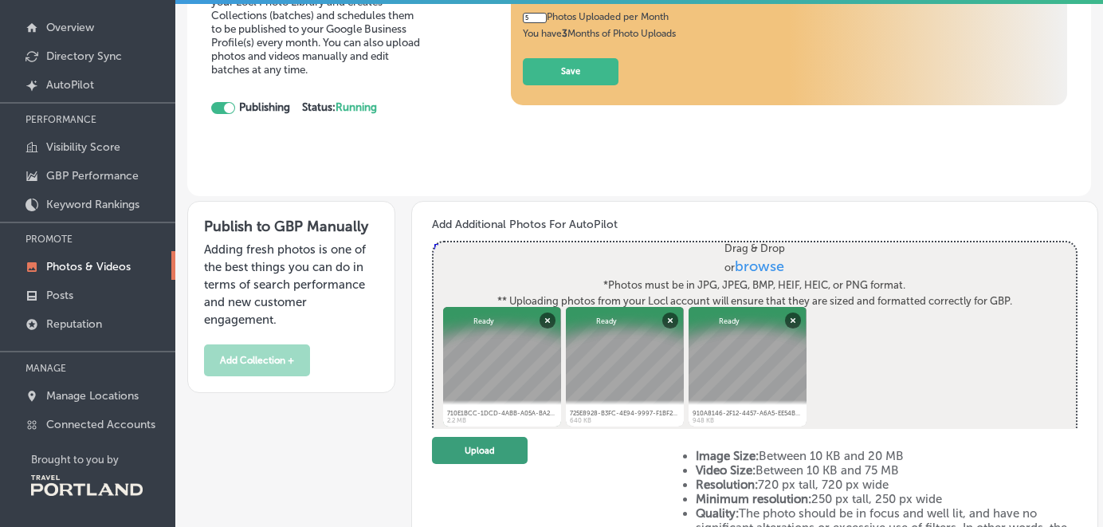
click at [510, 456] on button "Upload" at bounding box center [480, 451] width 96 height 28
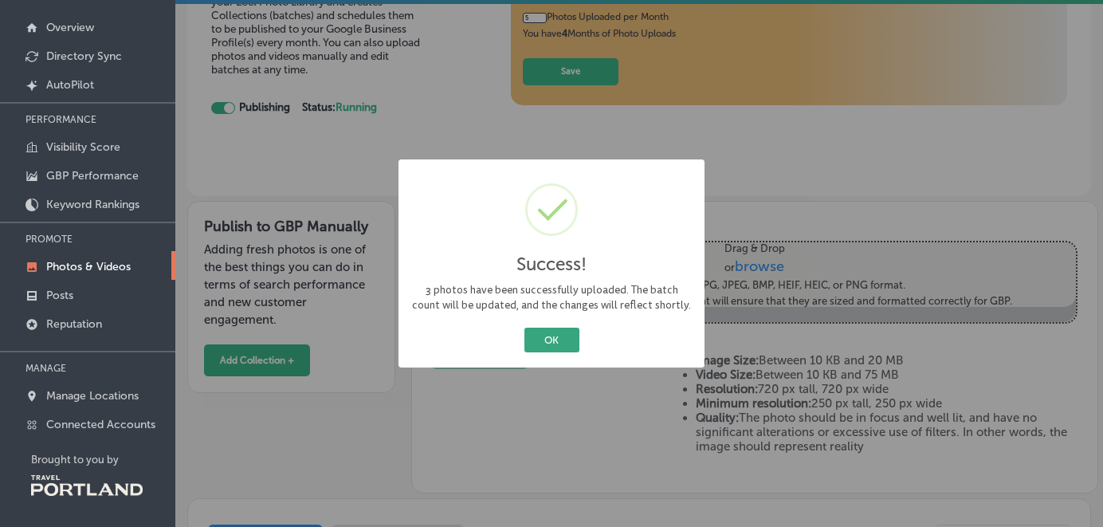
click at [543, 331] on button "OK" at bounding box center [551, 339] width 55 height 25
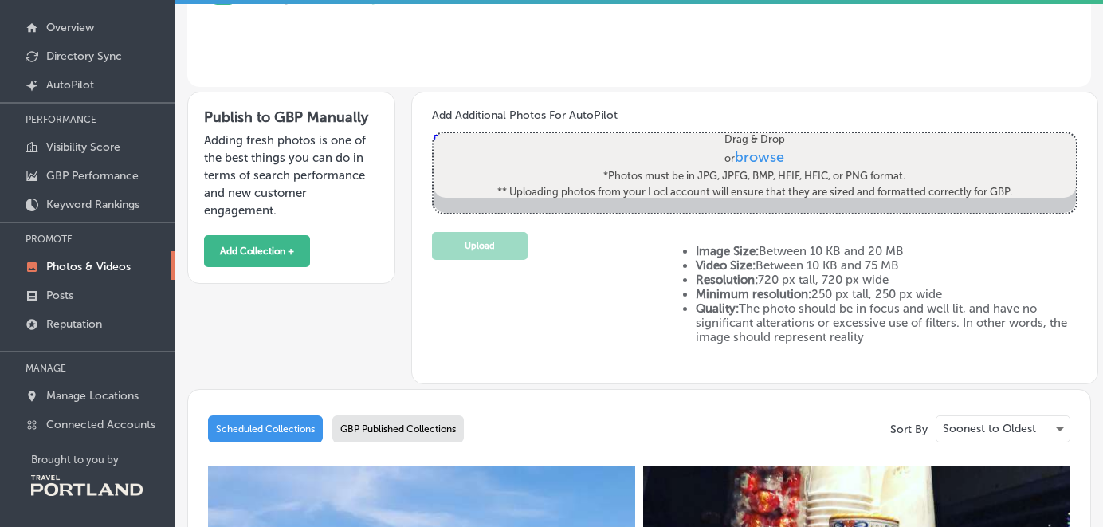
scroll to position [104, 0]
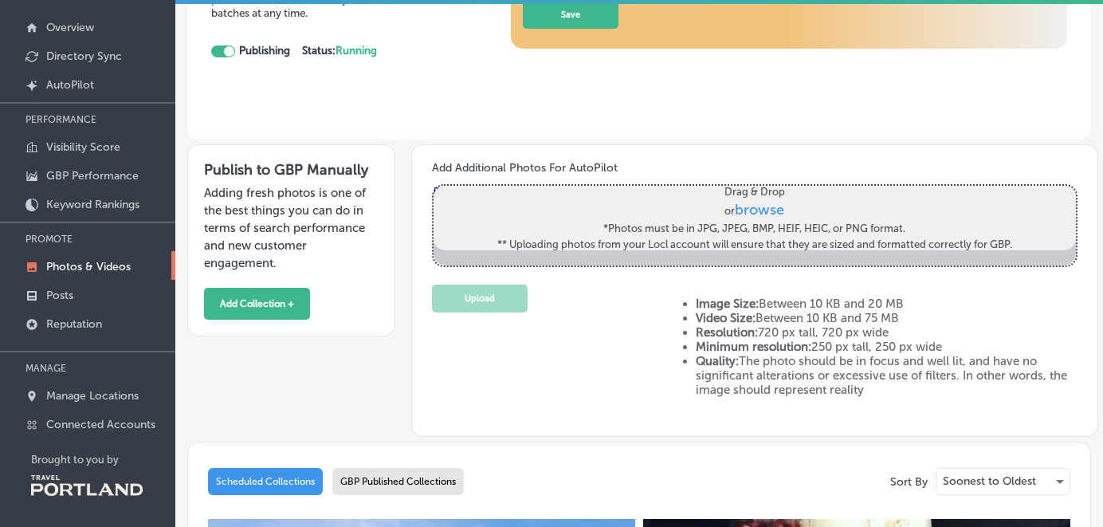
click at [743, 202] on span "browse" at bounding box center [759, 211] width 49 height 18
click at [743, 190] on input "Drag & Drop or browse *Photos must be in JPG, JPEG, BMP, HEIF, HEIC, or PNG for…" at bounding box center [754, 188] width 642 height 5
type input "C:\fakepath\98908B0C-A508-4C8B-92A1-D06690033461.jpeg"
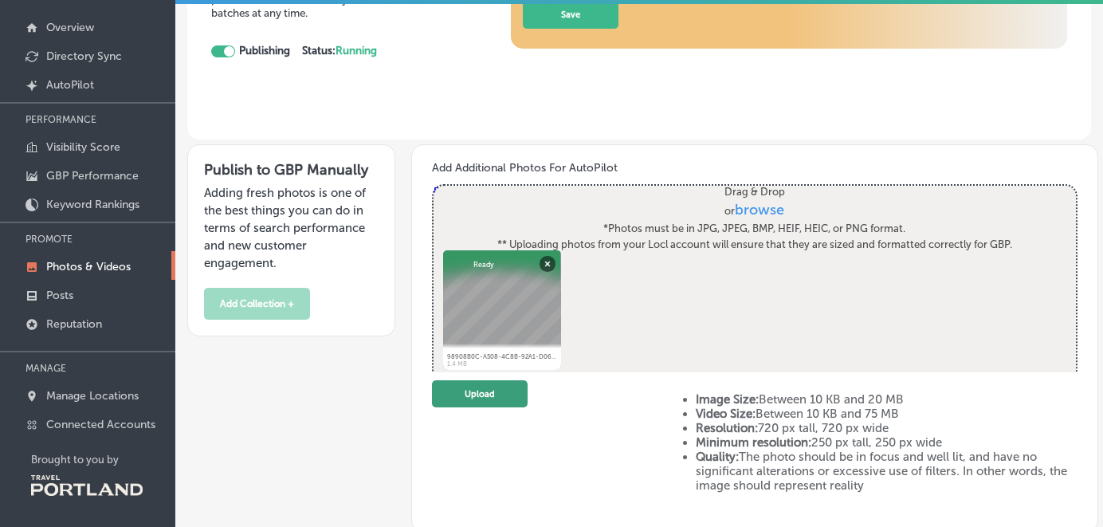
click at [503, 396] on button "Upload" at bounding box center [480, 394] width 96 height 28
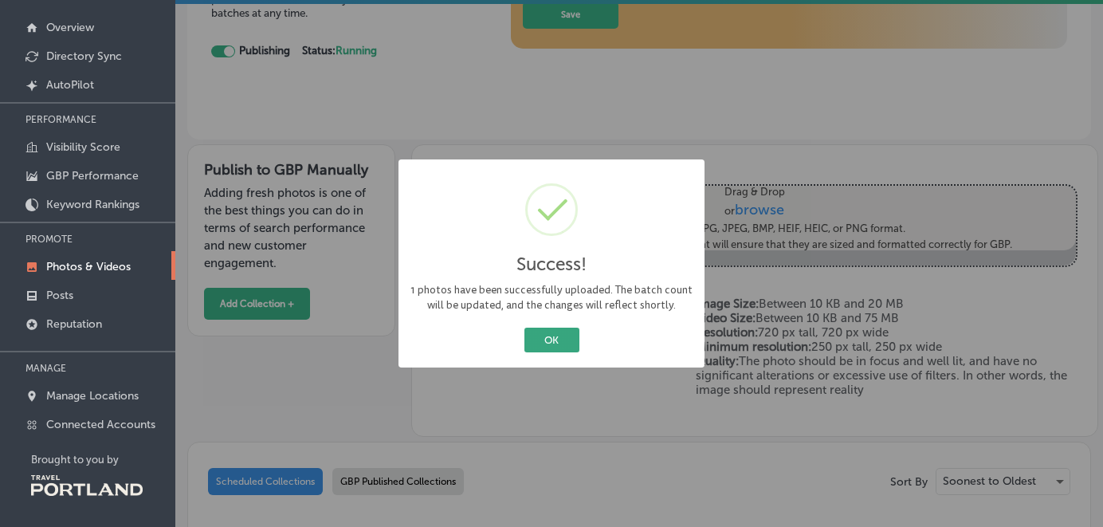
click at [546, 337] on button "OK" at bounding box center [551, 339] width 55 height 25
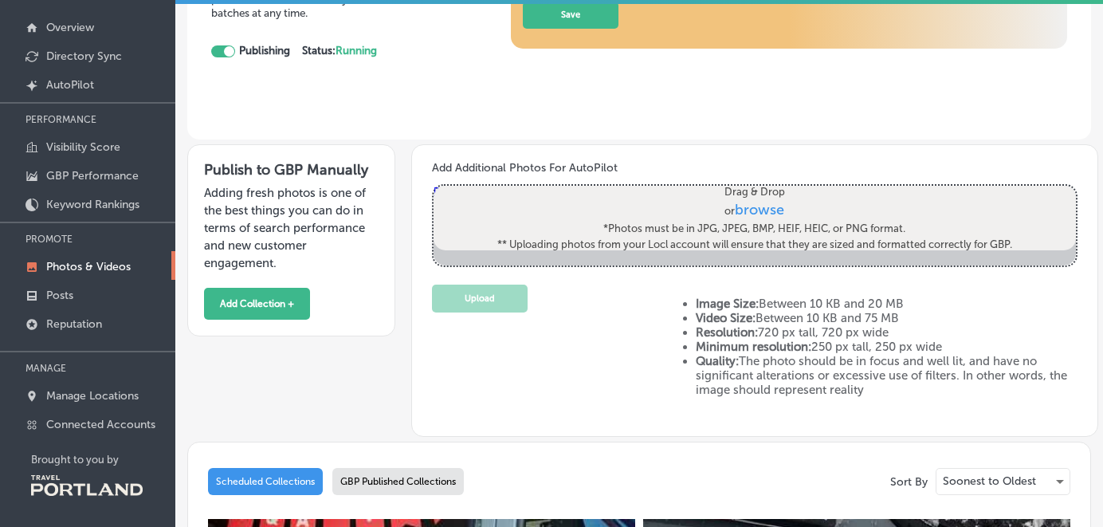
click at [770, 210] on span "browse" at bounding box center [759, 211] width 49 height 18
click at [770, 190] on input "Drag & Drop or browse *Photos must be in JPG, JPEG, BMP, HEIF, HEIC, or PNG for…" at bounding box center [754, 188] width 642 height 5
type input "C:\fakepath\IMG_8875.jpeg"
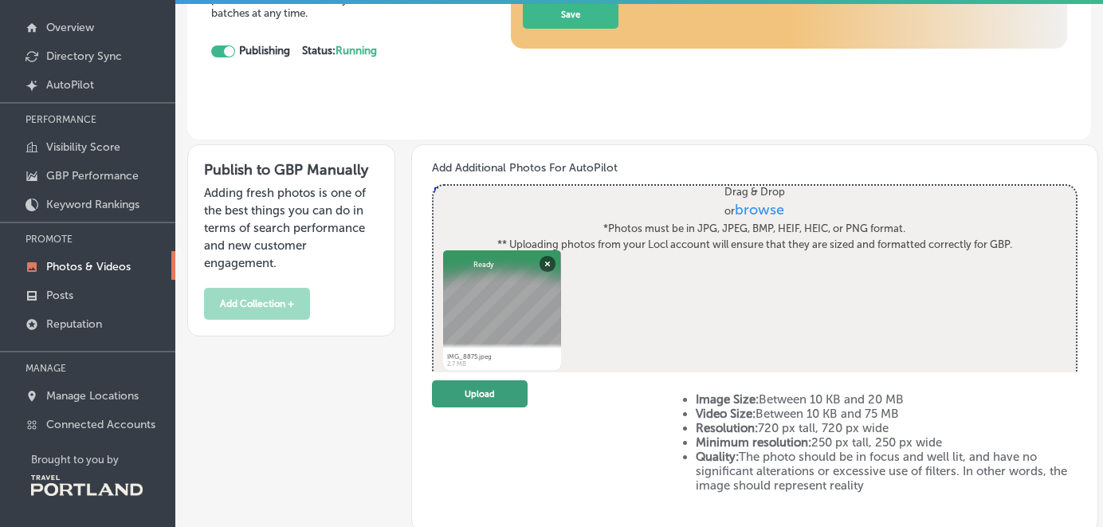
click at [484, 388] on button "Upload" at bounding box center [480, 394] width 96 height 28
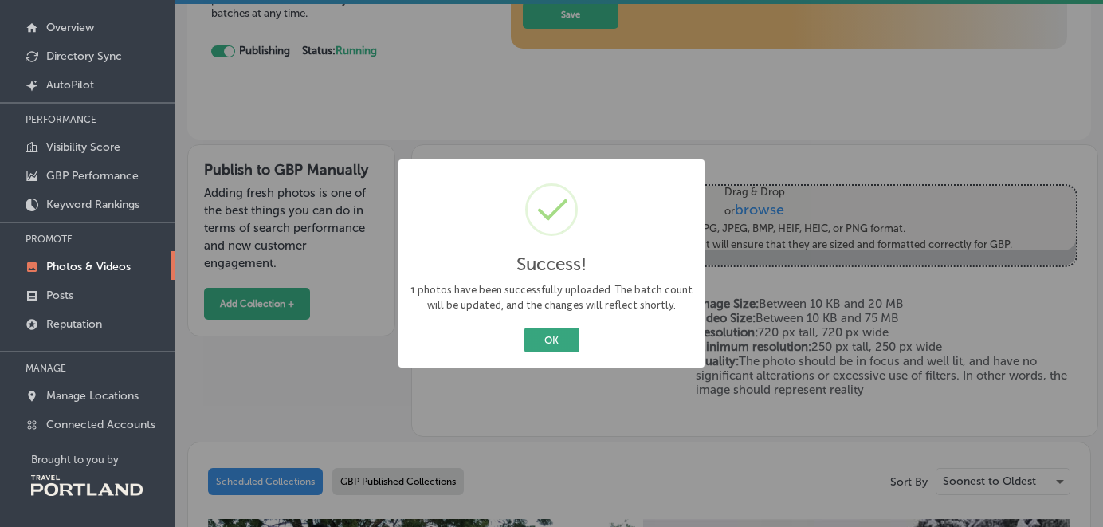
click at [548, 337] on button "OK" at bounding box center [551, 339] width 55 height 25
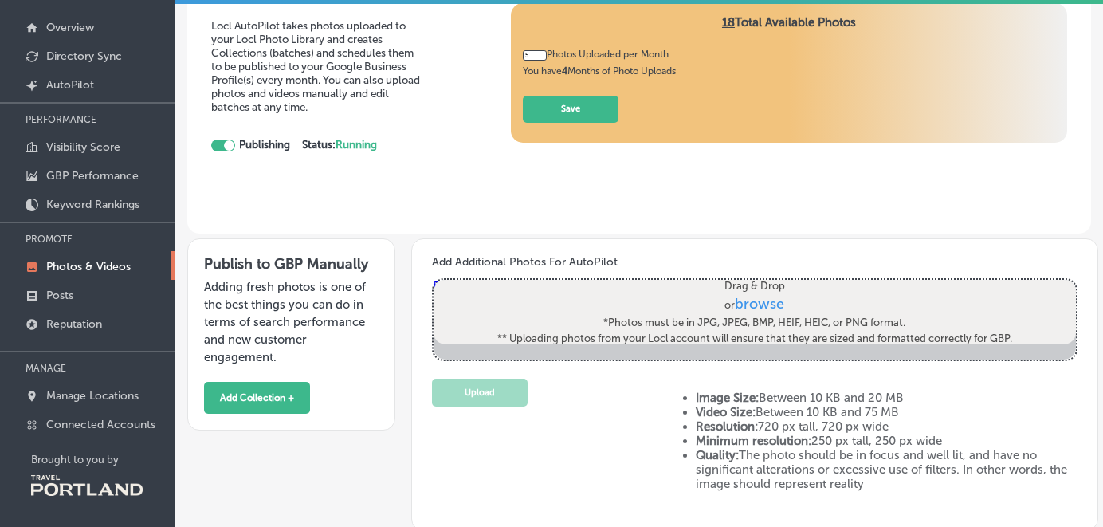
scroll to position [0, 0]
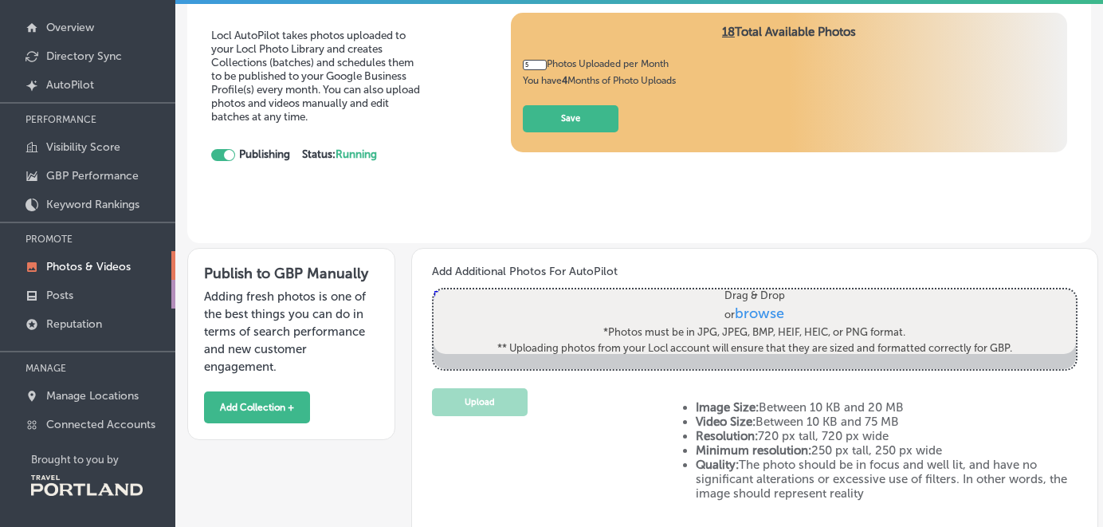
click at [48, 289] on p "Posts" at bounding box center [59, 295] width 27 height 14
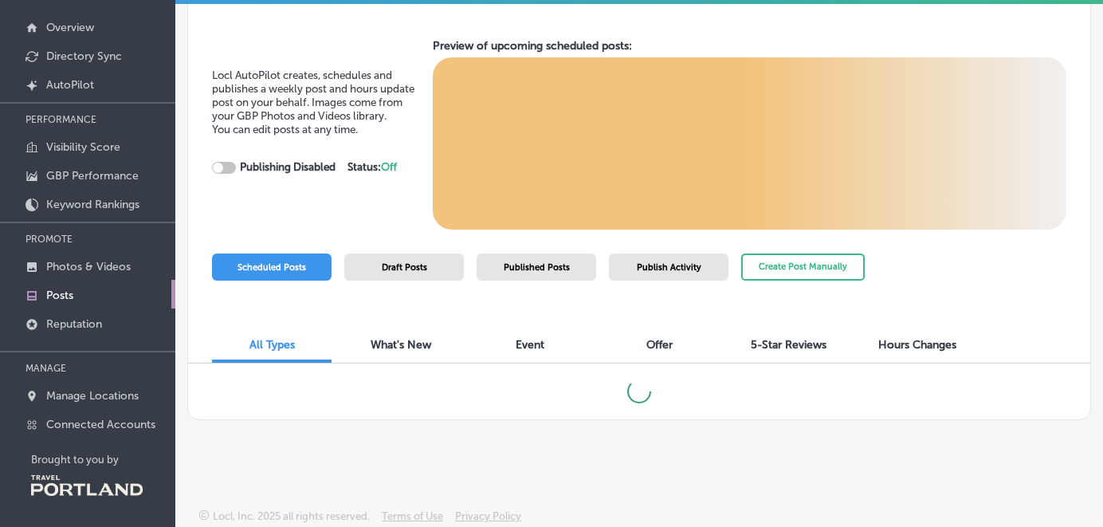
checkbox input "true"
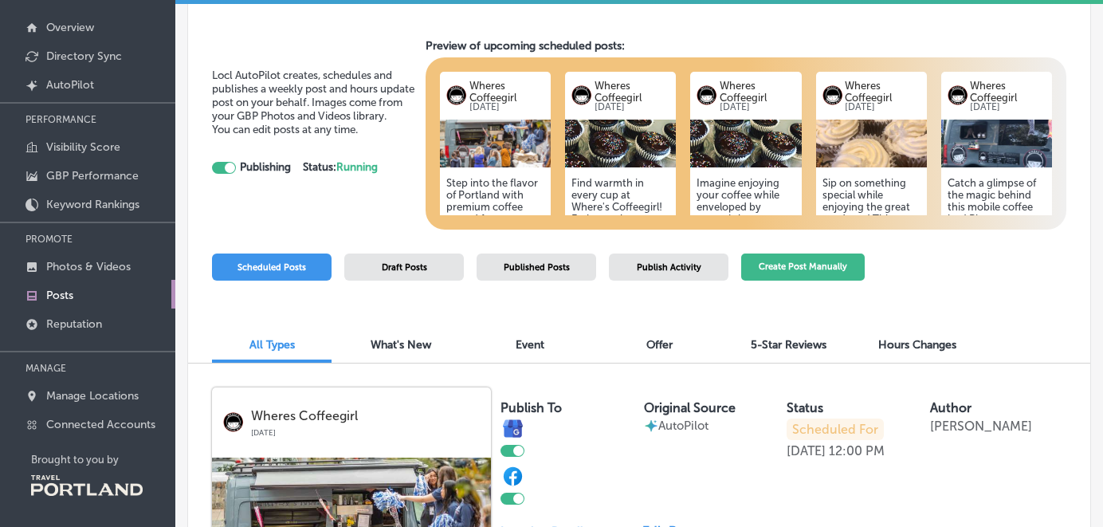
click at [792, 262] on button "Create Post Manually" at bounding box center [802, 267] width 123 height 28
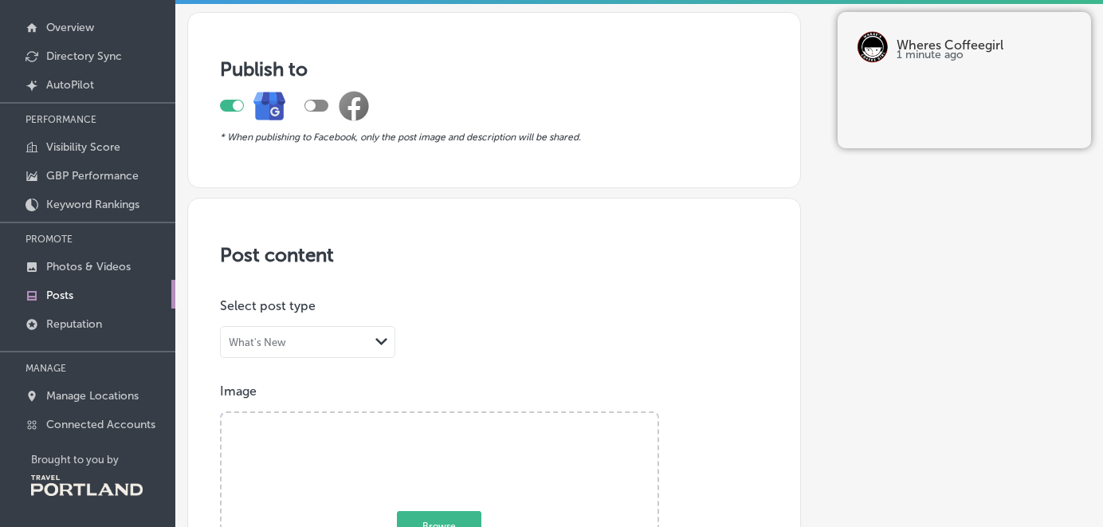
click at [323, 104] on div at bounding box center [316, 106] width 24 height 12
checkbox input "true"
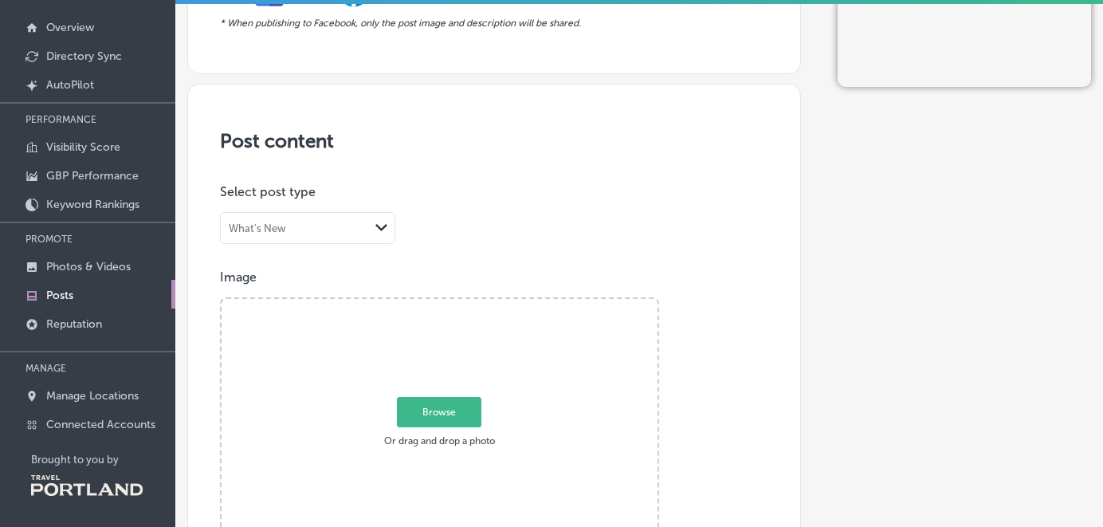
scroll to position [172, 0]
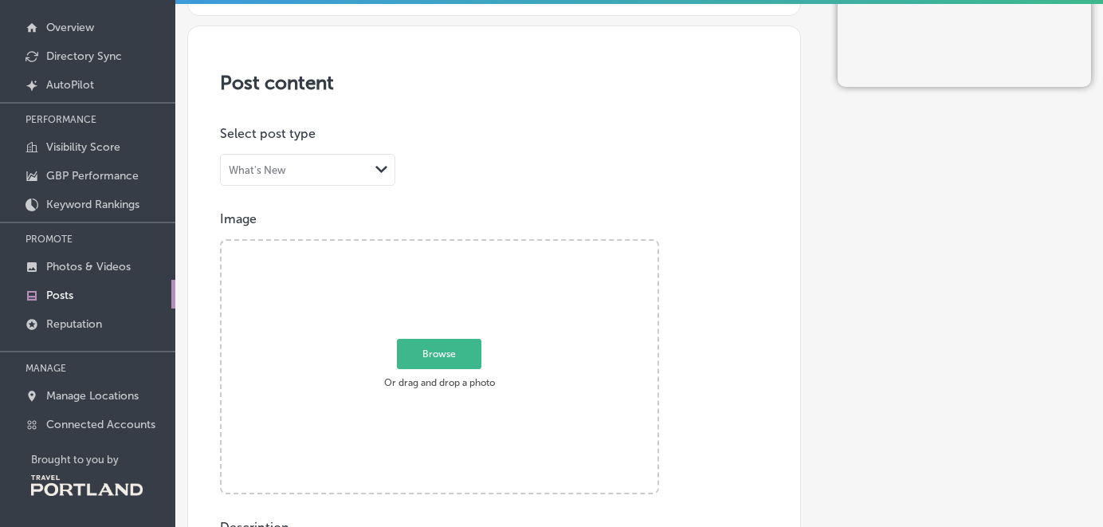
click at [388, 171] on div "Path Created with Sketch." at bounding box center [381, 169] width 25 height 25
click at [261, 220] on div "Event" at bounding box center [308, 225] width 174 height 24
click at [461, 348] on span "Browse" at bounding box center [439, 354] width 84 height 30
click at [461, 245] on input "Browse Or drag and drop a photo" at bounding box center [439, 243] width 436 height 5
click at [443, 355] on span "Browse" at bounding box center [439, 354] width 84 height 30
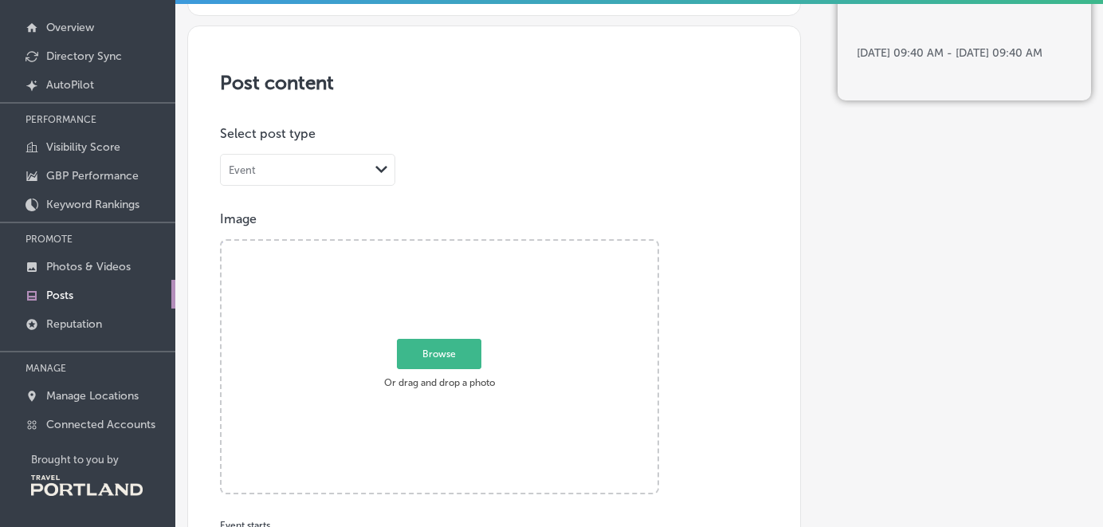
click at [443, 245] on input "Browse Or drag and drop a photo" at bounding box center [439, 243] width 436 height 5
type input "C:\fakepath\4867B7A5-9CB1-4A08-B460-819DB9527F9F.jpeg"
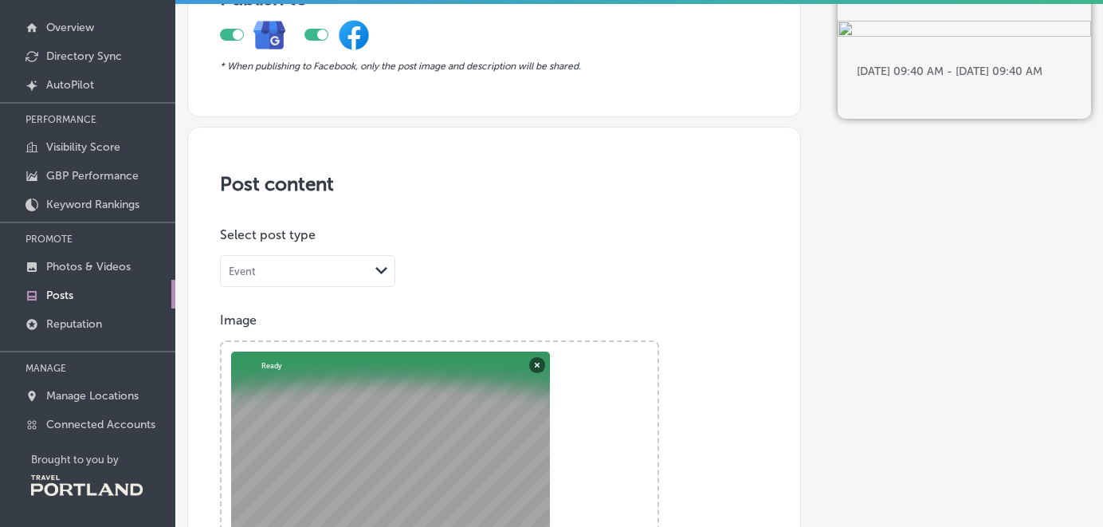
scroll to position [67, 0]
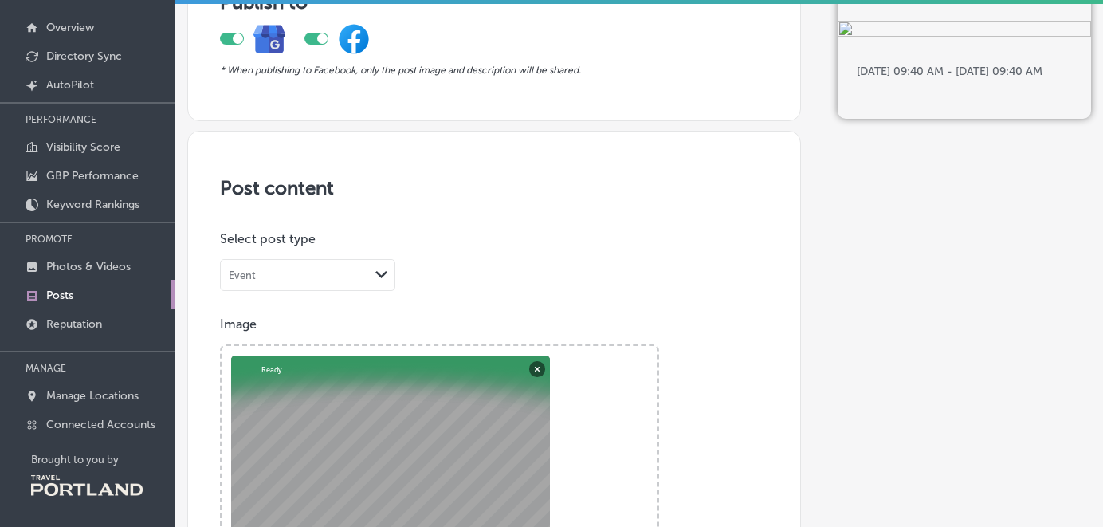
click at [386, 277] on div "Path Created with Sketch." at bounding box center [381, 275] width 13 height 13
click at [343, 301] on div "What's New" at bounding box center [308, 306] width 174 height 24
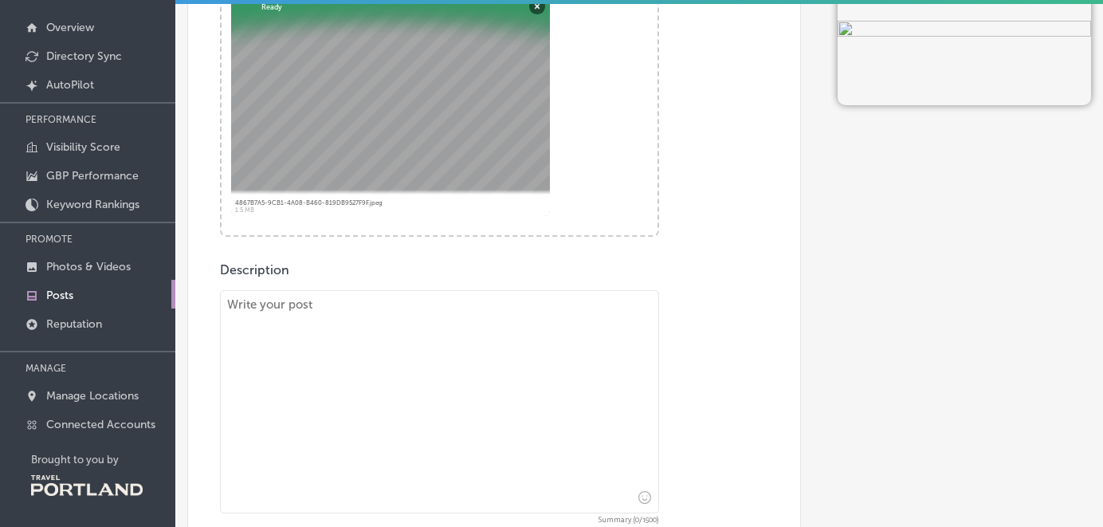
scroll to position [433, 0]
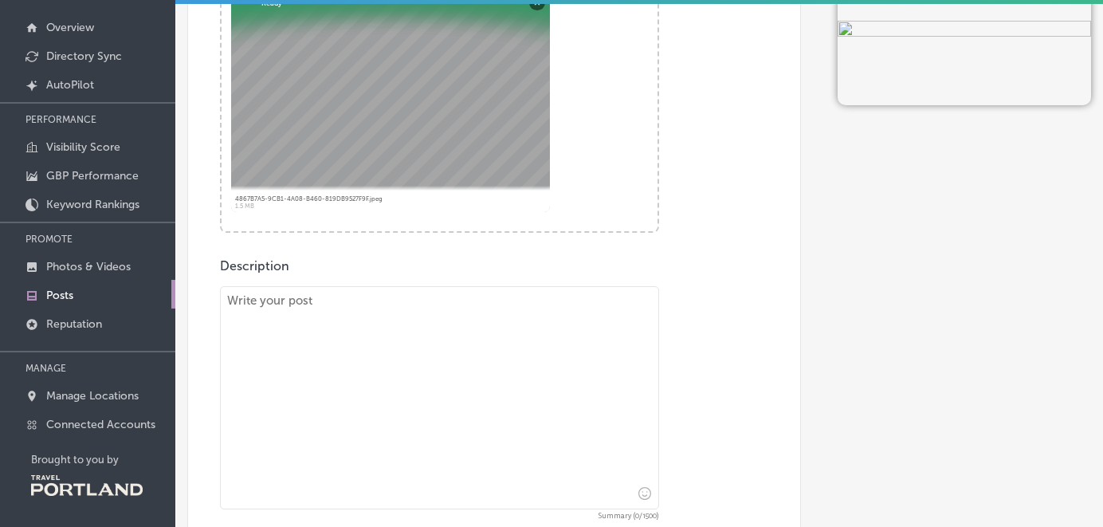
click at [397, 296] on textarea at bounding box center [439, 397] width 439 height 223
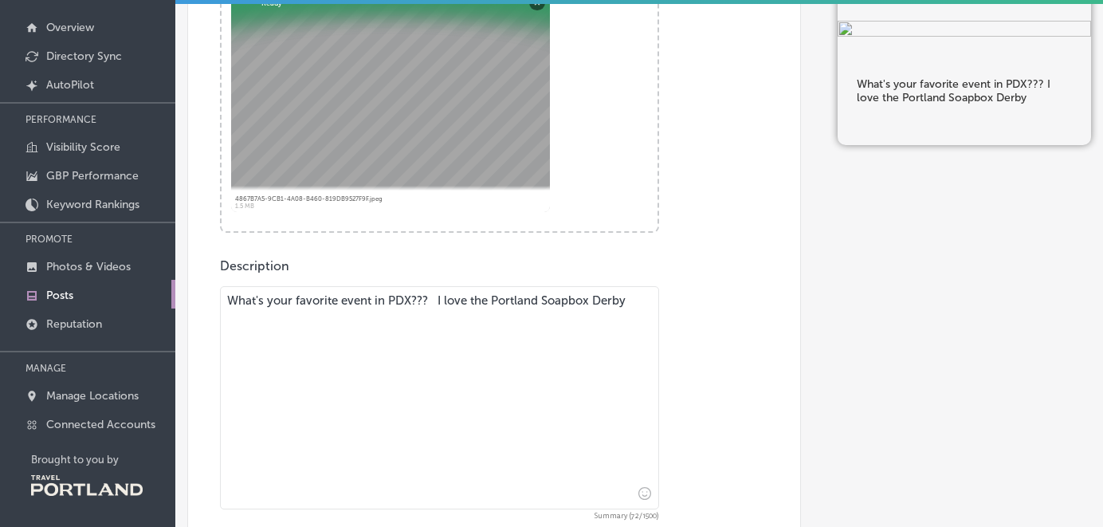
click at [646, 493] on icon "Insert emoji" at bounding box center [644, 493] width 13 height 13
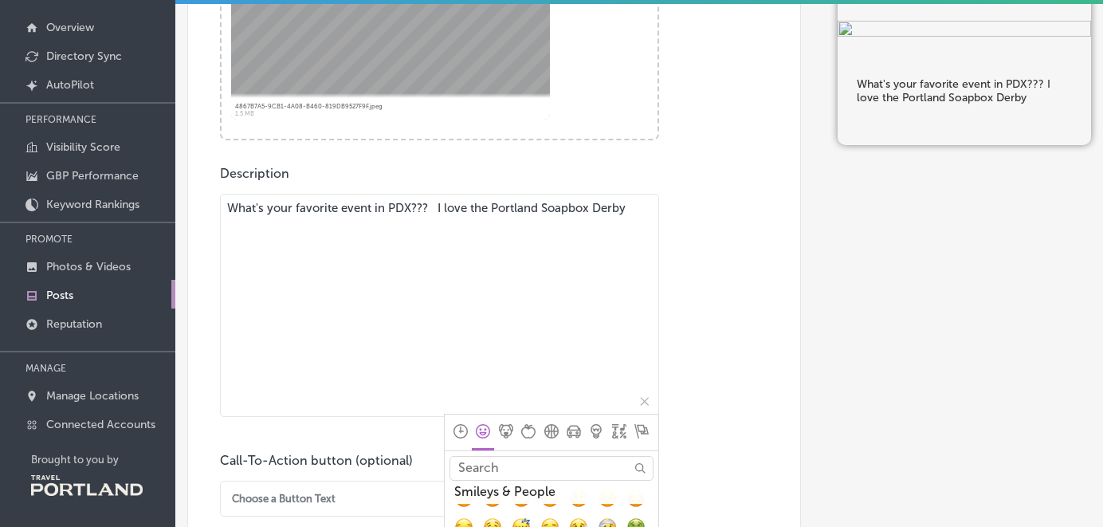
scroll to position [257, 0]
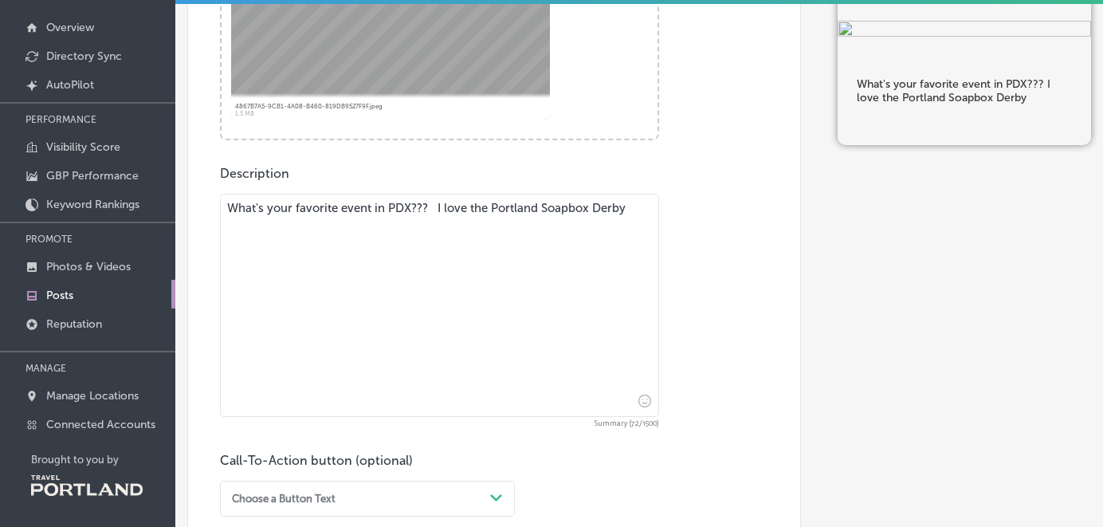
click at [628, 209] on textarea "What's your favorite event in PDX??? I love the Portland Soapbox Derby" at bounding box center [439, 305] width 439 height 223
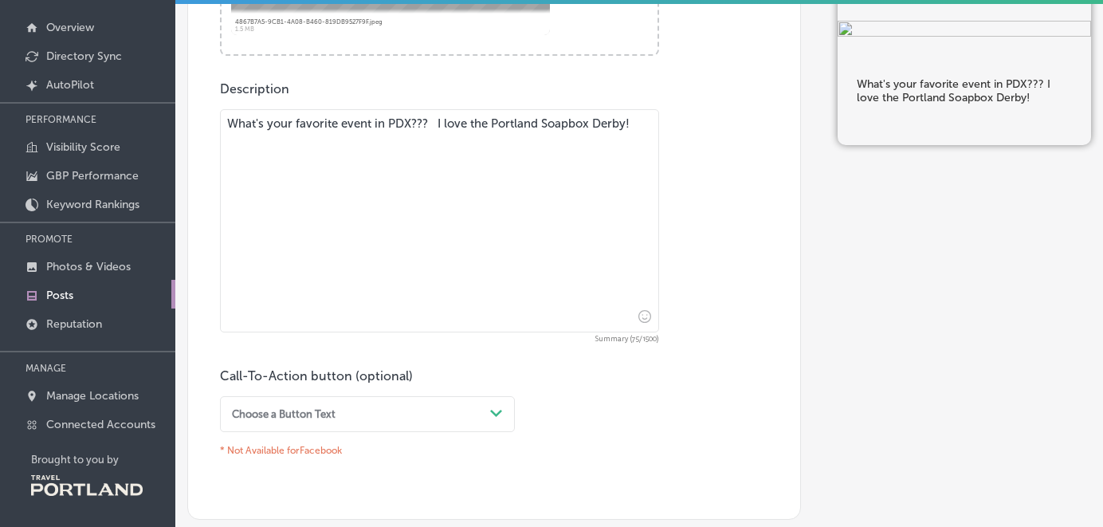
type textarea "What's your favorite event in PDX??? I love the Portland Soapbox Derby!"
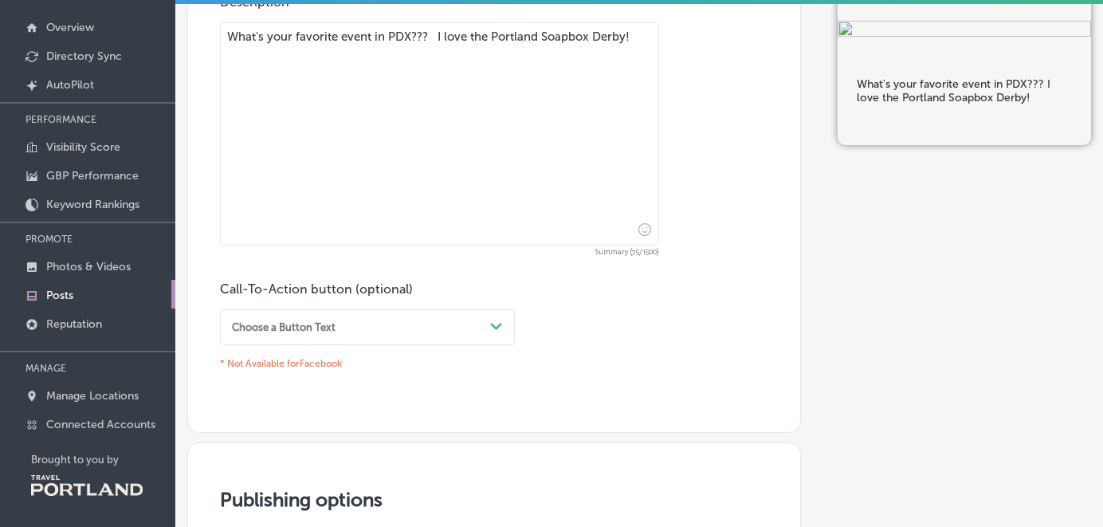
click at [492, 345] on div "Choose a Button Text Path Created with Sketch." at bounding box center [367, 327] width 295 height 36
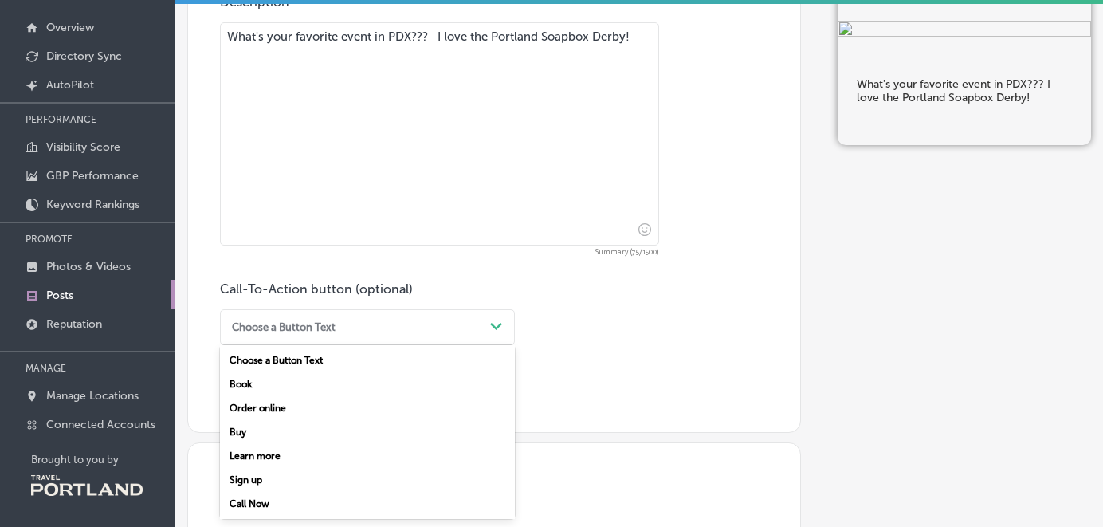
click at [275, 451] on div "Learn more" at bounding box center [367, 456] width 295 height 24
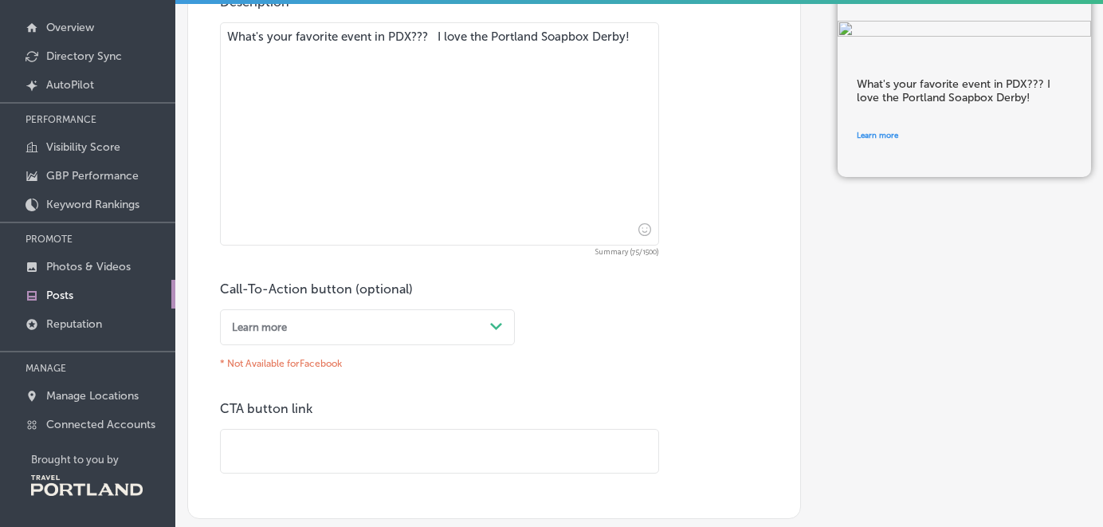
scroll to position [701, 0]
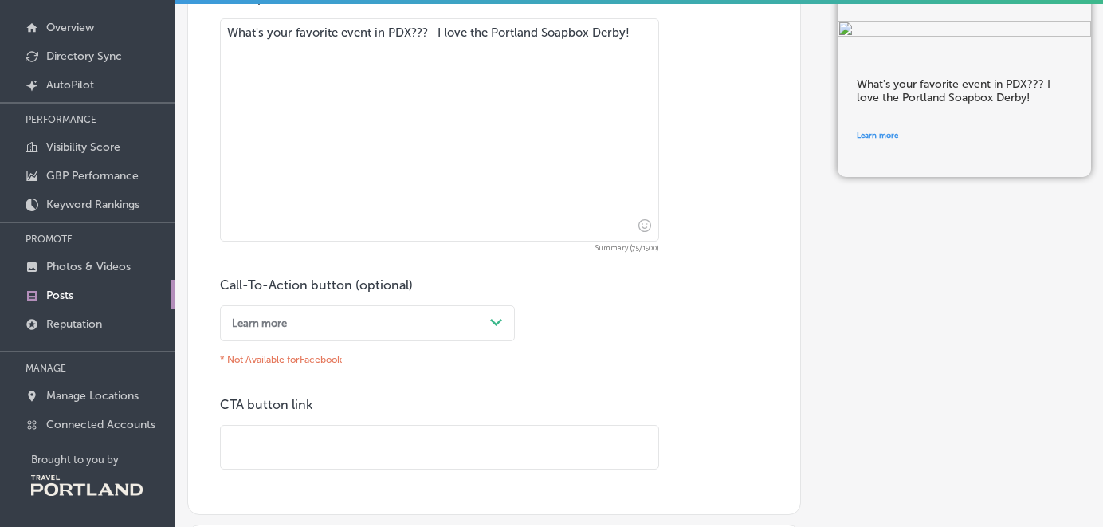
click at [275, 451] on input "text" at bounding box center [439, 447] width 437 height 44
paste input "[URL][DOMAIN_NAME]"
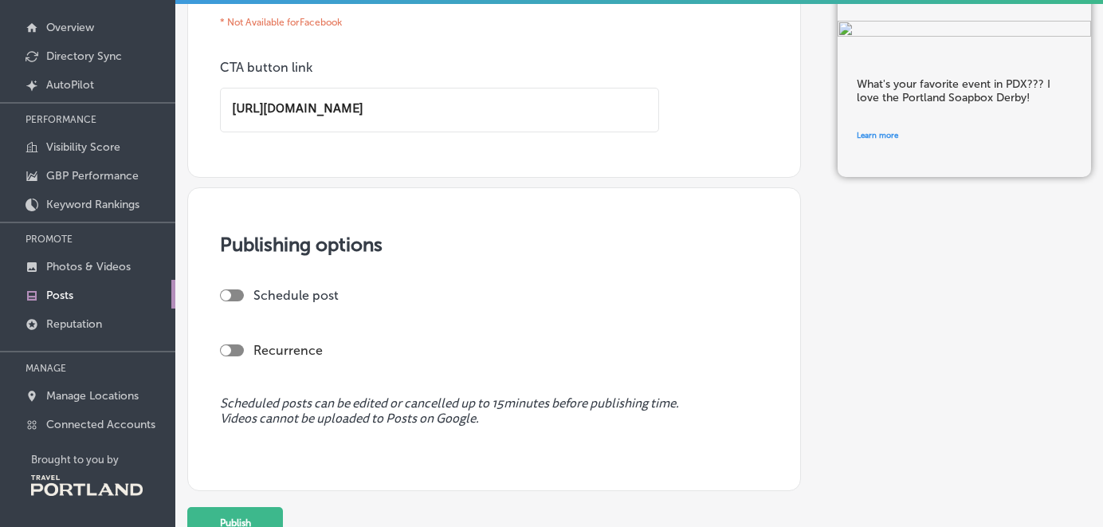
scroll to position [1076, 0]
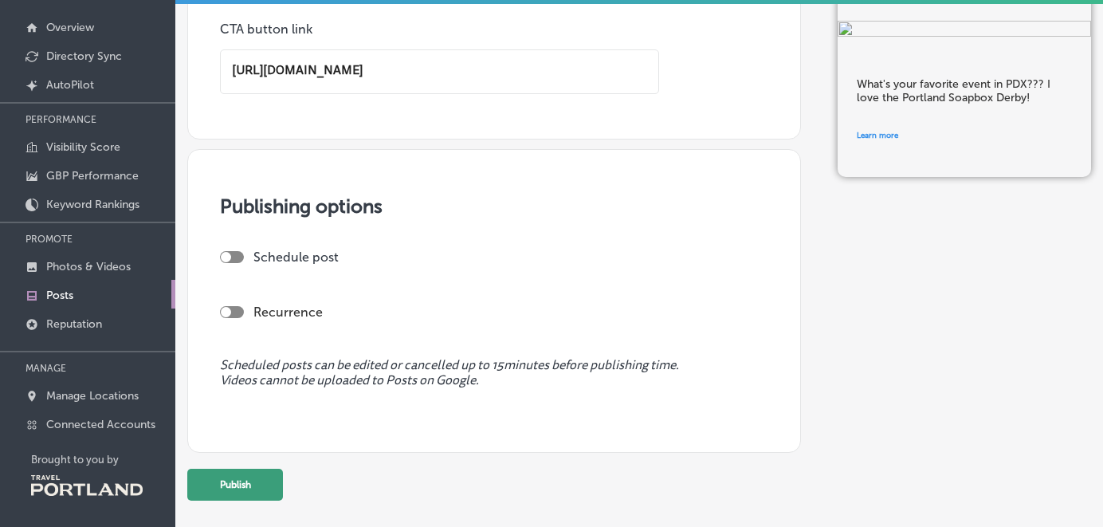
type input "[URL][DOMAIN_NAME]"
click at [231, 480] on button "Publish" at bounding box center [235, 484] width 96 height 32
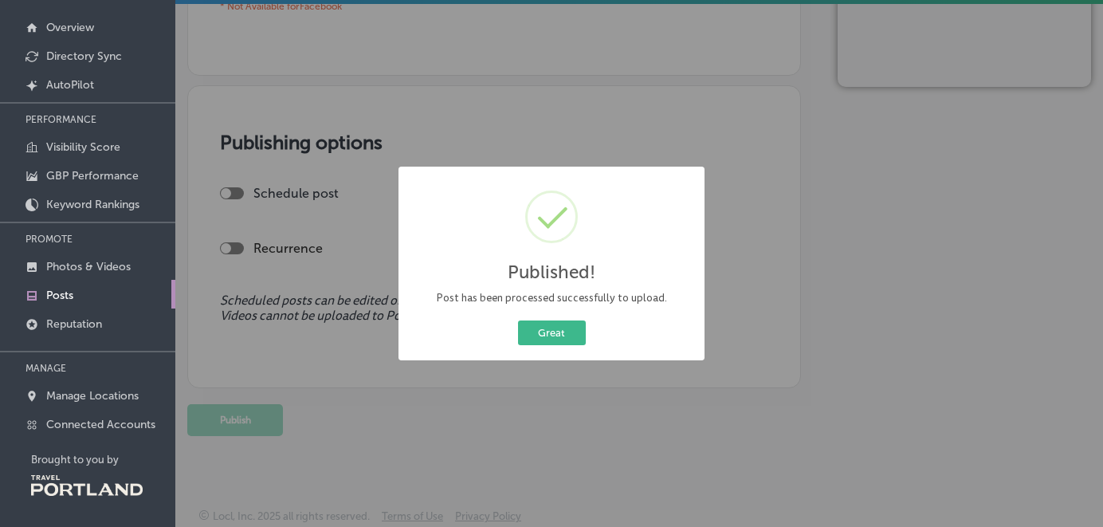
scroll to position [1058, 0]
click at [566, 331] on button "Great" at bounding box center [552, 332] width 68 height 25
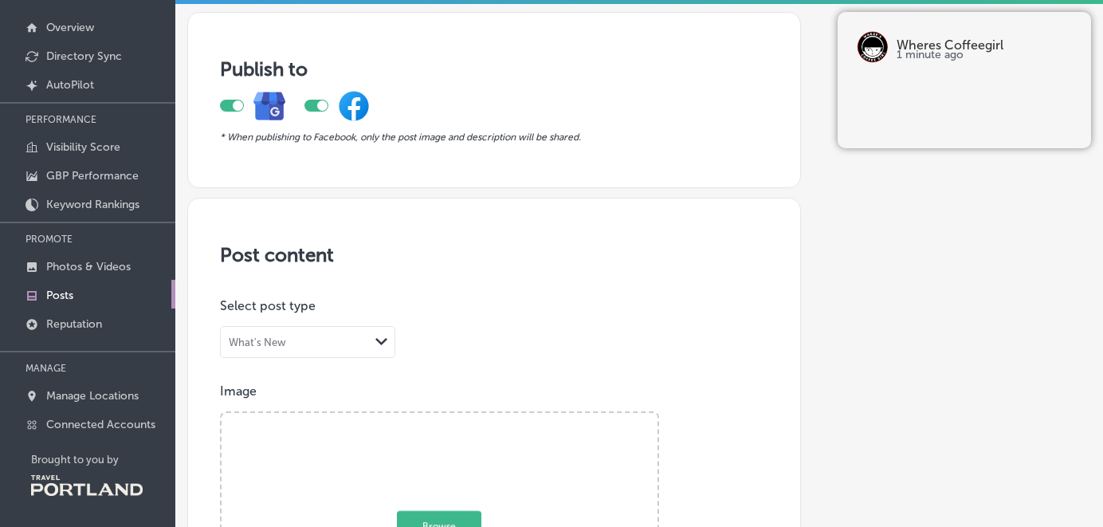
scroll to position [0, 0]
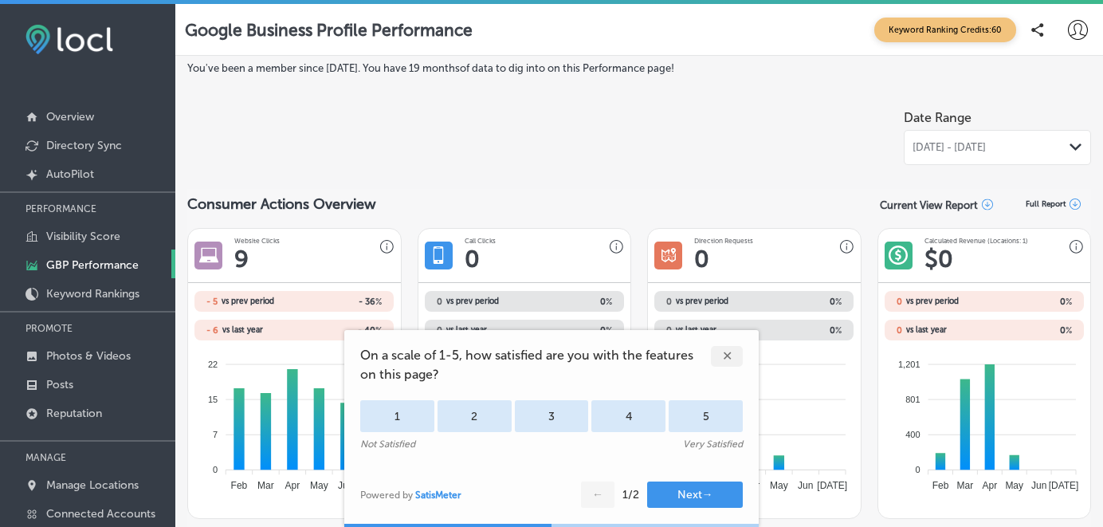
click at [727, 360] on div "✕" at bounding box center [727, 356] width 32 height 21
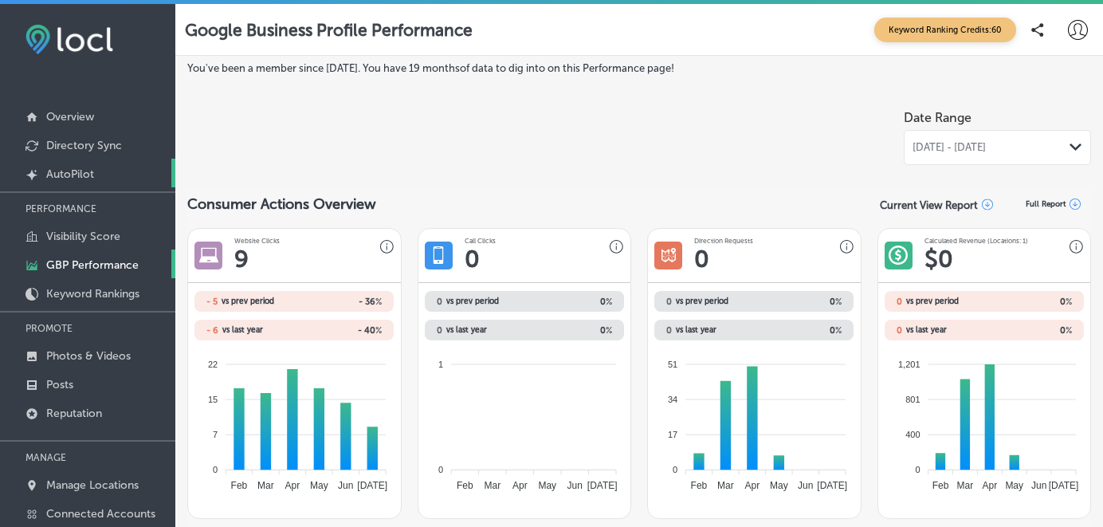
click at [53, 168] on p "AutoPilot" at bounding box center [70, 174] width 48 height 14
